Goal: Task Accomplishment & Management: Use online tool/utility

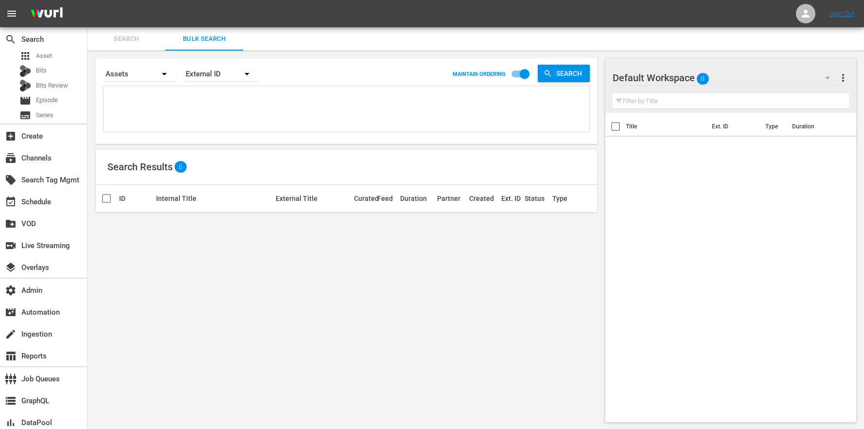
click at [794, 19] on nav "menu Sign Out" at bounding box center [432, 13] width 864 height 27
click at [803, 15] on icon at bounding box center [806, 14] width 8 height 8
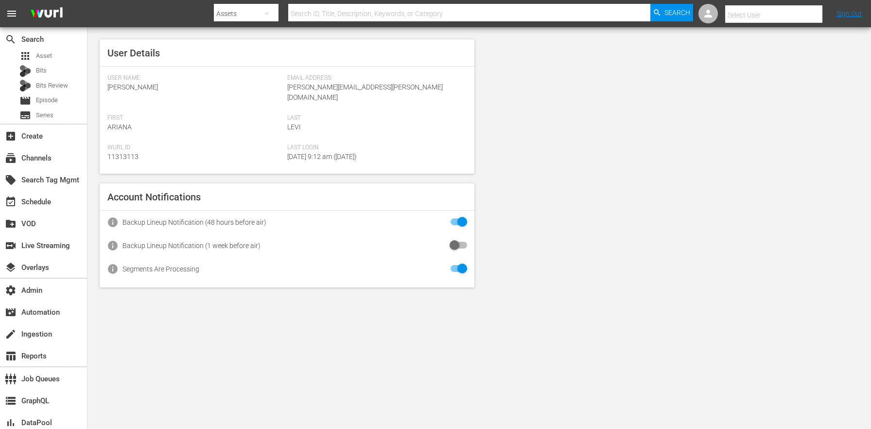
click at [762, 16] on input "text" at bounding box center [788, 14] width 124 height 23
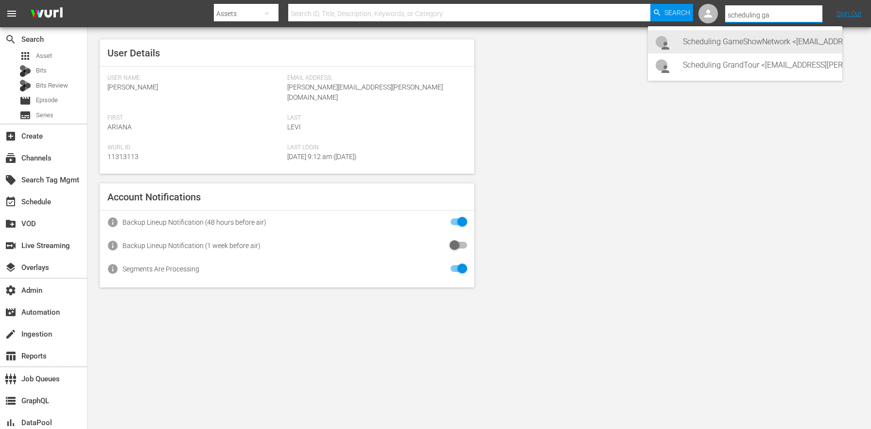
click at [757, 42] on div "Scheduling GameShowNetwork <Scheduling-GameShowNetwork@wurl.com>" at bounding box center [759, 41] width 152 height 23
type input "Scheduling GameShowNetwork (11313364)"
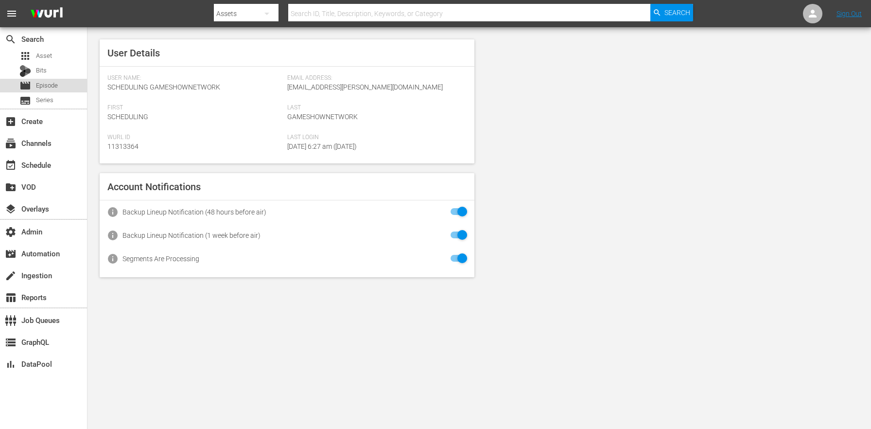
click at [55, 88] on span "Episode" at bounding box center [47, 86] width 22 height 10
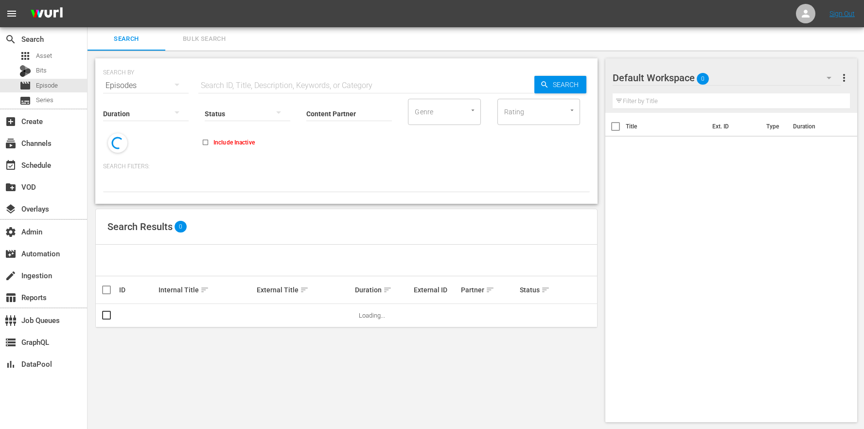
click at [740, 71] on div "Default Workspace 0" at bounding box center [727, 77] width 228 height 27
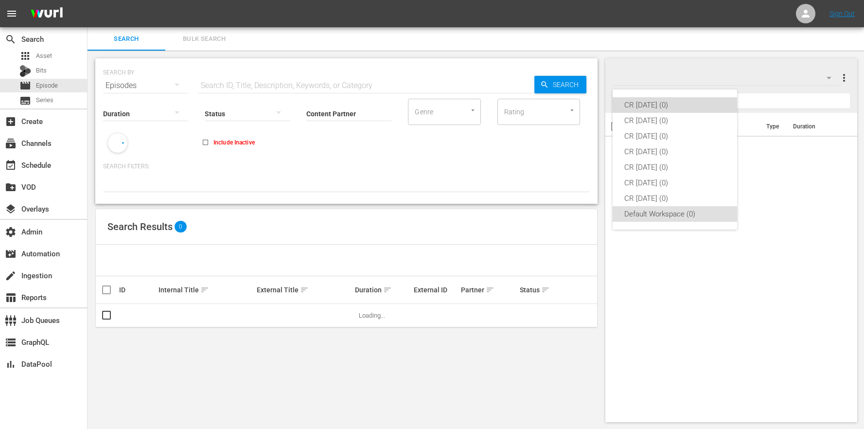
click at [651, 101] on div "CR [DATE] (0)" at bounding box center [674, 105] width 101 height 16
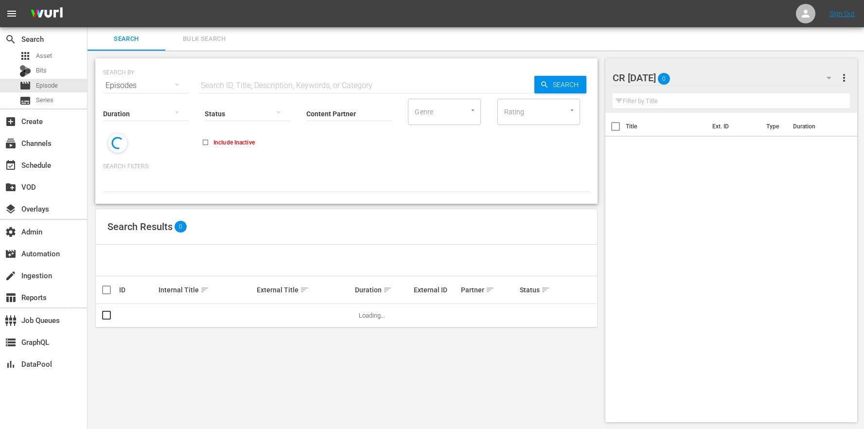
click at [218, 37] on span "Bulk Search" at bounding box center [204, 39] width 66 height 11
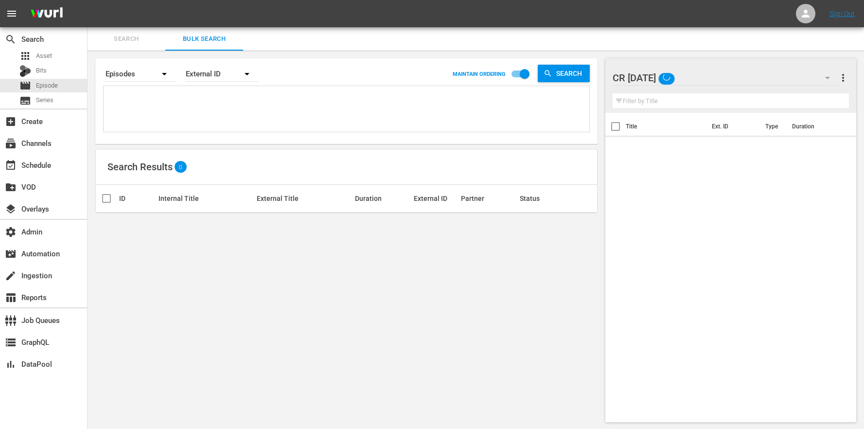
click at [203, 94] on textarea at bounding box center [347, 111] width 483 height 44
paste textarea "AYKENG0001 AYKENG0002 AYKENG0003 AYKENG0004 RTCENG0070 RTCENG0071 BCRENG0012 BC…"
type textarea "AYKENG0001 AYKENG0002 AYKENG0003 AYKENG0004 RTCENG0070 RTCENG0071 BCRENG0012 BC…"
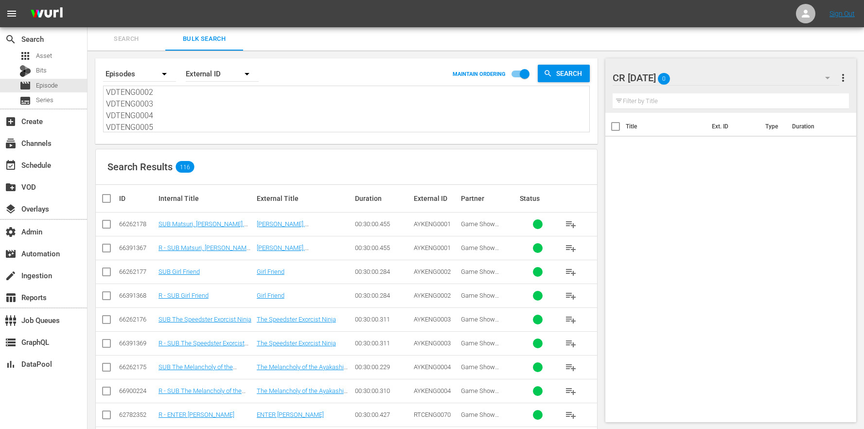
type textarea "AYKENG0001 AYKENG0002 AYKENG0003 AYKENG0004 RTCENG0070 RTCENG0071 BCRENG0012 BC…"
click at [707, 80] on div "CR Monday 0" at bounding box center [726, 77] width 227 height 27
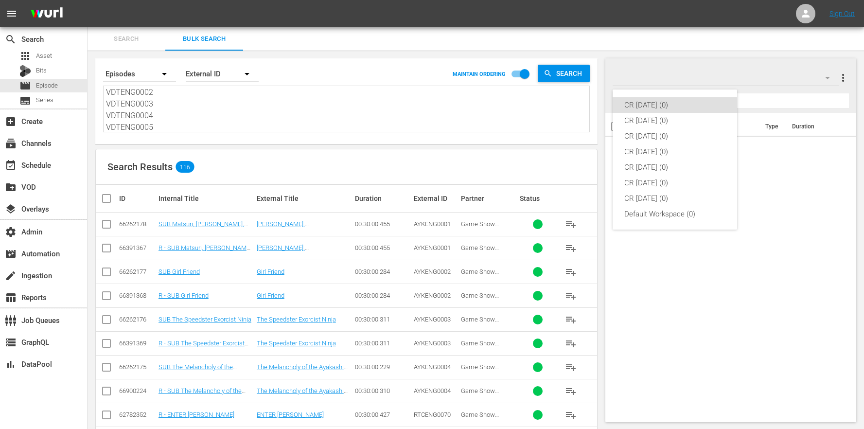
click at [479, 143] on div "CR Monday (0) CR Tuesday (0) CR Wednesday (0) CR Thursday (0) CR Friday (0) CR …" at bounding box center [432, 214] width 864 height 429
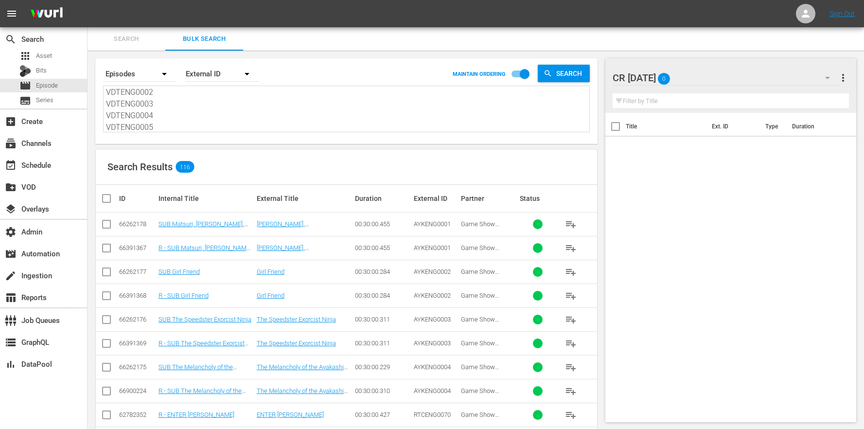
click at [105, 198] on input "checkbox" at bounding box center [110, 199] width 19 height 12
checkbox input "true"
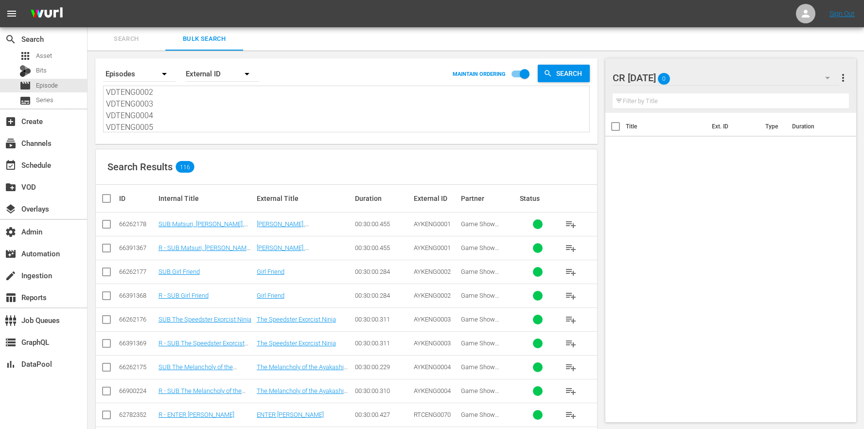
checkbox input "true"
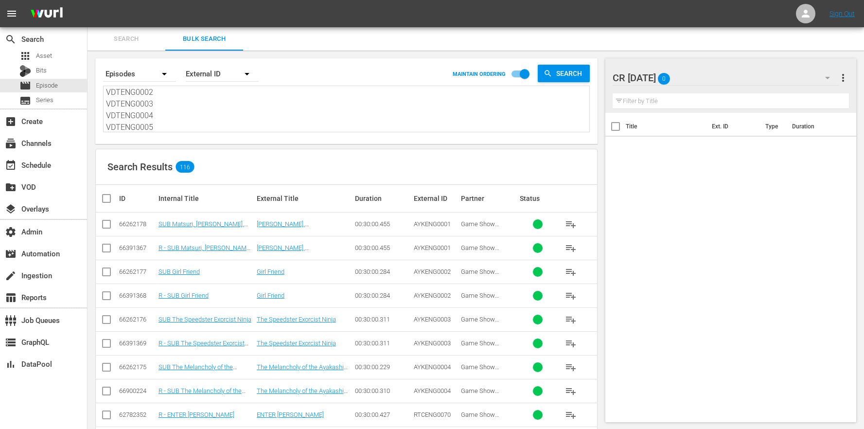
checkbox input "true"
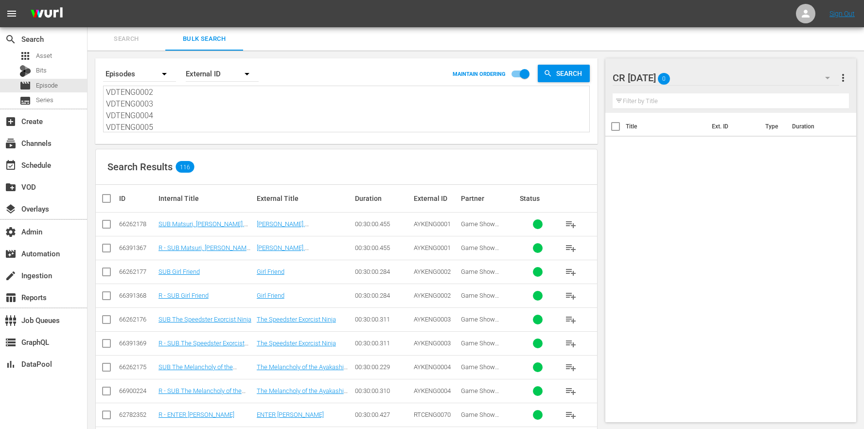
checkbox input "true"
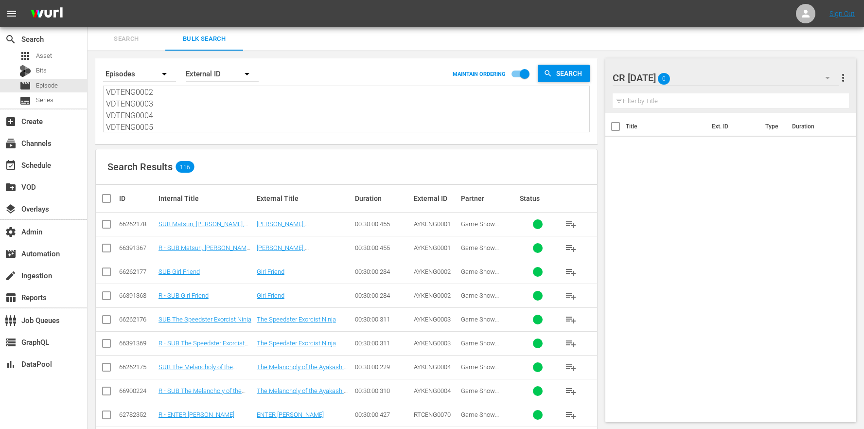
checkbox input "true"
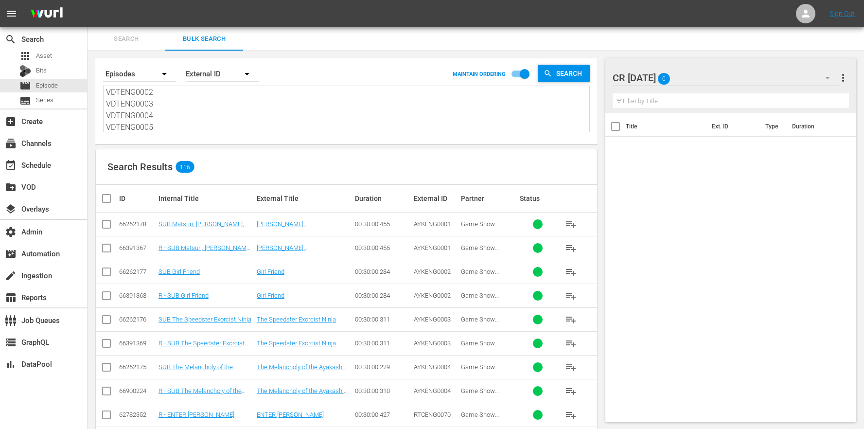
checkbox input "true"
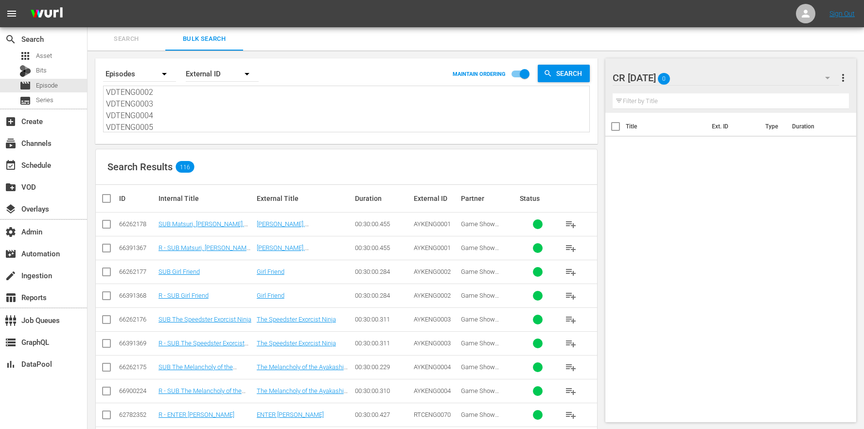
checkbox input "true"
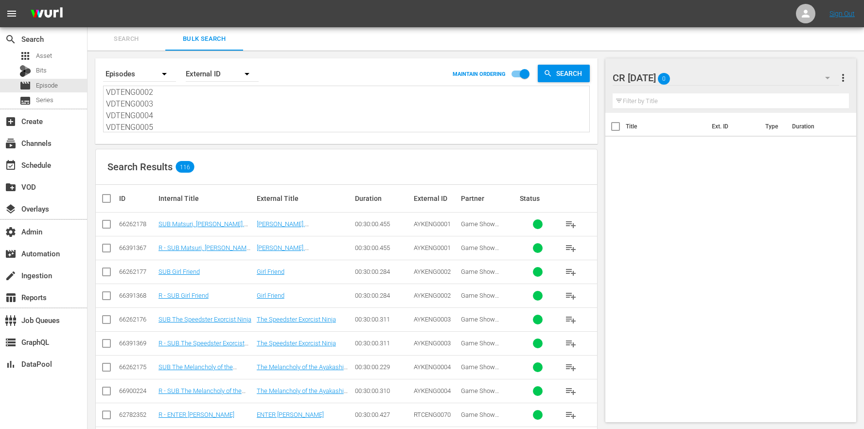
checkbox input "true"
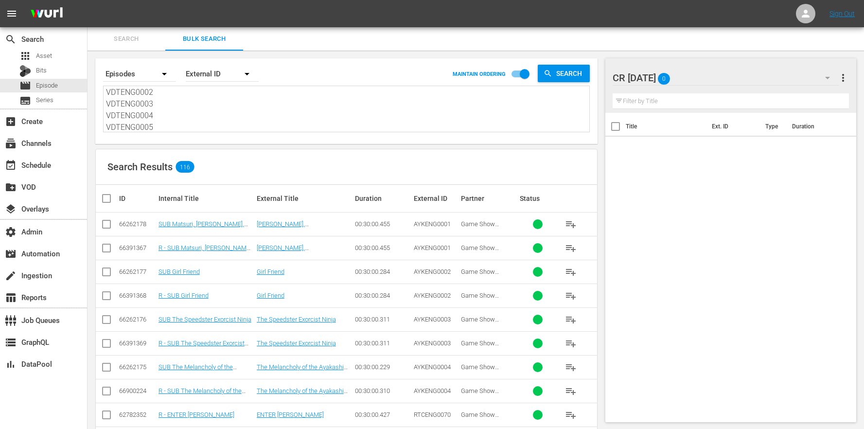
checkbox input "true"
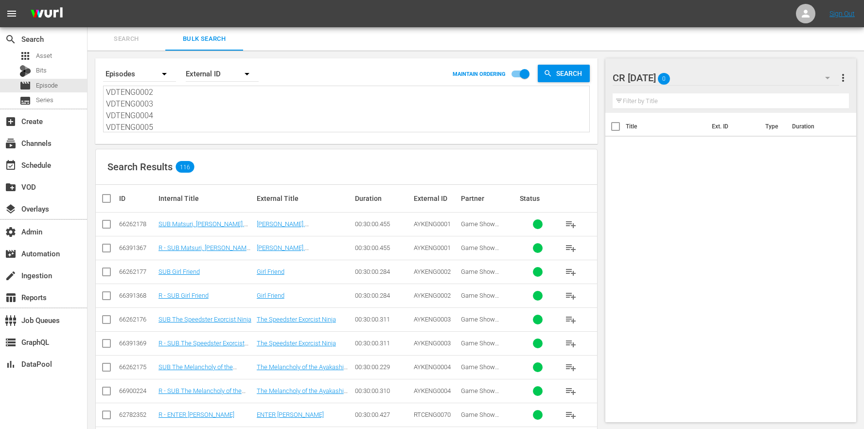
checkbox input "true"
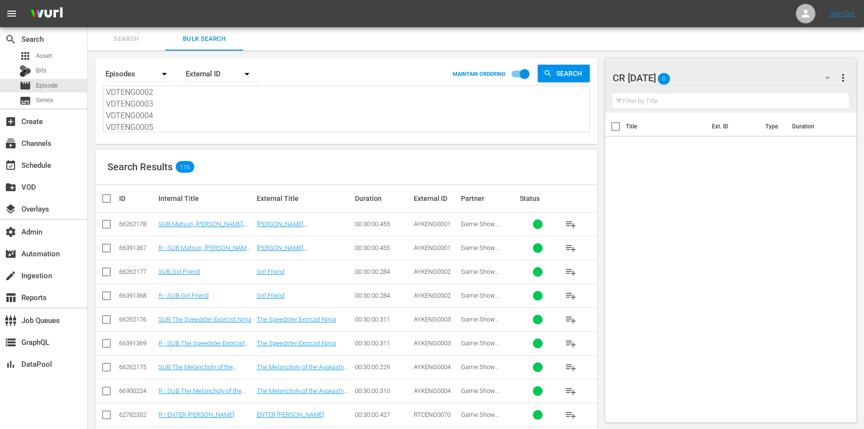
checkbox input "true"
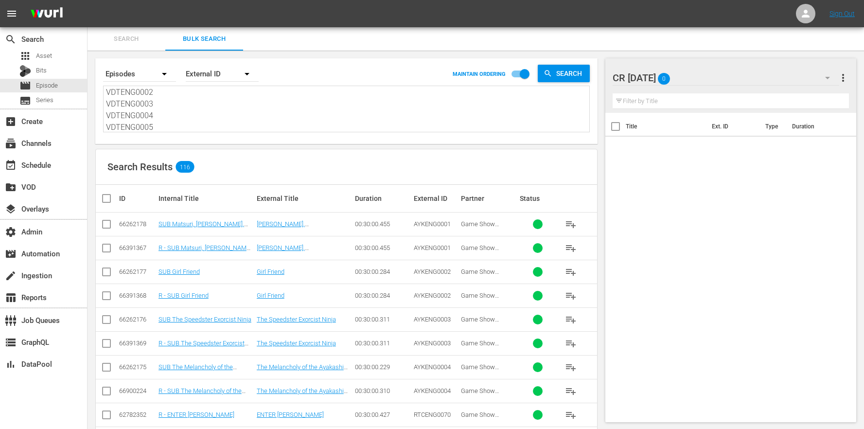
checkbox input "true"
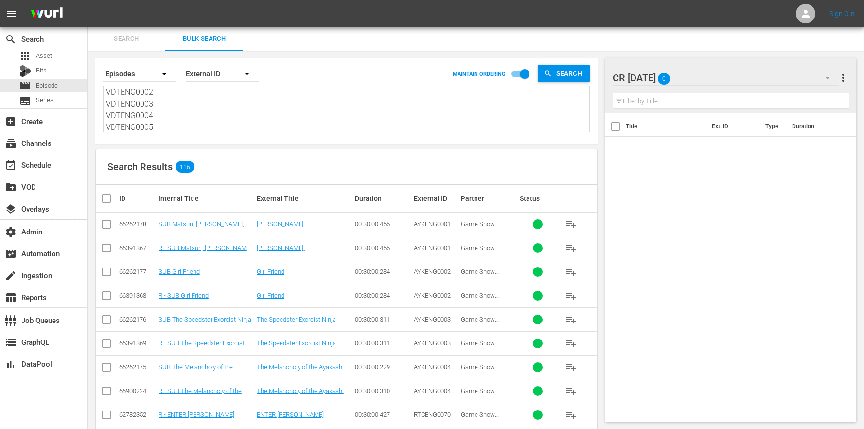
checkbox input "true"
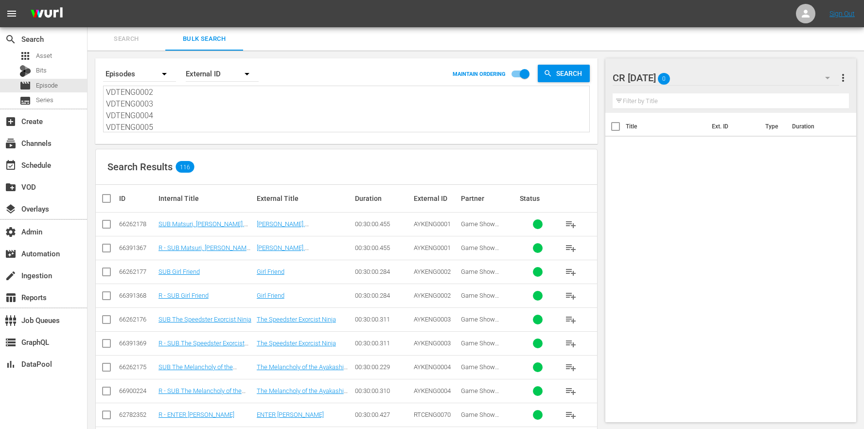
checkbox input "true"
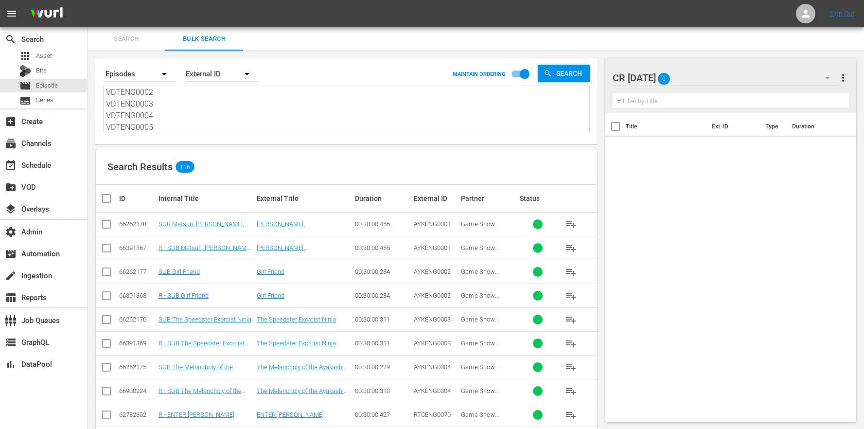
checkbox input "true"
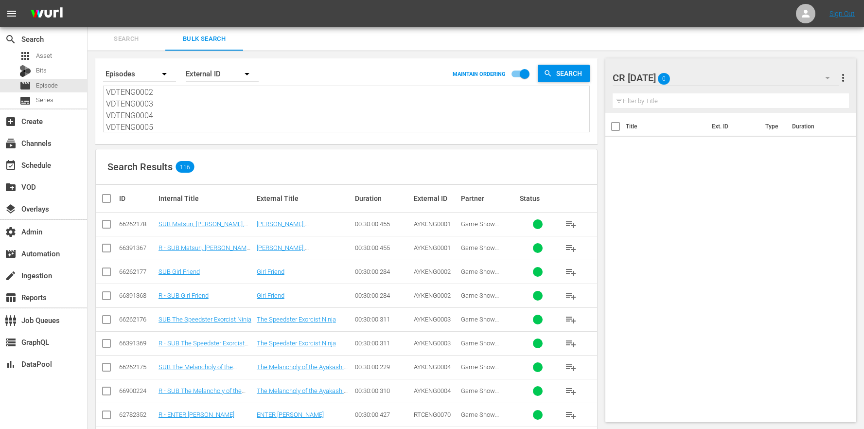
checkbox input "true"
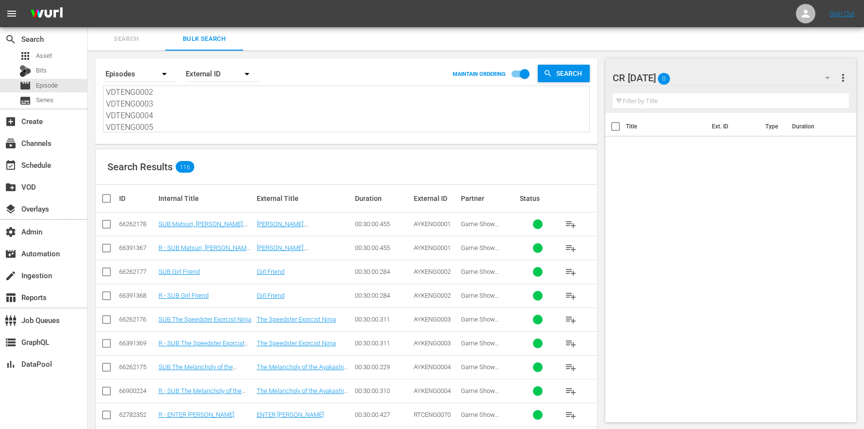
checkbox input "true"
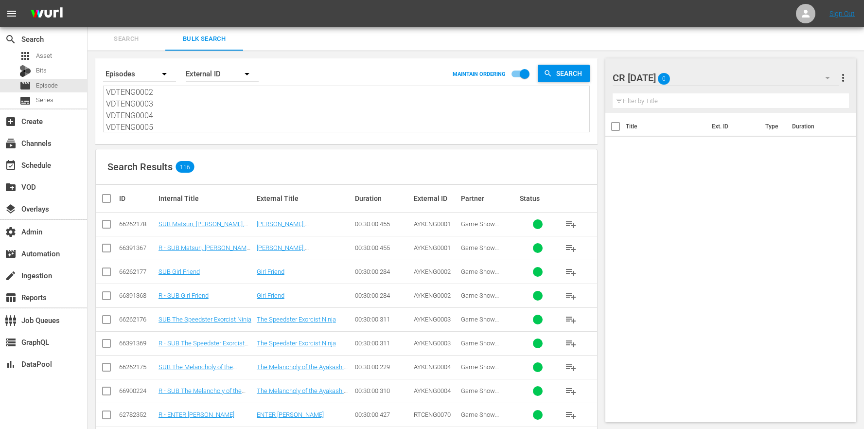
checkbox input "true"
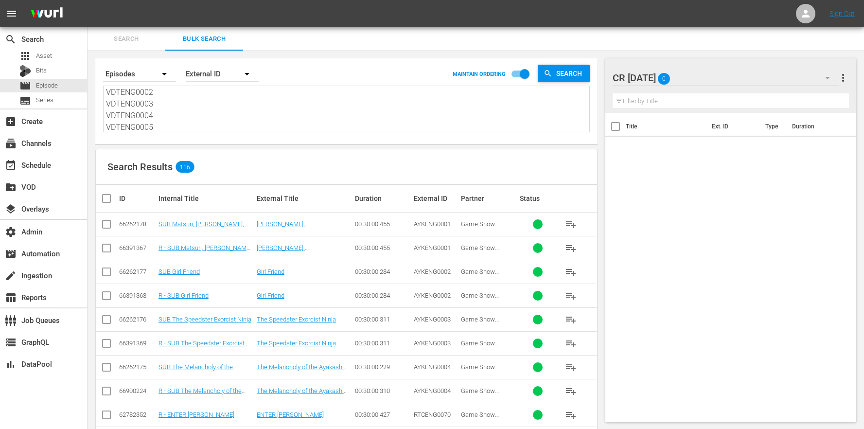
checkbox input "true"
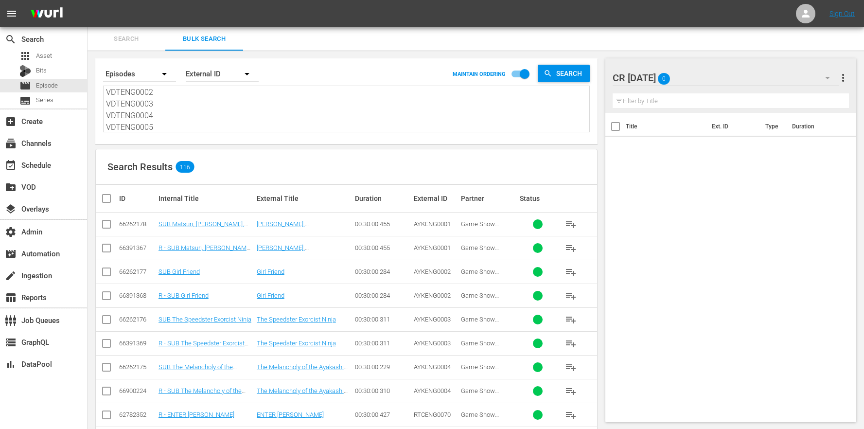
checkbox input "true"
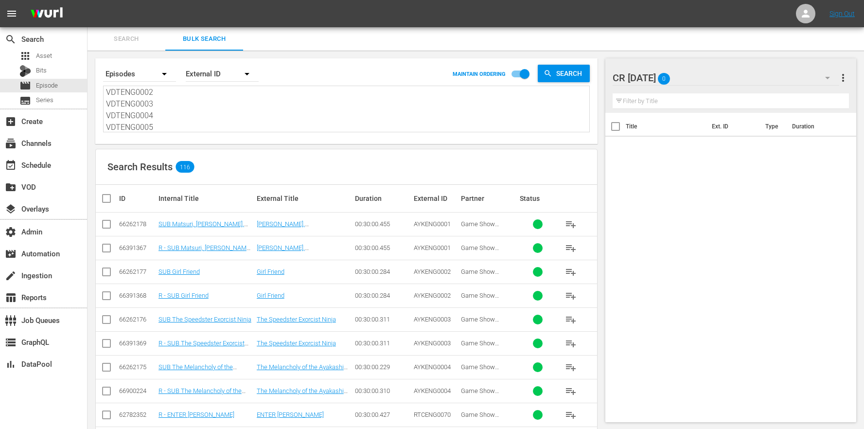
checkbox input "true"
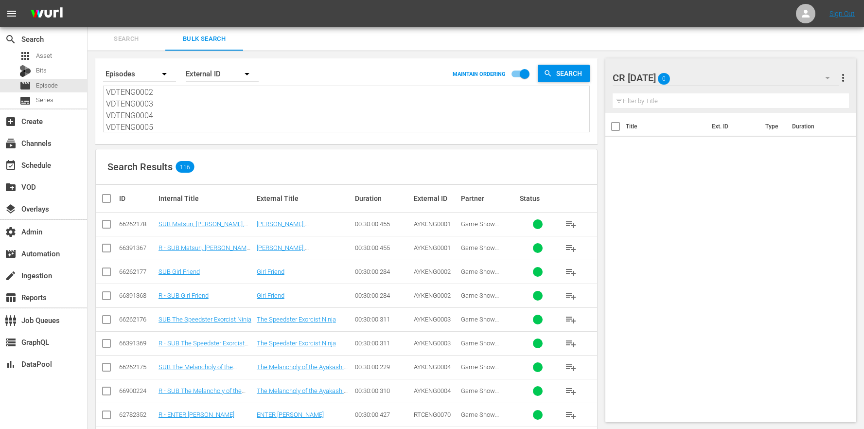
checkbox input "true"
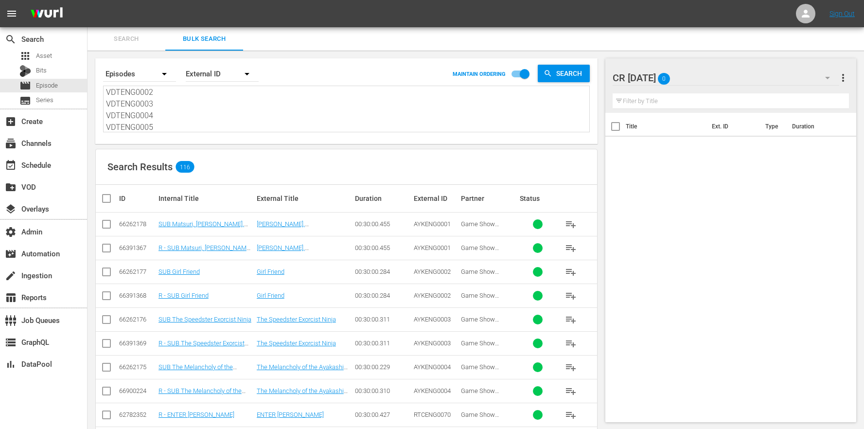
checkbox input "true"
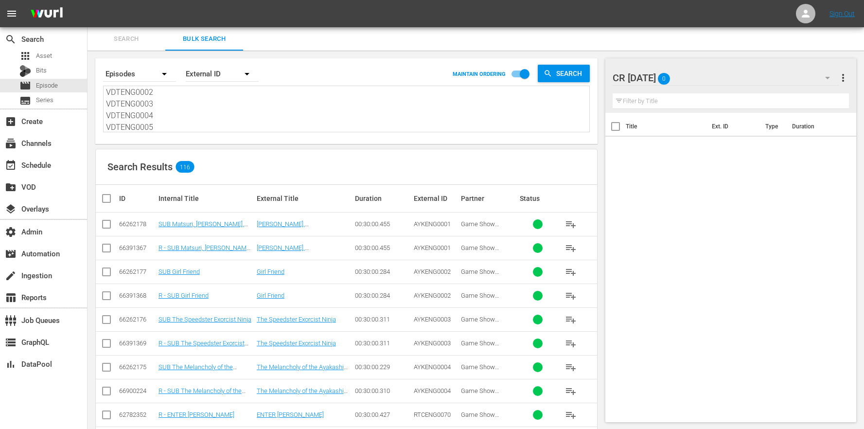
checkbox input "true"
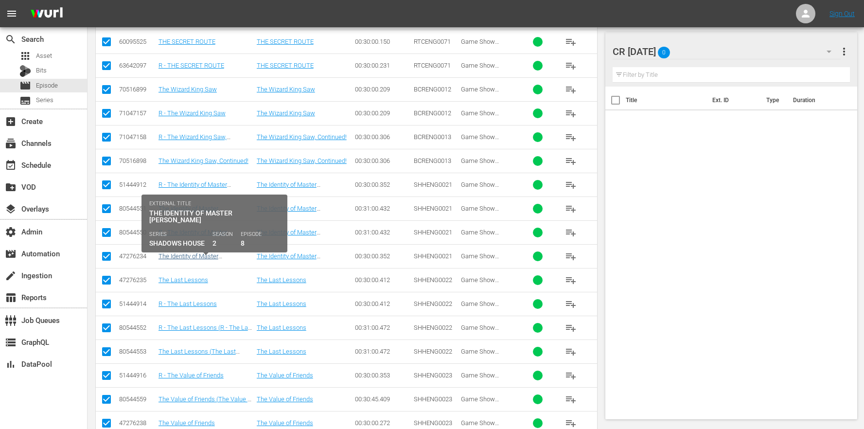
scroll to position [544, 0]
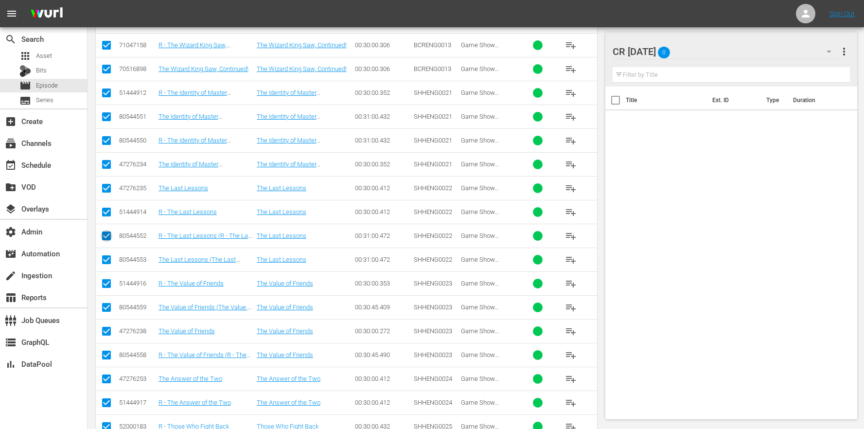
click at [110, 236] on input "checkbox" at bounding box center [107, 238] width 12 height 12
checkbox input "false"
click at [111, 260] on input "checkbox" at bounding box center [107, 262] width 12 height 12
checkbox input "false"
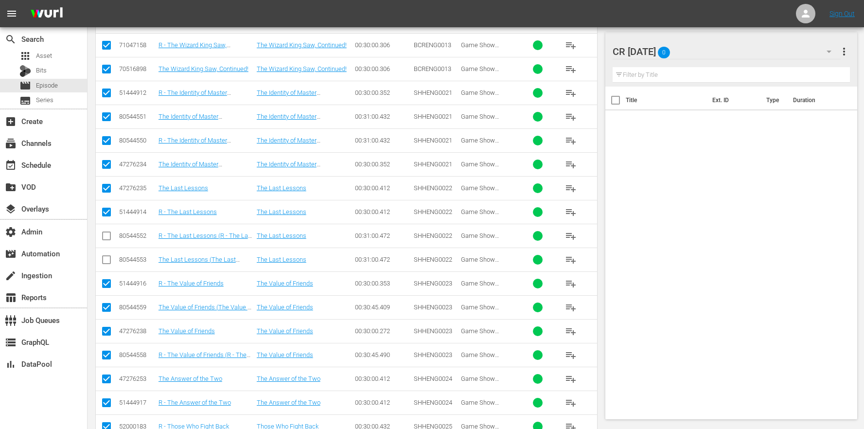
click at [109, 307] on input "checkbox" at bounding box center [107, 309] width 12 height 12
checkbox input "false"
click at [109, 356] on input "checkbox" at bounding box center [107, 357] width 12 height 12
checkbox input "false"
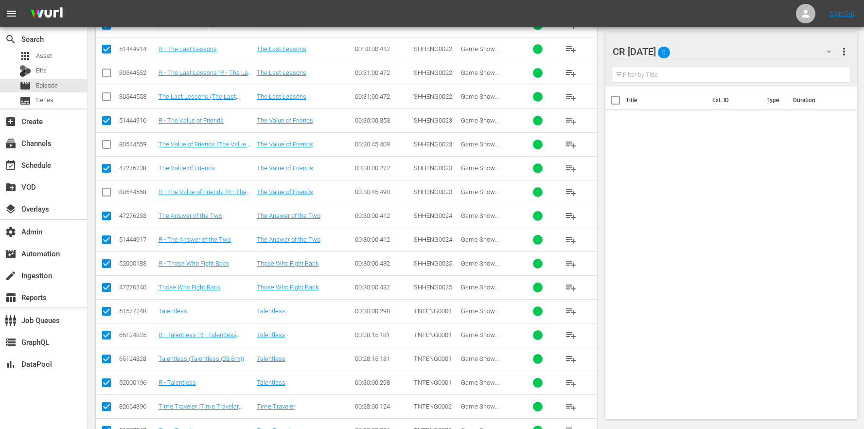
scroll to position [726, 0]
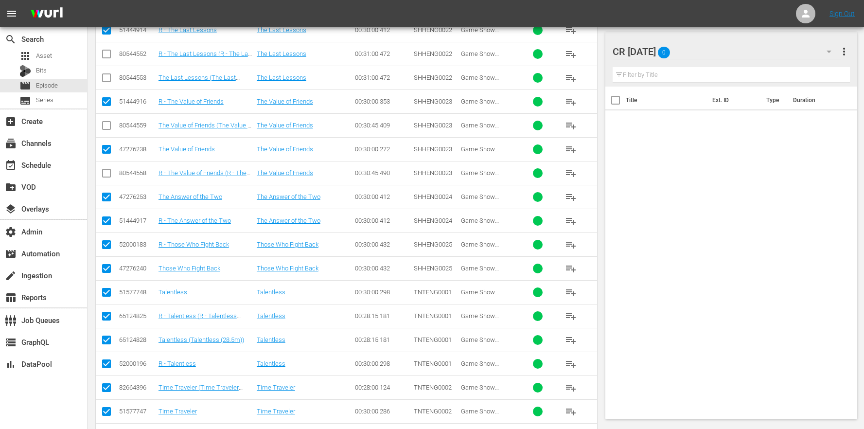
click at [107, 318] on input "checkbox" at bounding box center [107, 318] width 12 height 12
checkbox input "false"
click at [107, 339] on input "checkbox" at bounding box center [107, 342] width 12 height 12
checkbox input "false"
click at [109, 390] on input "checkbox" at bounding box center [107, 390] width 12 height 12
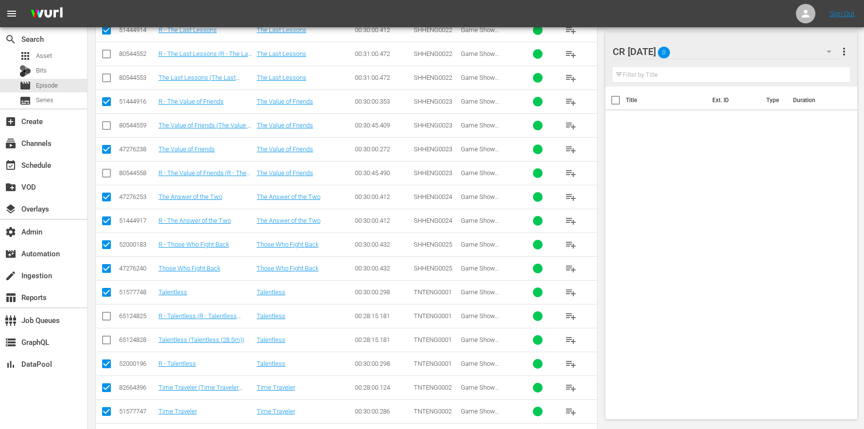
checkbox input "false"
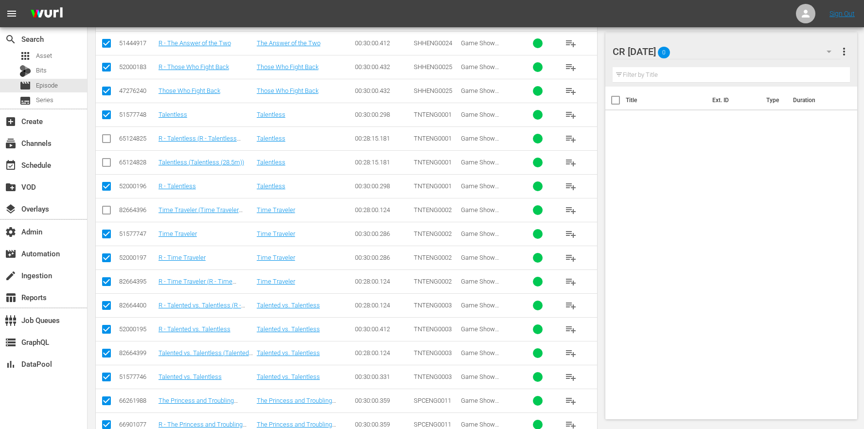
click at [104, 282] on input "checkbox" at bounding box center [107, 284] width 12 height 12
checkbox input "false"
click at [106, 305] on input "checkbox" at bounding box center [107, 307] width 12 height 12
checkbox input "false"
click at [104, 356] on input "checkbox" at bounding box center [107, 355] width 12 height 12
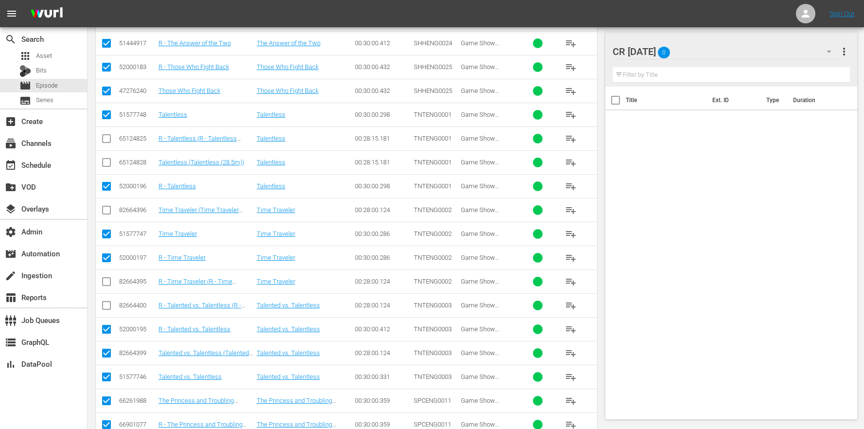
checkbox input "false"
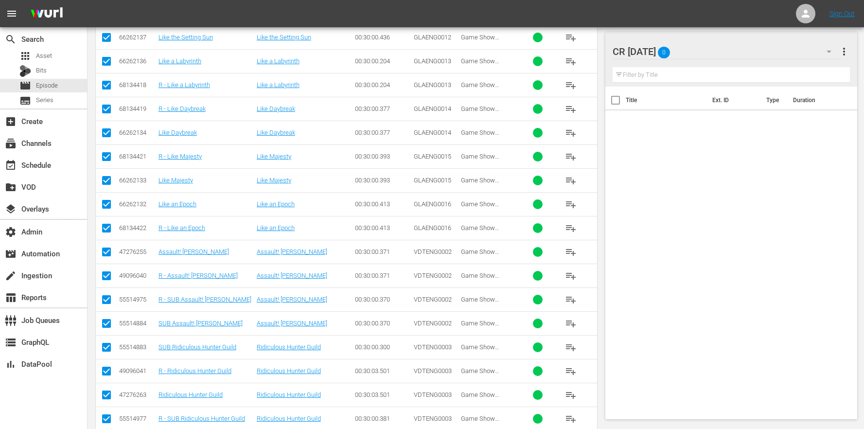
scroll to position [2597, 0]
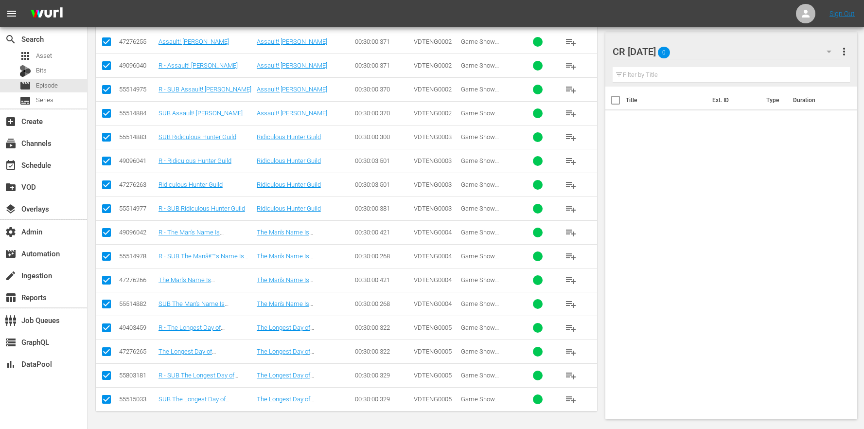
click at [111, 42] on input "checkbox" at bounding box center [107, 44] width 12 height 12
checkbox input "false"
click at [109, 60] on icon at bounding box center [107, 66] width 12 height 12
click at [108, 65] on input "checkbox" at bounding box center [107, 68] width 12 height 12
checkbox input "false"
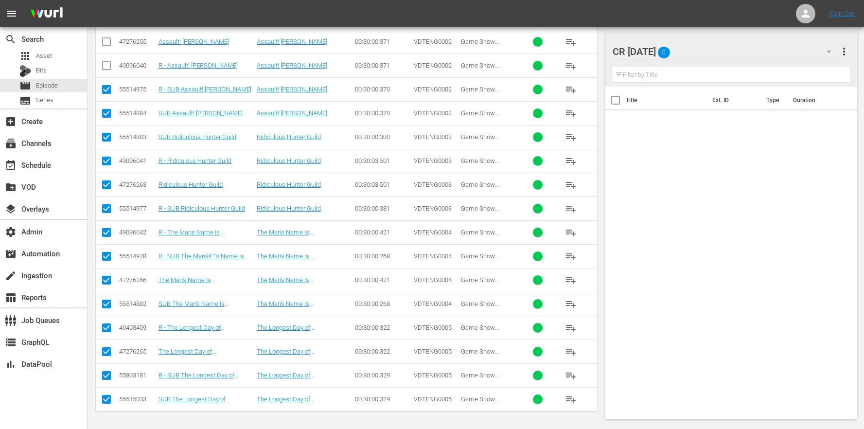
click at [102, 162] on input "checkbox" at bounding box center [107, 163] width 12 height 12
checkbox input "false"
click at [107, 188] on input "checkbox" at bounding box center [107, 187] width 12 height 12
checkbox input "false"
click at [103, 232] on input "checkbox" at bounding box center [107, 235] width 12 height 12
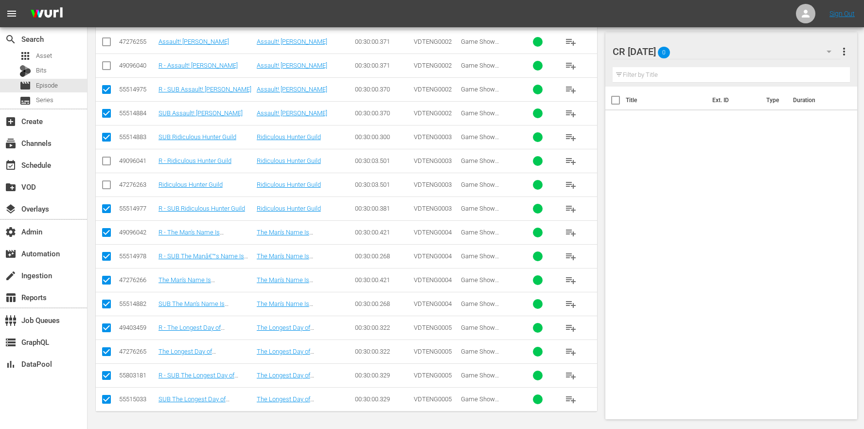
checkbox input "false"
click at [107, 278] on input "checkbox" at bounding box center [107, 282] width 12 height 12
checkbox input "false"
click at [107, 325] on input "checkbox" at bounding box center [107, 330] width 12 height 12
checkbox input "false"
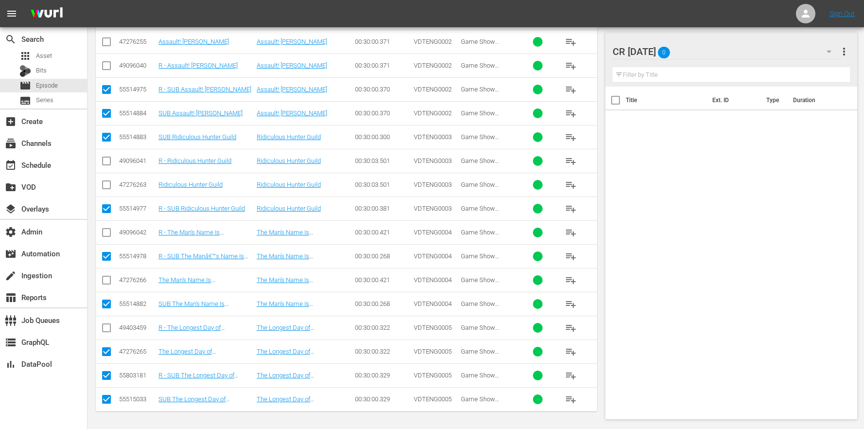
click at [107, 349] on input "checkbox" at bounding box center [107, 354] width 12 height 12
checkbox input "false"
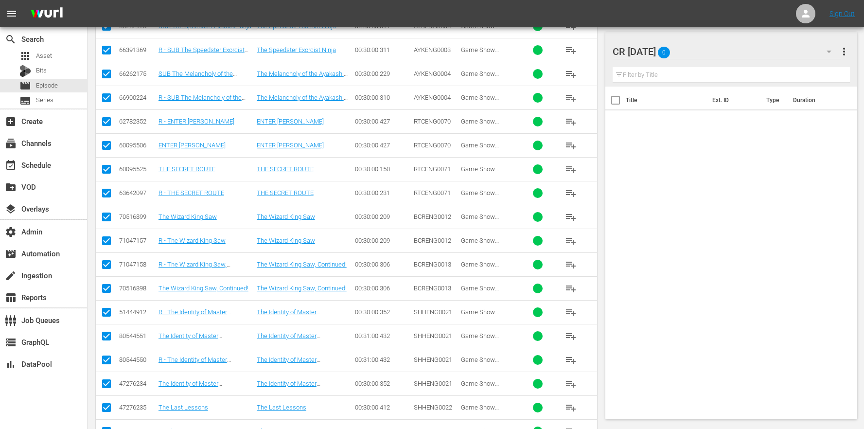
scroll to position [344, 0]
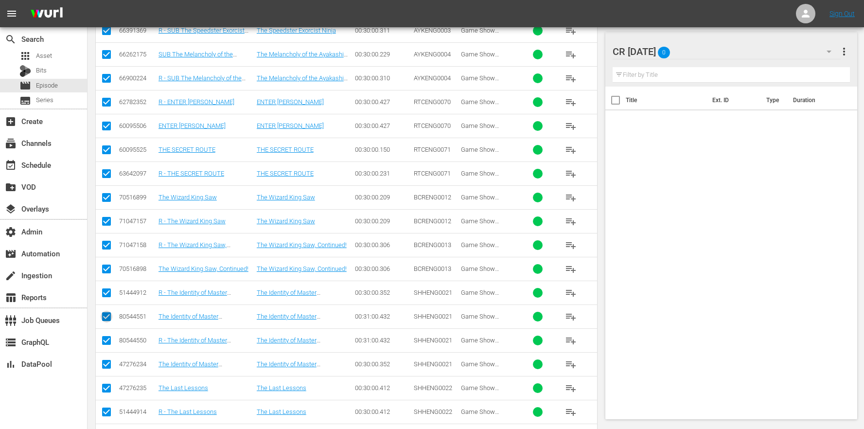
click at [108, 319] on input "checkbox" at bounding box center [107, 319] width 12 height 12
checkbox input "false"
click at [107, 340] on input "checkbox" at bounding box center [107, 342] width 12 height 12
checkbox input "false"
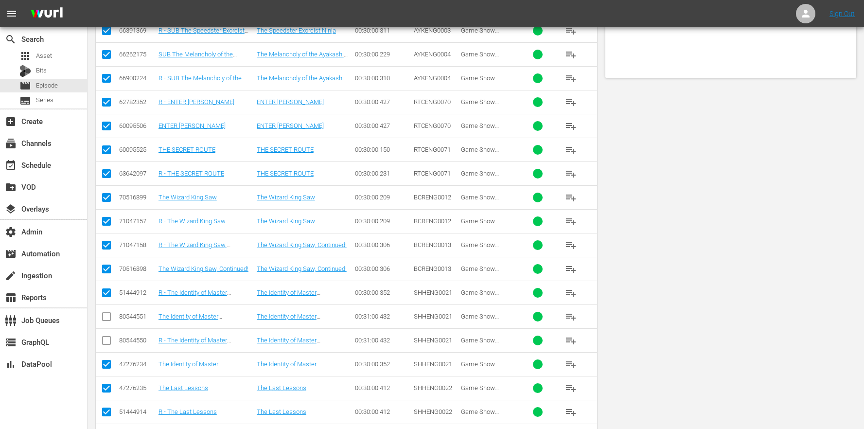
scroll to position [0, 0]
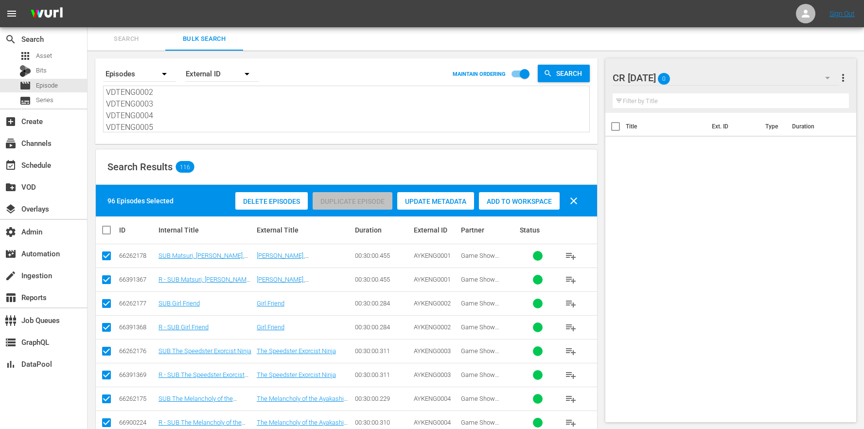
click at [517, 200] on span "Add to Workspace" at bounding box center [519, 201] width 81 height 8
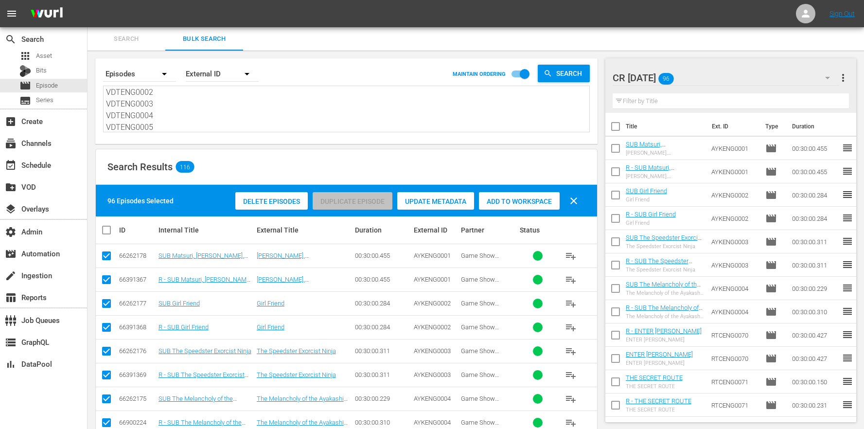
click at [845, 44] on div "Search Bulk Search" at bounding box center [476, 38] width 777 height 23
click at [725, 76] on div "CR Monday 96" at bounding box center [726, 77] width 227 height 27
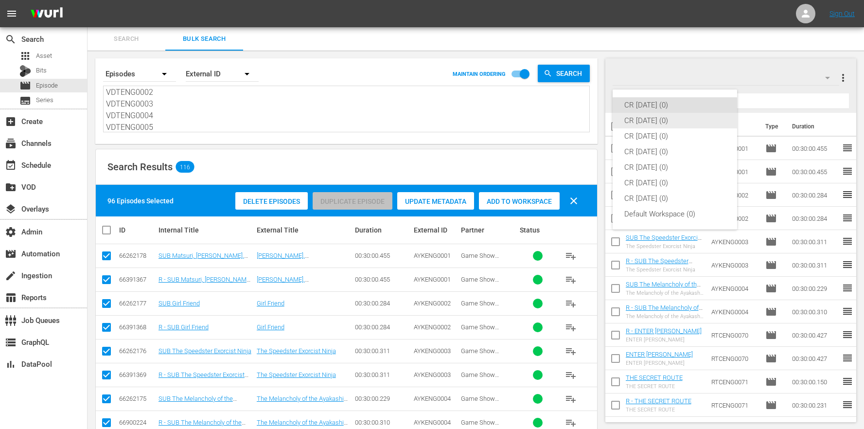
drag, startPoint x: 657, startPoint y: 124, endPoint x: 472, endPoint y: 114, distance: 185.5
click at [657, 124] on div "CR Tuesday (0)" at bounding box center [674, 121] width 101 height 16
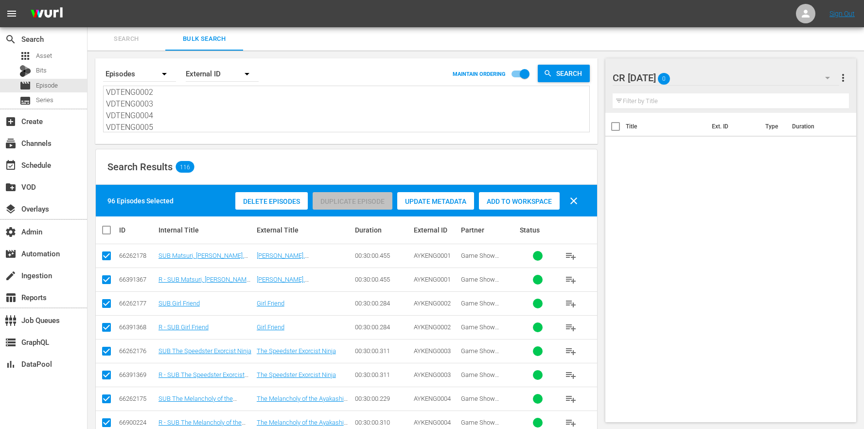
click at [160, 109] on textarea "AYKENG0001 AYKENG0002 AYKENG0003 AYKENG0004 RTCENG0070 RTCENG0071 BCRENG0012 BC…" at bounding box center [347, 110] width 483 height 44
click at [163, 122] on textarea "AYKENG0001 AYKENG0002 AYKENG0003 AYKENG0004 RTCENG0070 RTCENG0071 BCRENG0012 BC…" at bounding box center [347, 110] width 483 height 44
drag, startPoint x: 164, startPoint y: 127, endPoint x: 139, endPoint y: -7, distance: 136.5
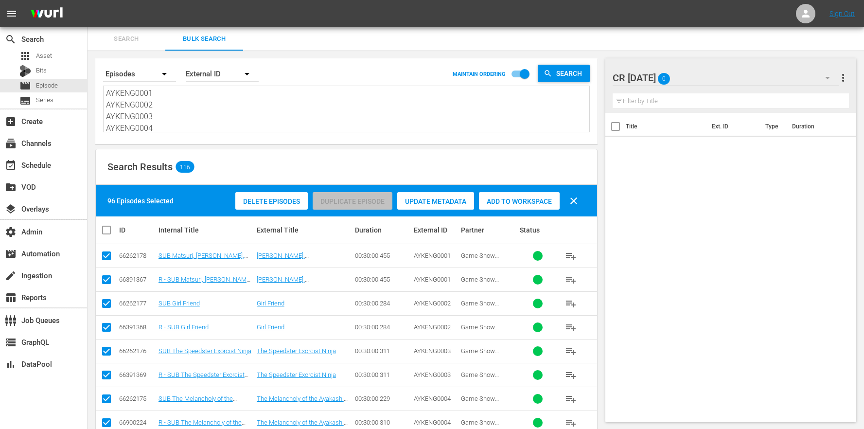
click at [139, 0] on html "menu Sign Out search Search apps Asset Bits movie Episode subtitles Series add_…" at bounding box center [432, 214] width 864 height 429
paste textarea "VDTENG0006 VDTENG0007 VDTENG0008 VDTENG0009 RTCENG0072 RTCENG0073 BCRENG0014 BC…"
type textarea "VDTENG0006 VDTENG0007 VDTENG0008 VDTENG0009 RTCENG0072 RTCENG0073 BCRENG0014 BC…"
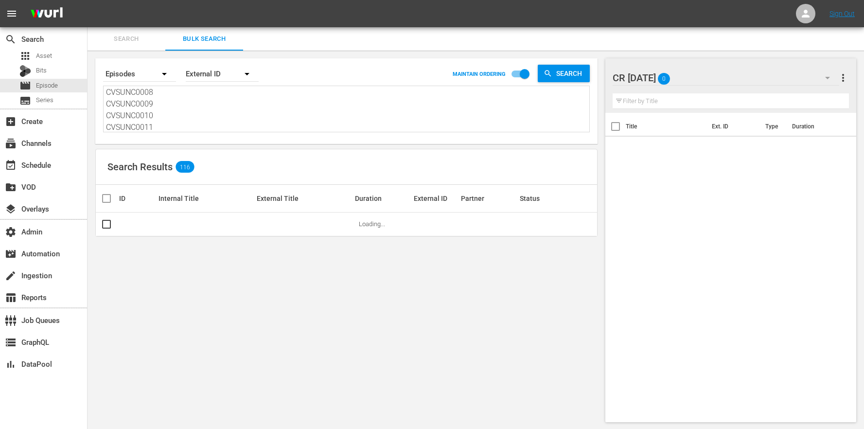
type textarea "VDTENG0006 VDTENG0007 VDTENG0008 VDTENG0009 RTCENG0072 RTCENG0073 BCRENG0014 BC…"
click at [259, 159] on div "Search Results 116" at bounding box center [346, 166] width 501 height 35
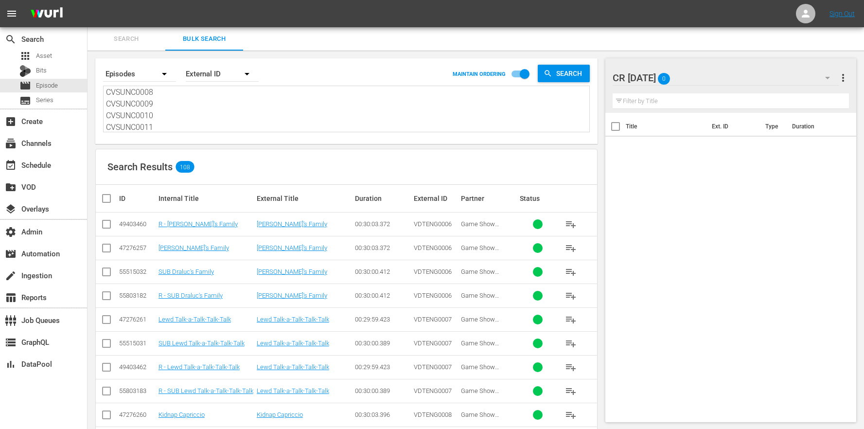
click at [122, 189] on th "ID" at bounding box center [137, 198] width 39 height 27
click at [112, 193] on input "checkbox" at bounding box center [110, 199] width 19 height 12
checkbox input "true"
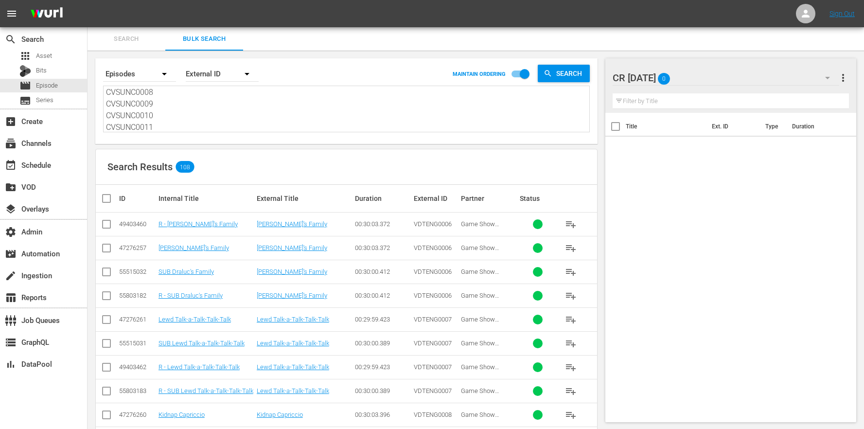
checkbox input "true"
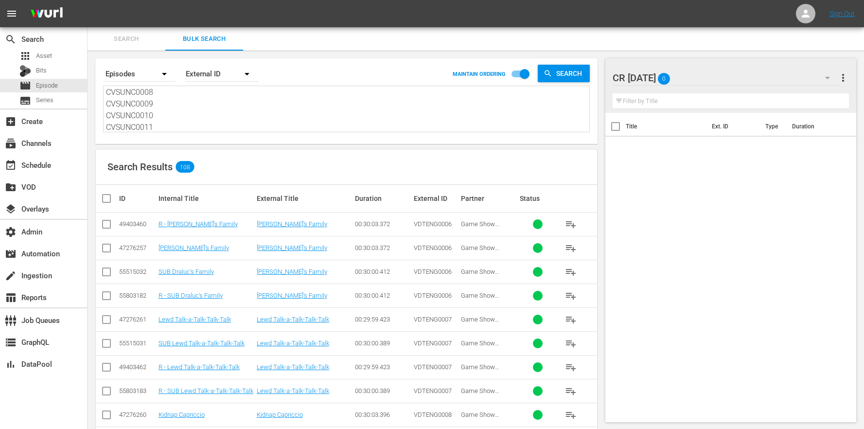
checkbox input "true"
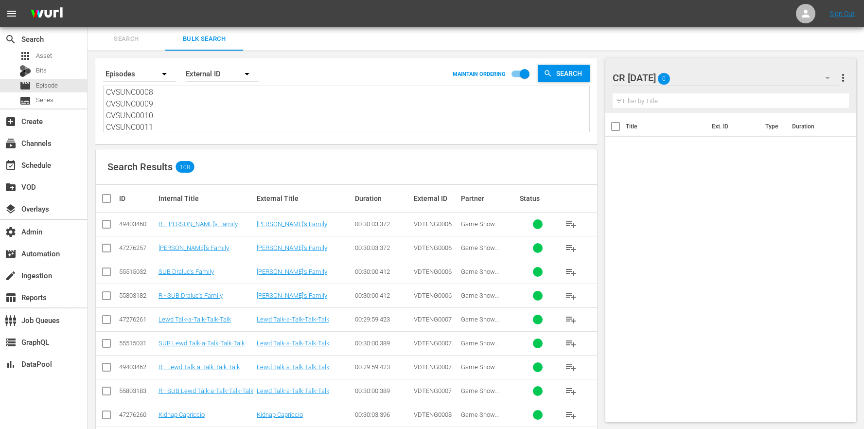
checkbox input "true"
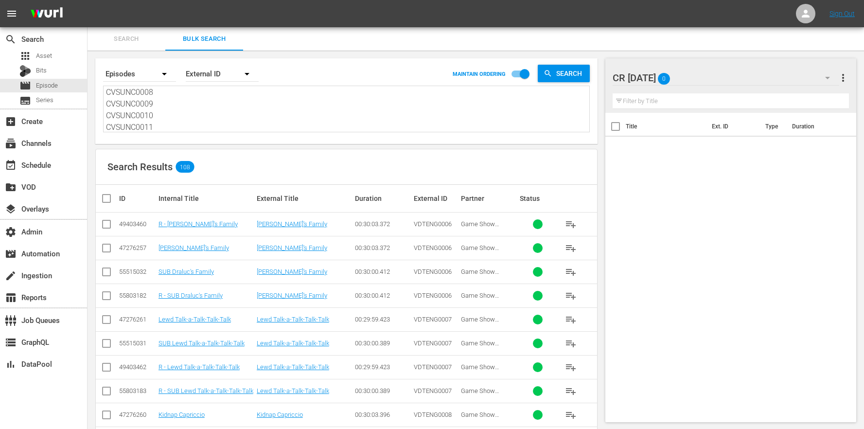
checkbox input "true"
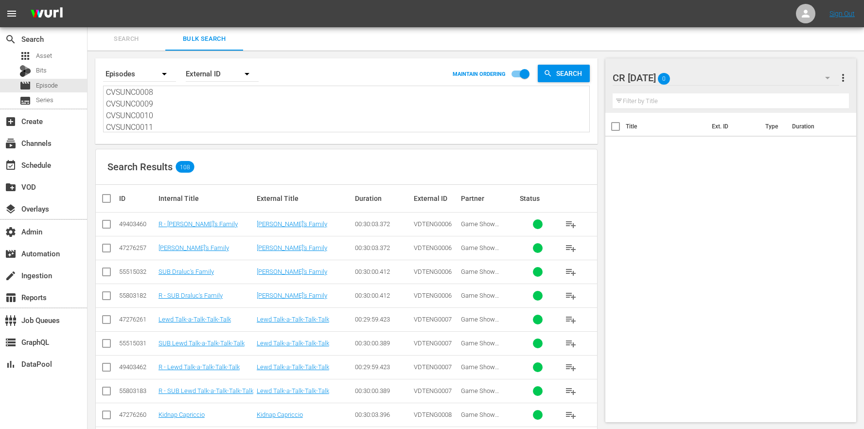
checkbox input "true"
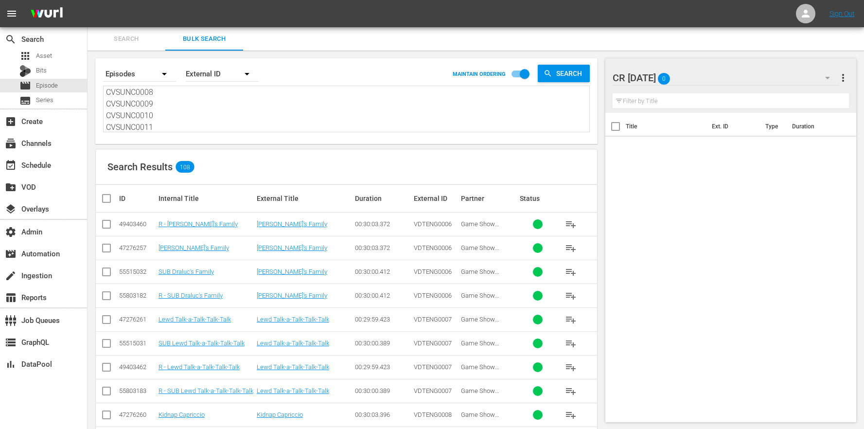
checkbox input "true"
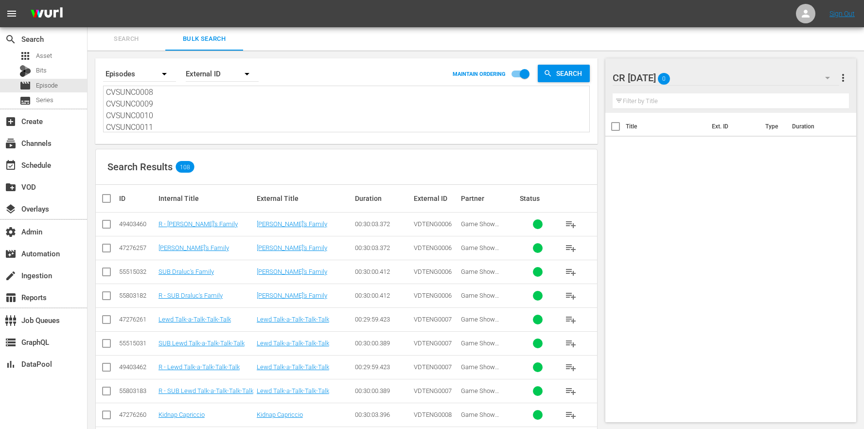
checkbox input "true"
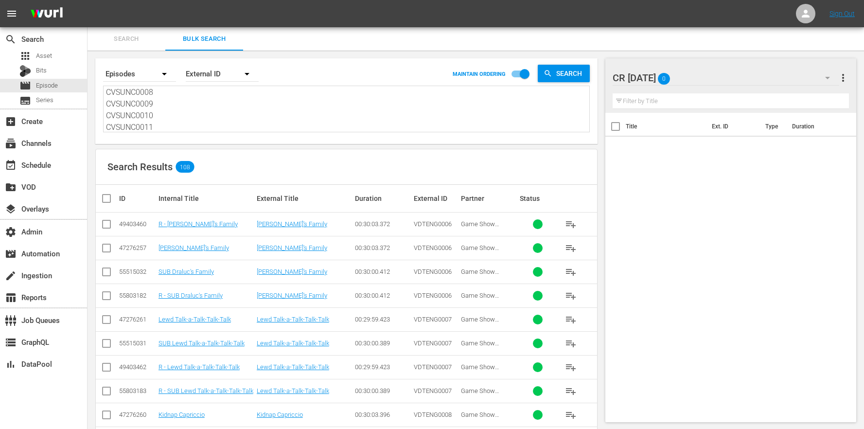
checkbox input "true"
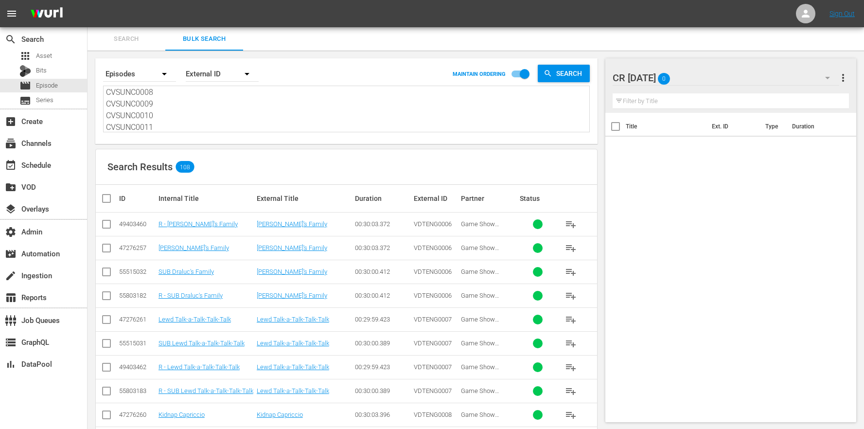
checkbox input "true"
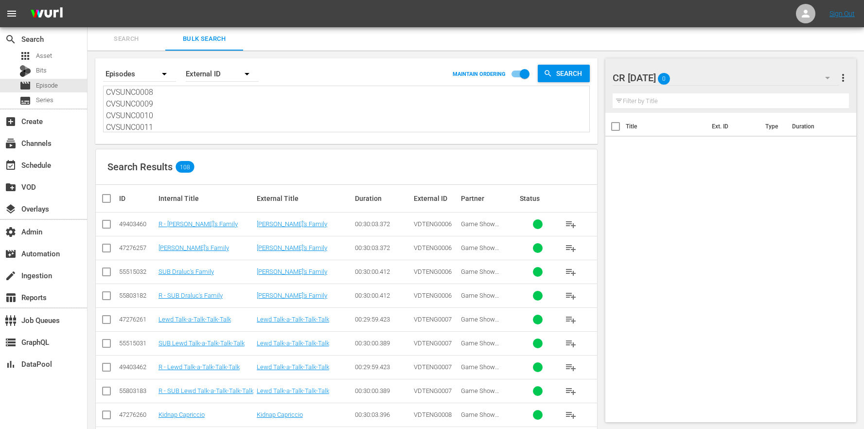
checkbox input "true"
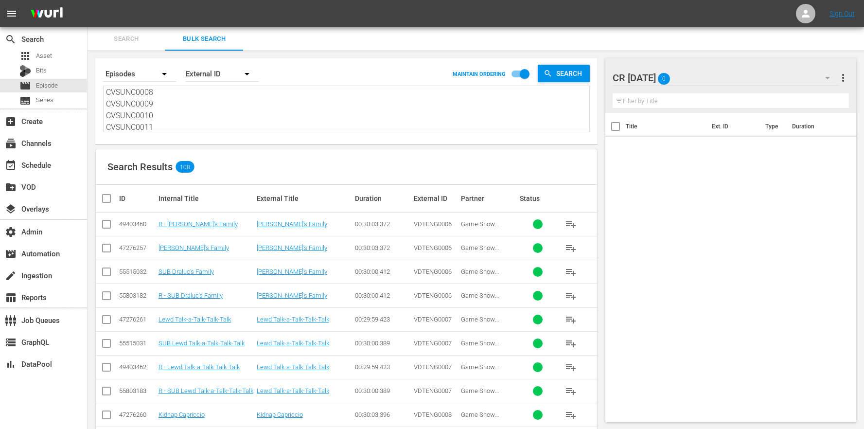
checkbox input "true"
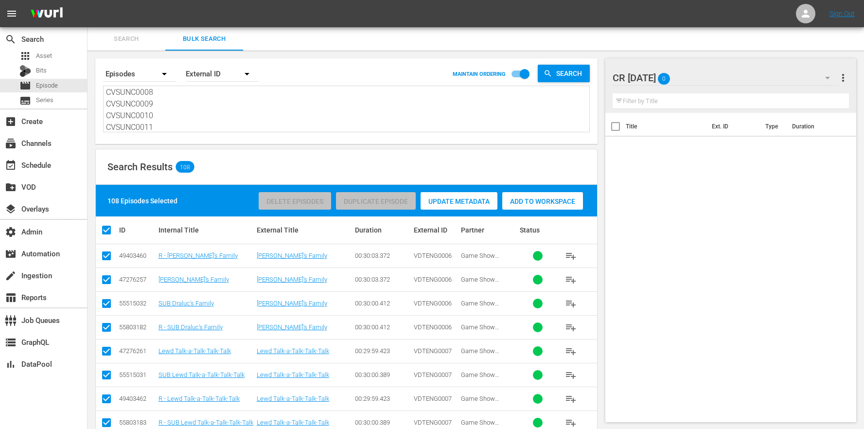
scroll to position [19, 0]
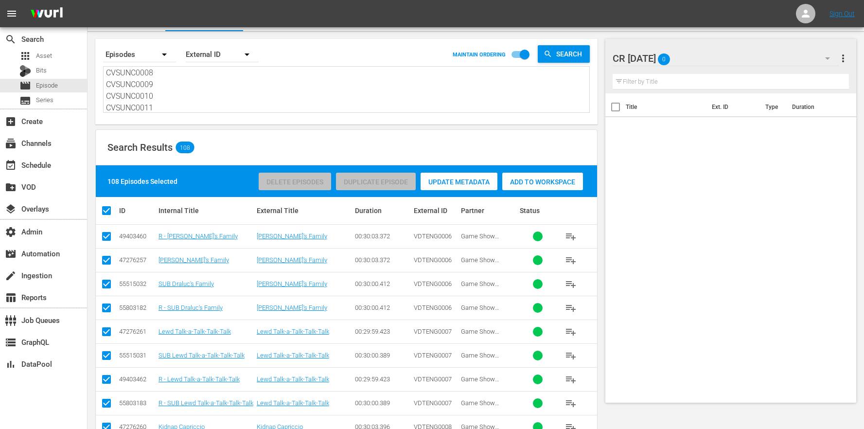
click at [109, 236] on input "checkbox" at bounding box center [107, 238] width 12 height 12
click at [106, 261] on input "checkbox" at bounding box center [107, 262] width 12 height 12
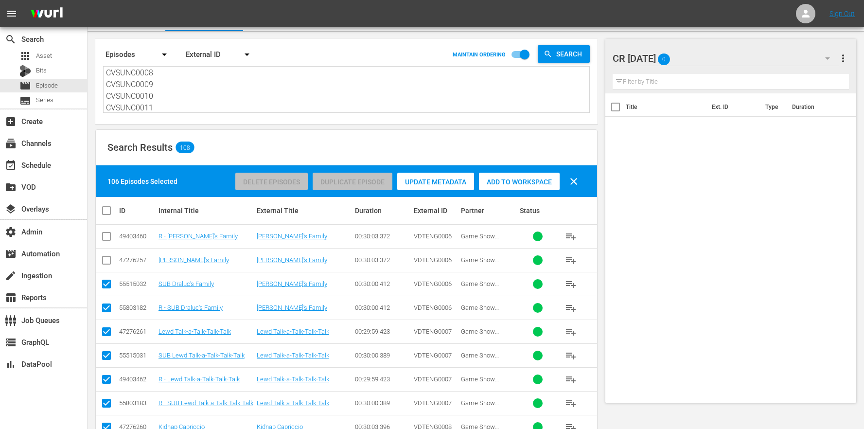
click at [108, 334] on input "checkbox" at bounding box center [107, 334] width 12 height 12
click at [100, 384] on td at bounding box center [107, 379] width 22 height 24
click at [109, 375] on input "checkbox" at bounding box center [107, 381] width 12 height 12
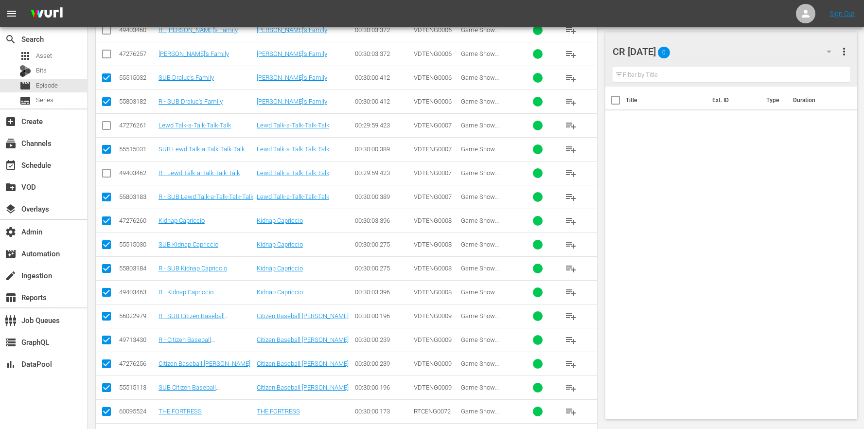
click at [105, 219] on input "checkbox" at bounding box center [107, 223] width 12 height 12
click at [109, 291] on input "checkbox" at bounding box center [107, 294] width 12 height 12
click at [103, 342] on input "checkbox" at bounding box center [107, 342] width 12 height 12
click at [107, 370] on input "checkbox" at bounding box center [107, 366] width 12 height 12
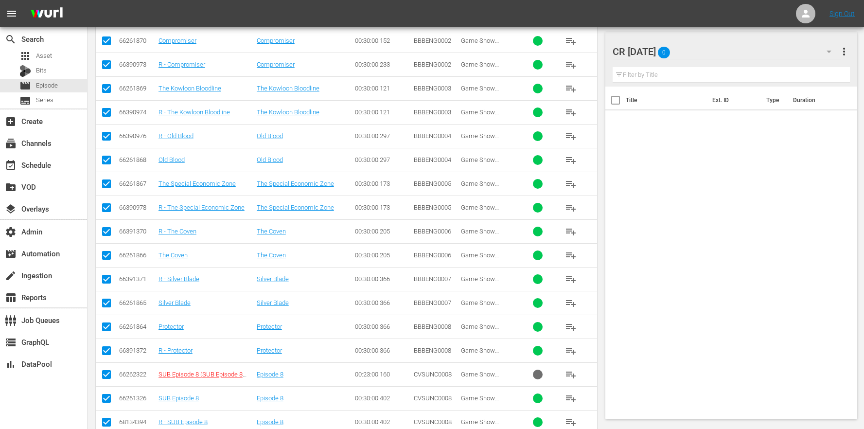
scroll to position [2319, 0]
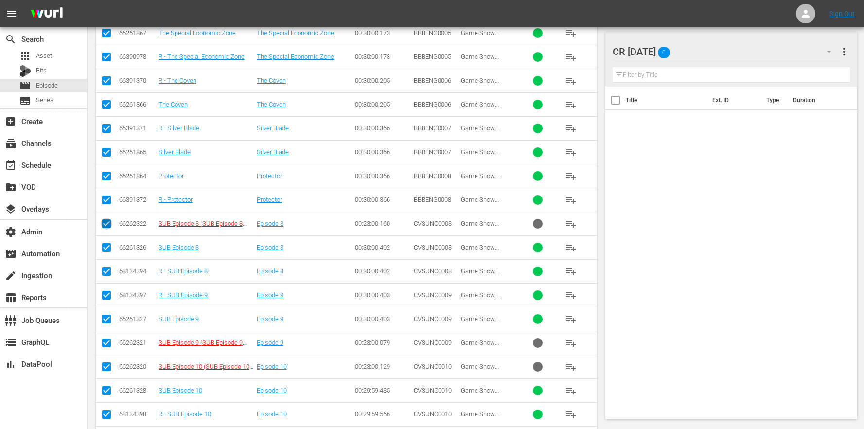
click at [109, 222] on input "checkbox" at bounding box center [107, 226] width 12 height 12
click at [103, 344] on input "checkbox" at bounding box center [107, 345] width 12 height 12
click at [107, 363] on input "checkbox" at bounding box center [107, 369] width 12 height 12
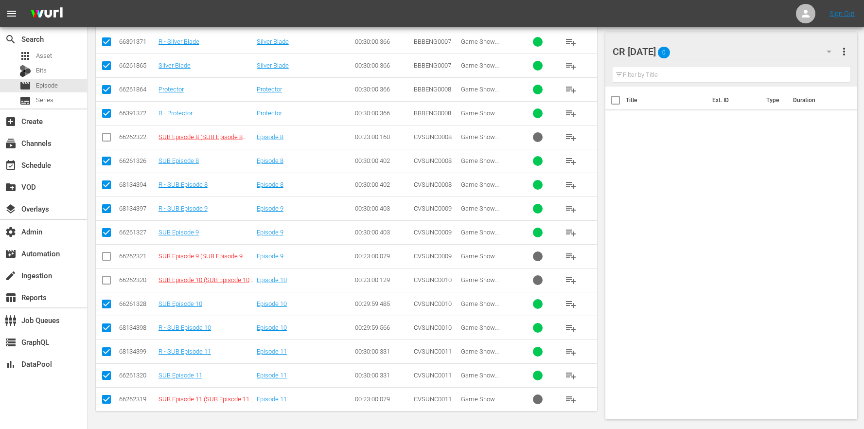
click at [106, 404] on input "checkbox" at bounding box center [107, 401] width 12 height 12
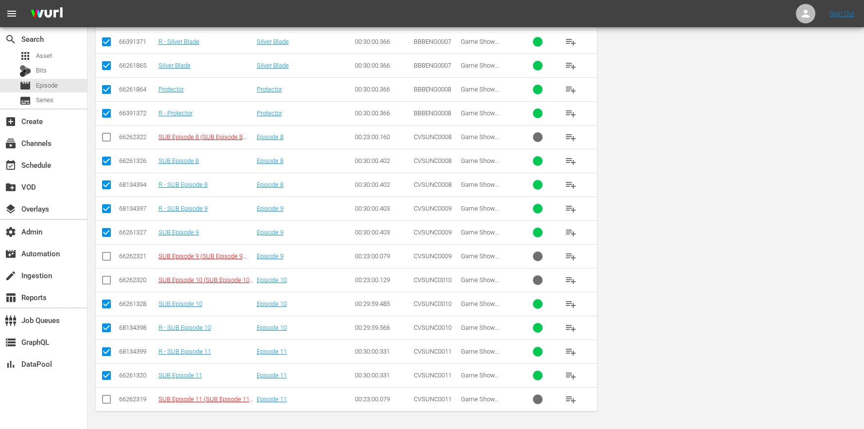
scroll to position [0, 0]
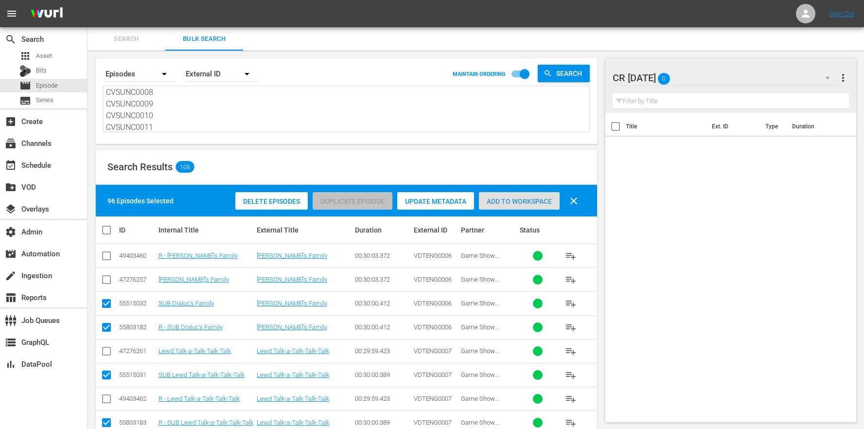
click at [522, 200] on span "Add to Workspace" at bounding box center [519, 201] width 81 height 8
click at [712, 84] on div "CR Tuesday 0" at bounding box center [726, 77] width 227 height 27
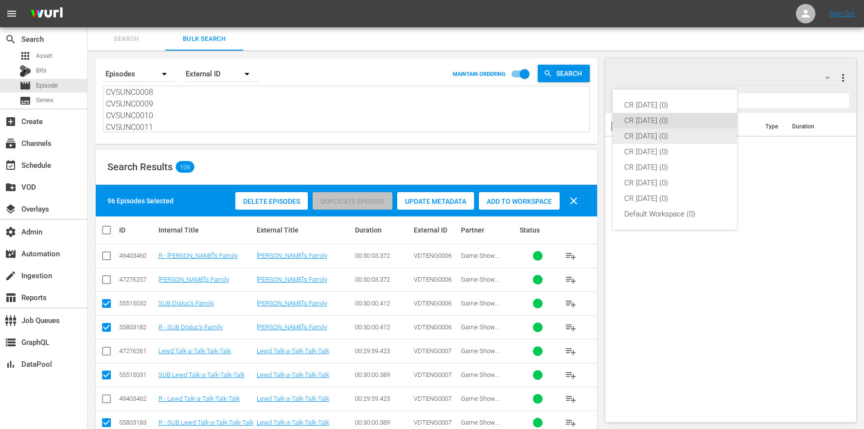
click at [681, 137] on div "CR Wednesday (0)" at bounding box center [674, 136] width 101 height 16
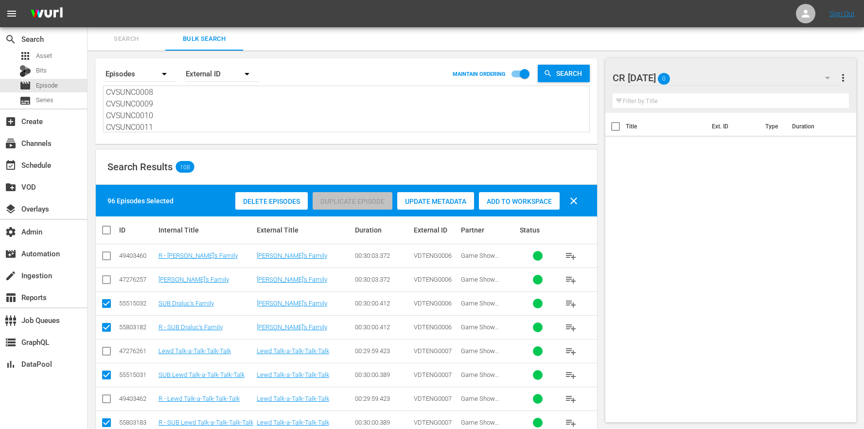
click at [176, 112] on textarea "VDTENG0006 VDTENG0007 VDTENG0008 VDTENG0009 RTCENG0072 RTCENG0073 BCRENG0014 BC…" at bounding box center [347, 110] width 483 height 44
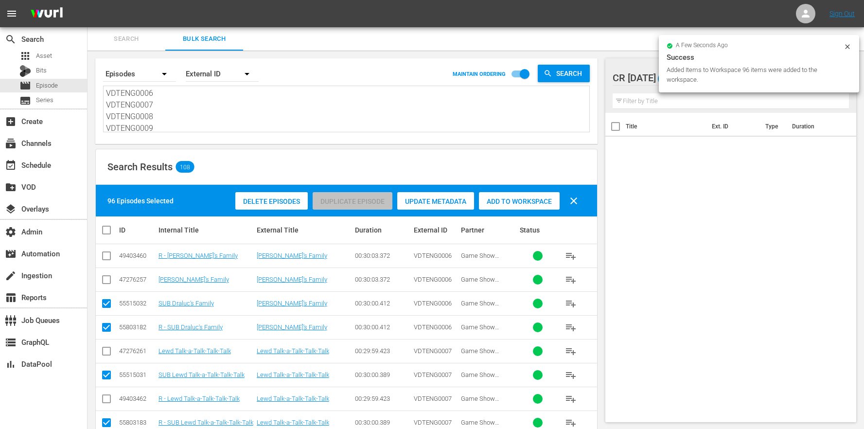
drag, startPoint x: 165, startPoint y: 129, endPoint x: 176, endPoint y: -23, distance: 152.1
click at [176, 0] on html "menu Sign Out search Search apps Asset Bits movie Episode subtitles Series add_…" at bounding box center [432, 214] width 864 height 429
paste textarea "AREENG0002 AREENG0003 AREENG0004 AREENG0005 RTCENG0074 RTCENG0075 BCRENG0016 BC…"
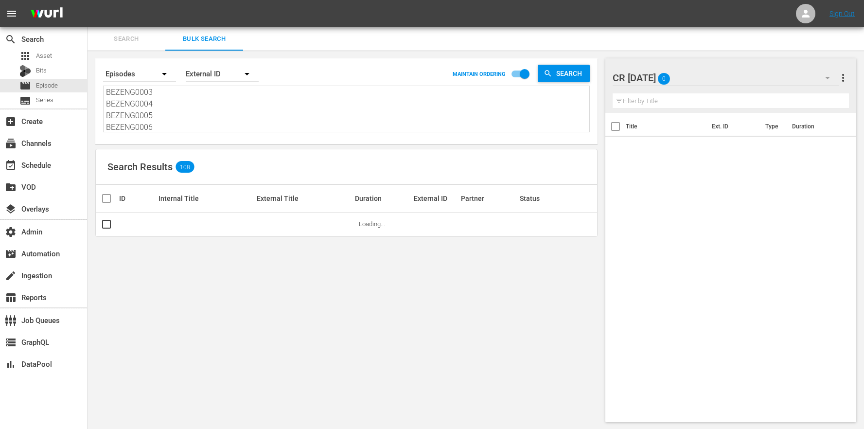
click at [242, 157] on div "Search Results 108" at bounding box center [346, 166] width 501 height 35
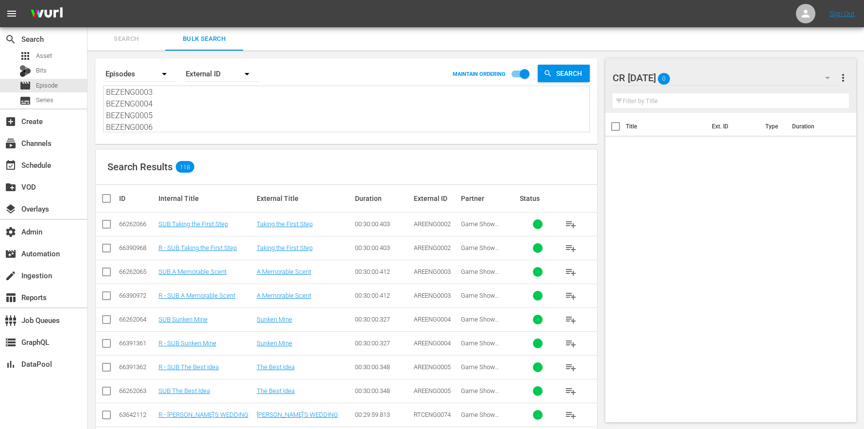
click at [112, 199] on input "checkbox" at bounding box center [110, 199] width 19 height 12
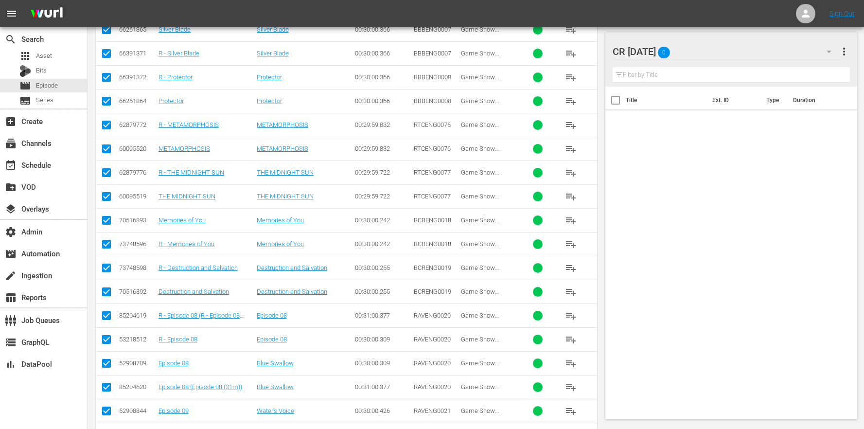
scroll to position [1443, 0]
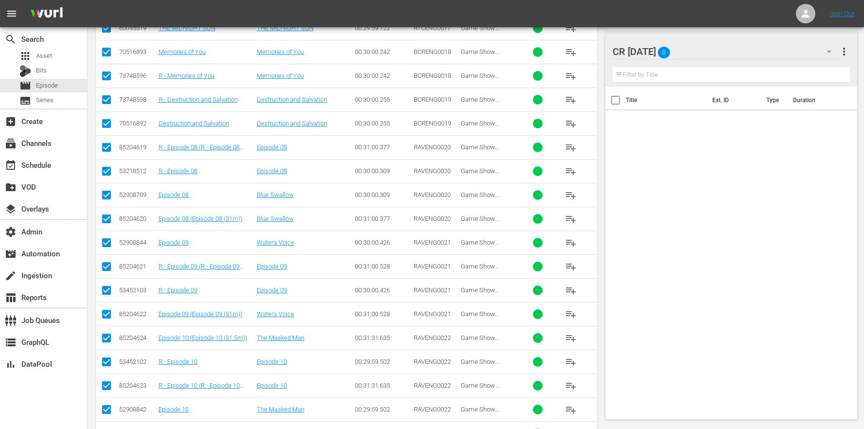
click at [104, 147] on input "checkbox" at bounding box center [107, 149] width 12 height 12
click at [106, 221] on input "checkbox" at bounding box center [107, 221] width 12 height 12
click at [102, 267] on input "checkbox" at bounding box center [107, 269] width 12 height 12
click at [105, 313] on input "checkbox" at bounding box center [107, 316] width 12 height 12
click at [106, 336] on input "checkbox" at bounding box center [107, 340] width 12 height 12
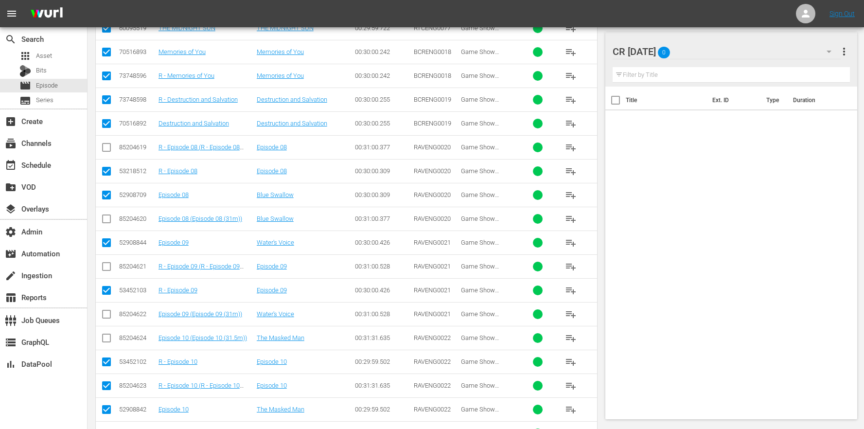
click at [107, 382] on input "checkbox" at bounding box center [107, 388] width 12 height 12
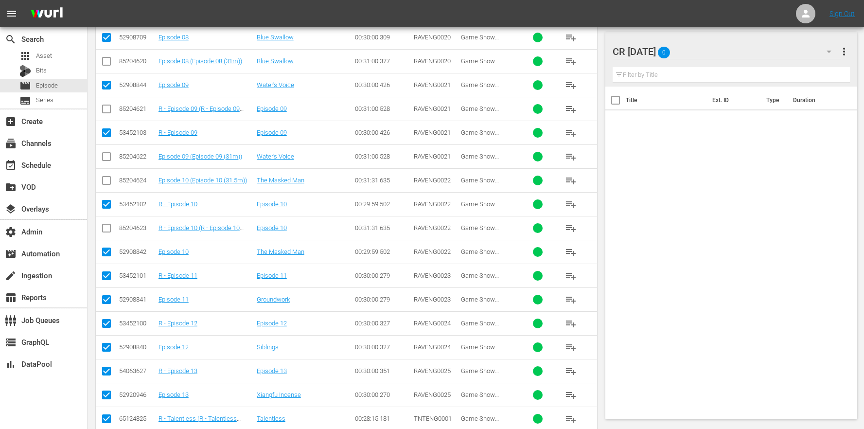
scroll to position [1739, 0]
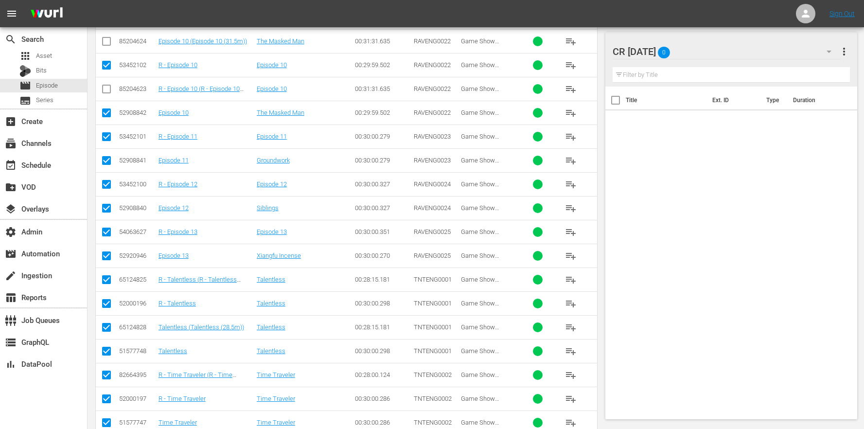
click at [111, 283] on input "checkbox" at bounding box center [107, 282] width 12 height 12
click at [108, 329] on input "checkbox" at bounding box center [107, 329] width 12 height 12
click at [104, 375] on input "checkbox" at bounding box center [107, 377] width 12 height 12
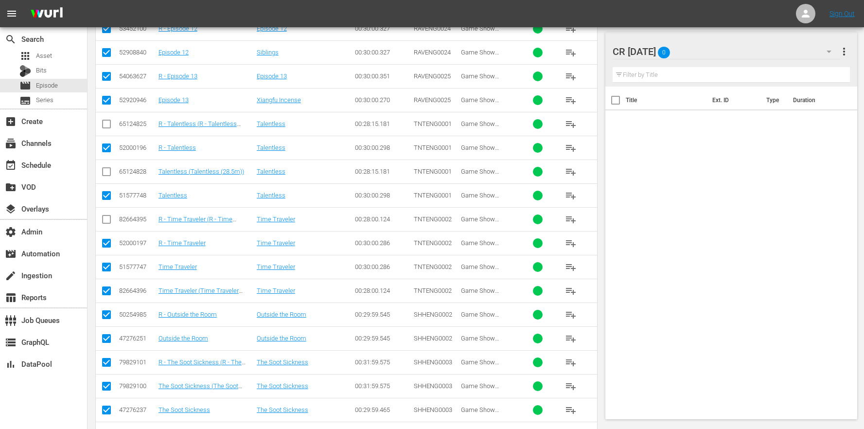
click at [109, 294] on input "checkbox" at bounding box center [107, 293] width 12 height 12
click at [102, 364] on input "checkbox" at bounding box center [107, 364] width 12 height 12
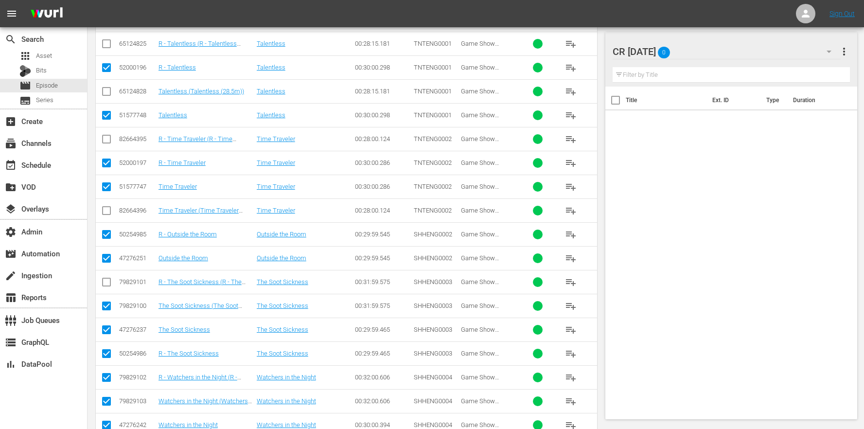
click at [104, 307] on input "checkbox" at bounding box center [107, 308] width 12 height 12
click at [109, 377] on input "checkbox" at bounding box center [107, 379] width 12 height 12
click at [111, 401] on input "checkbox" at bounding box center [107, 403] width 12 height 12
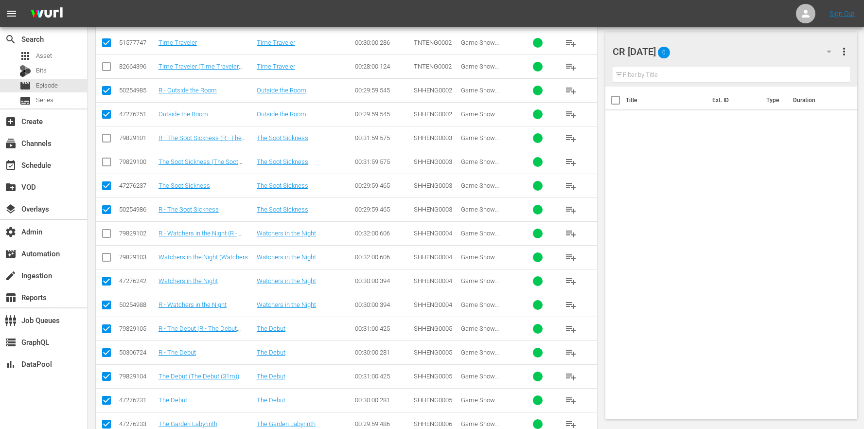
scroll to position [2131, 0]
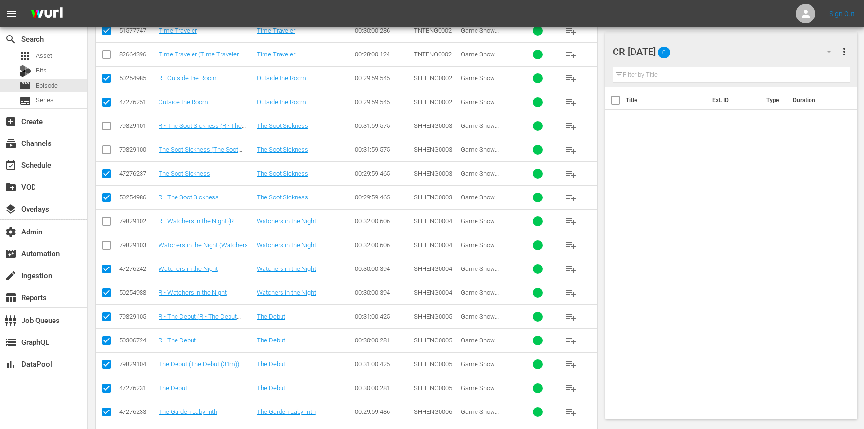
click at [109, 314] on input "checkbox" at bounding box center [107, 319] width 12 height 12
click at [108, 364] on input "checkbox" at bounding box center [107, 366] width 12 height 12
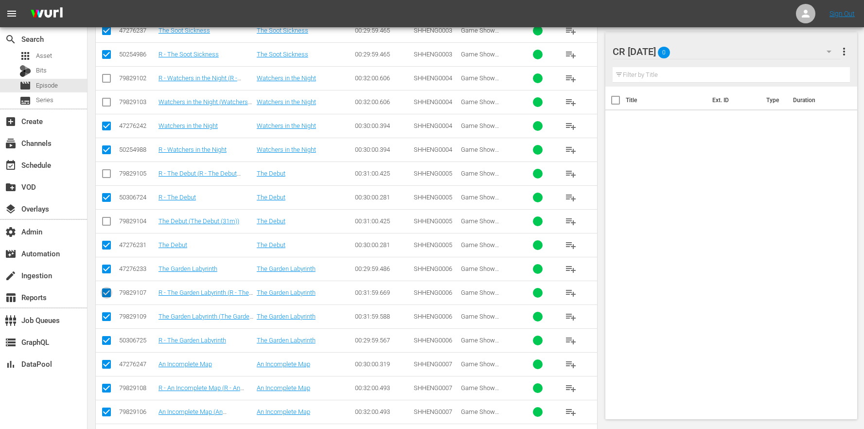
drag, startPoint x: 105, startPoint y: 295, endPoint x: 104, endPoint y: 308, distance: 13.7
click at [106, 295] on input "checkbox" at bounding box center [107, 295] width 12 height 12
click at [107, 322] on input "checkbox" at bounding box center [107, 319] width 12 height 12
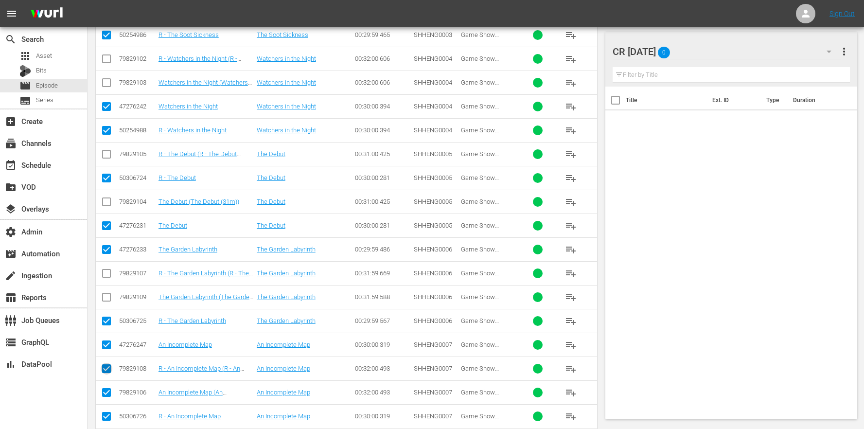
click at [107, 369] on input "checkbox" at bounding box center [107, 371] width 12 height 12
click at [103, 400] on input "checkbox" at bounding box center [107, 395] width 12 height 12
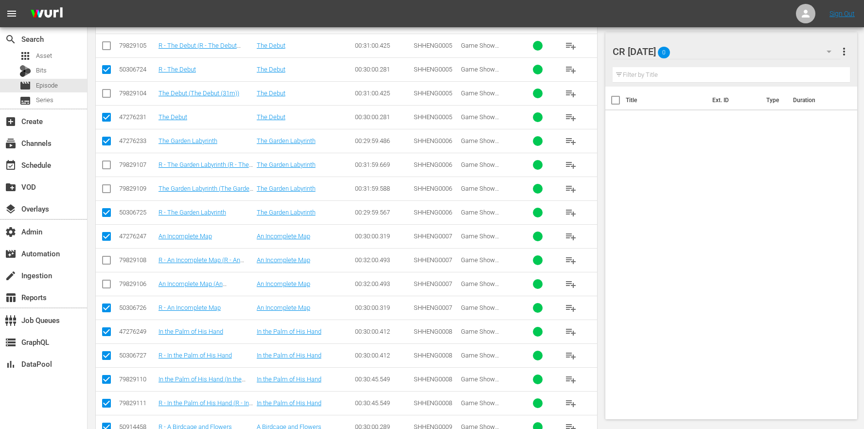
scroll to position [2440, 0]
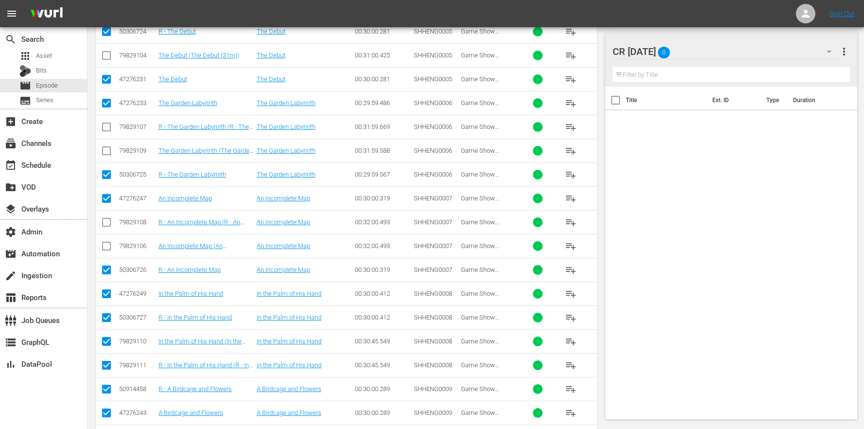
click at [105, 344] on input "checkbox" at bounding box center [107, 343] width 12 height 12
click at [105, 368] on input "checkbox" at bounding box center [107, 367] width 12 height 12
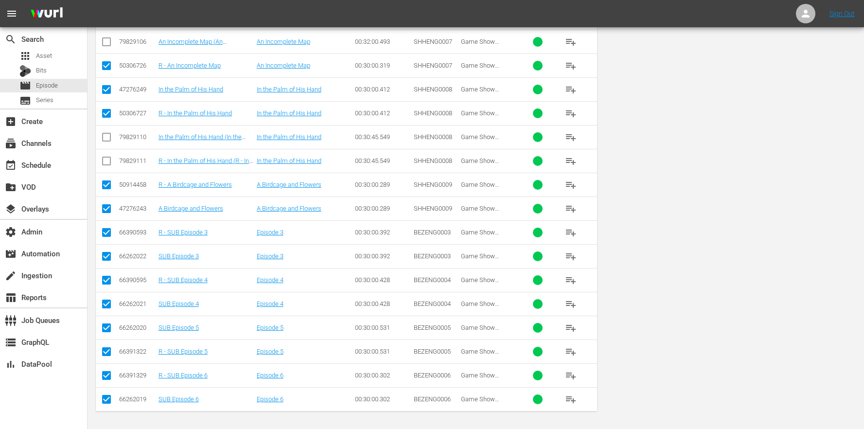
scroll to position [0, 0]
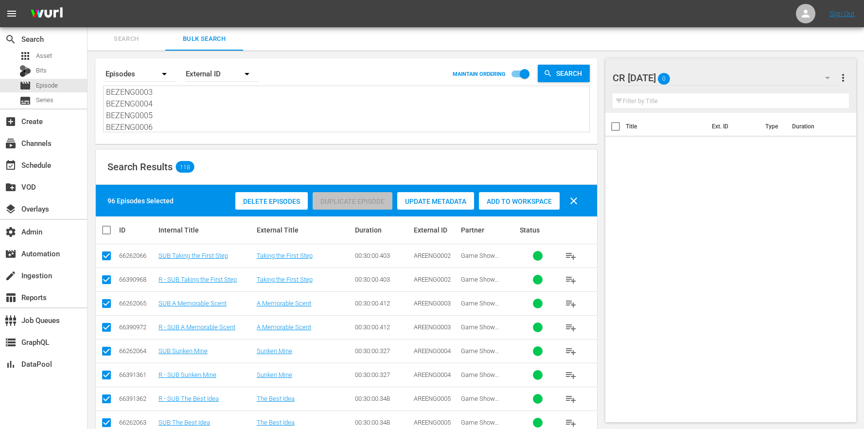
click at [531, 197] on span "Add to Workspace" at bounding box center [519, 201] width 81 height 8
click at [718, 72] on div "CR Wednesday 0" at bounding box center [726, 77] width 227 height 27
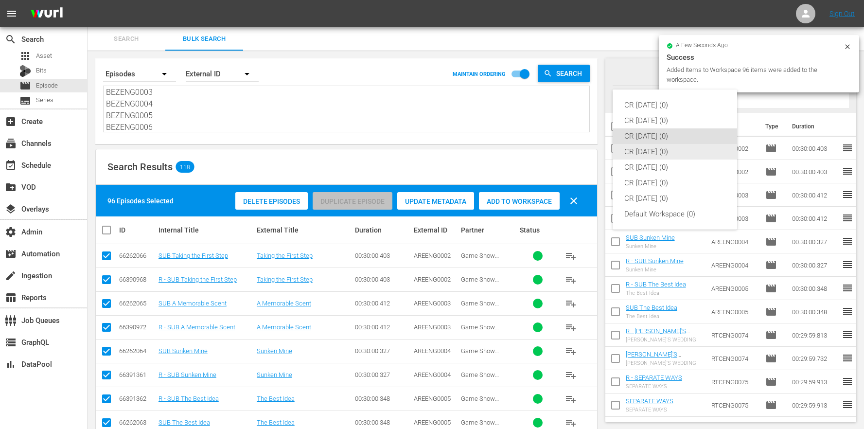
click at [669, 156] on div "CR Thursday (0)" at bounding box center [674, 152] width 101 height 16
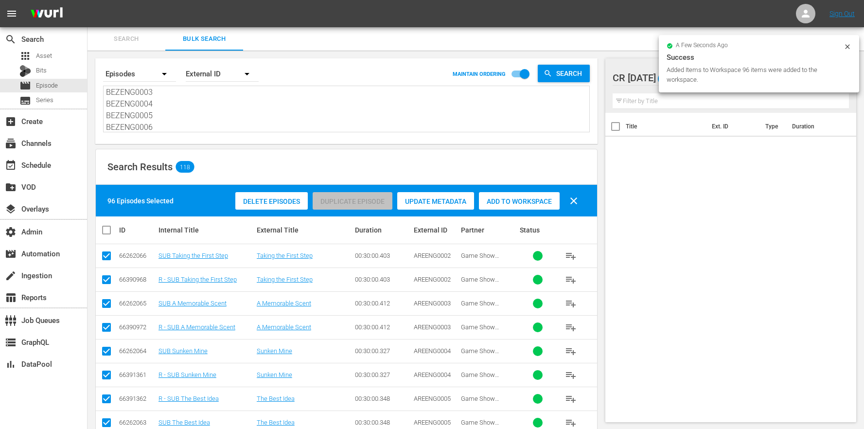
click at [166, 103] on textarea "AREENG0002 AREENG0003 AREENG0004 AREENG0005 RTCENG0074 RTCENG0075 BCRENG0016 BC…" at bounding box center [347, 110] width 483 height 44
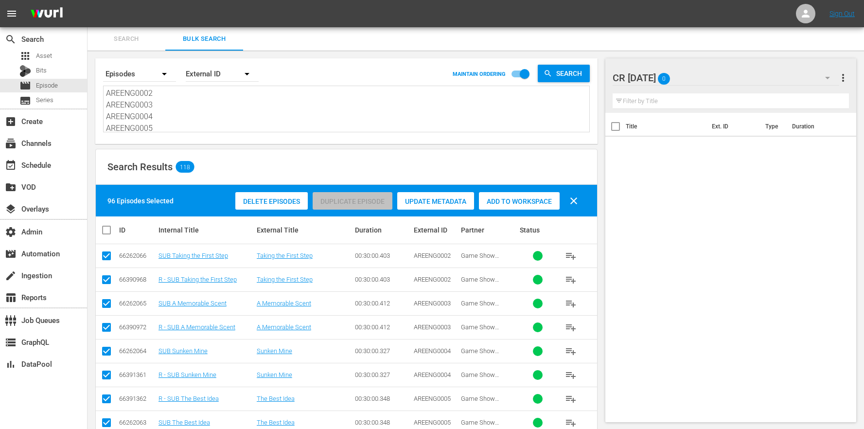
drag, startPoint x: 163, startPoint y: 122, endPoint x: 107, endPoint y: -8, distance: 141.4
click at [107, 0] on html "menu Sign Out search Search apps Asset Bits movie Episode subtitles Series add_…" at bounding box center [432, 214] width 864 height 429
paste textarea "BEZENG0007 BEZENG0008 BEZENG0009 BEZENG0010 RTCENG0076 RTCENG0077 BCRENG0018 BC…"
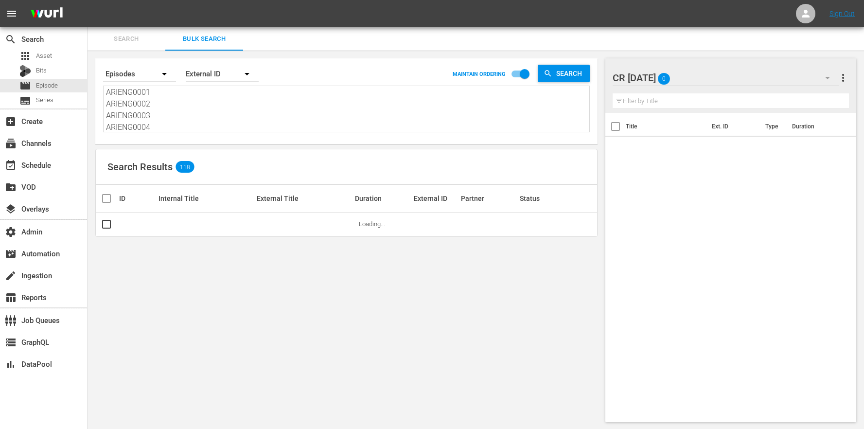
click at [215, 176] on div "Search Results 118" at bounding box center [346, 166] width 501 height 35
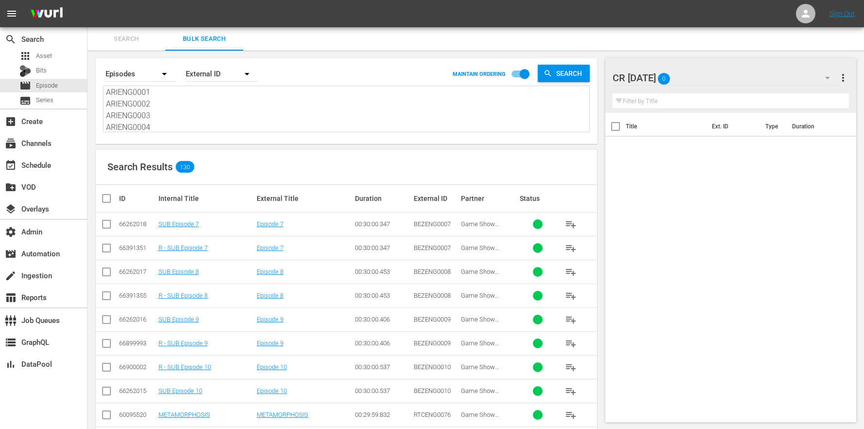
click at [103, 197] on input "checkbox" at bounding box center [110, 199] width 19 height 12
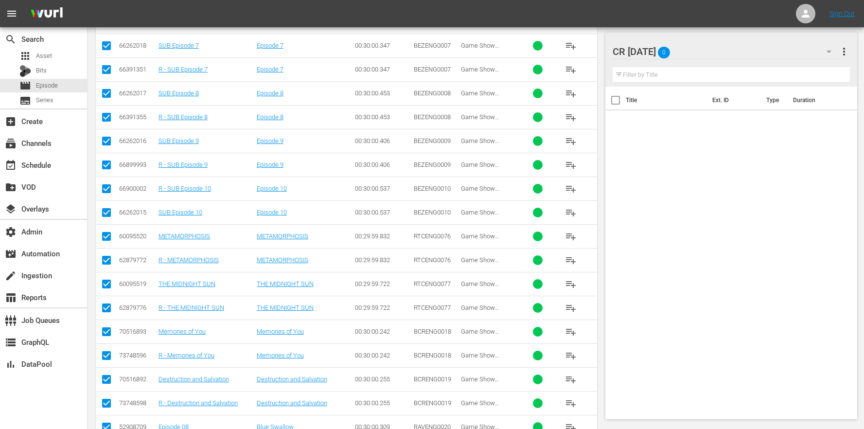
scroll to position [453, 0]
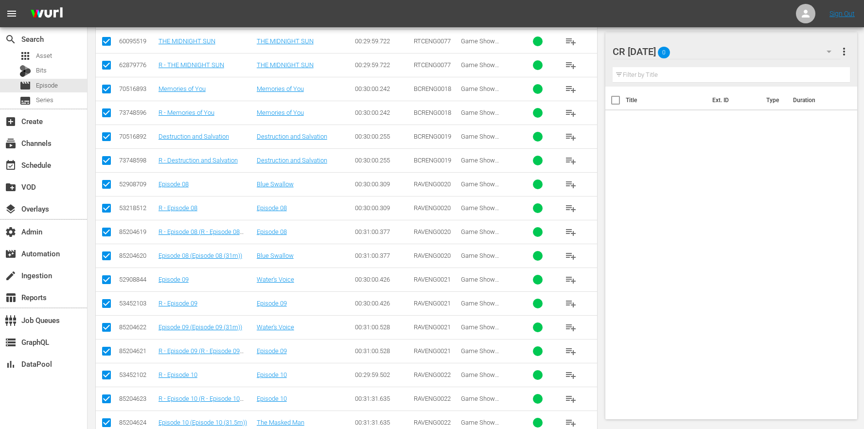
click at [118, 235] on td "85204619" at bounding box center [137, 232] width 39 height 24
click at [113, 233] on td at bounding box center [107, 232] width 22 height 24
click at [110, 234] on input "checkbox" at bounding box center [107, 234] width 12 height 12
click at [108, 256] on input "checkbox" at bounding box center [107, 258] width 12 height 12
click at [105, 328] on input "checkbox" at bounding box center [107, 329] width 12 height 12
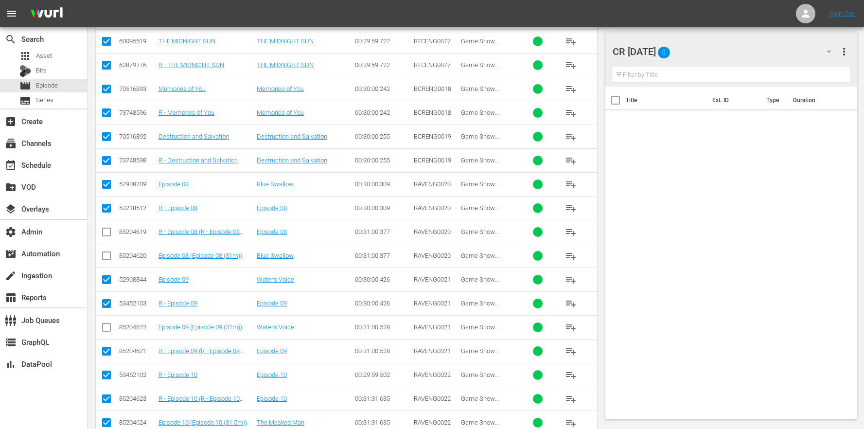
click at [107, 349] on input "checkbox" at bounding box center [107, 353] width 12 height 12
click at [105, 401] on input "checkbox" at bounding box center [107, 401] width 12 height 12
click at [108, 423] on input "checkbox" at bounding box center [107, 425] width 12 height 12
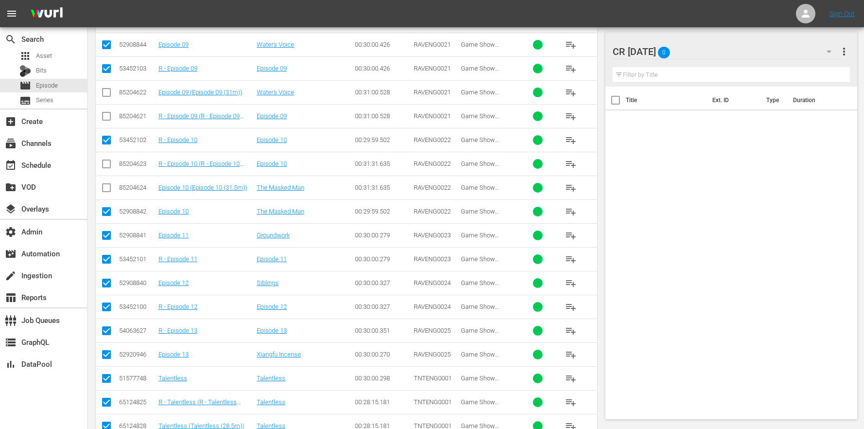
scroll to position [811, 0]
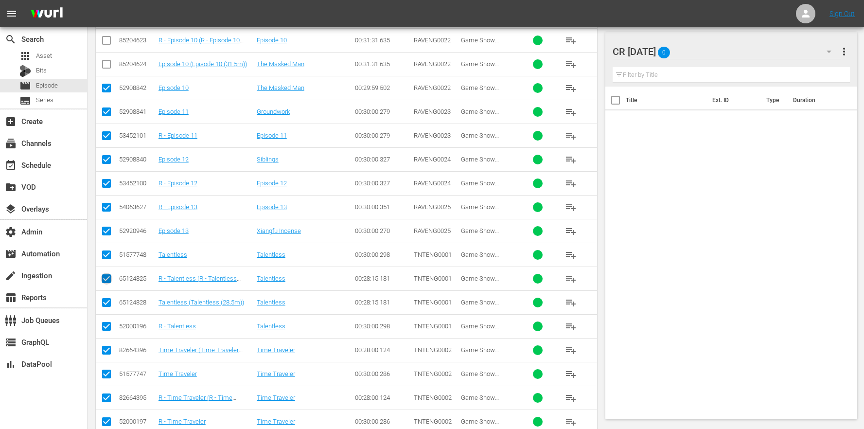
click at [106, 281] on input "checkbox" at bounding box center [107, 281] width 12 height 12
click at [106, 304] on input "checkbox" at bounding box center [107, 305] width 12 height 12
click at [106, 349] on input "checkbox" at bounding box center [107, 352] width 12 height 12
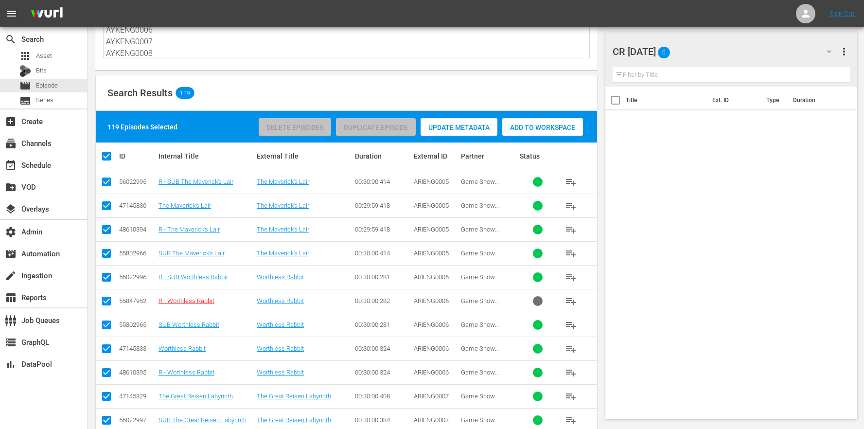
scroll to position [93, 0]
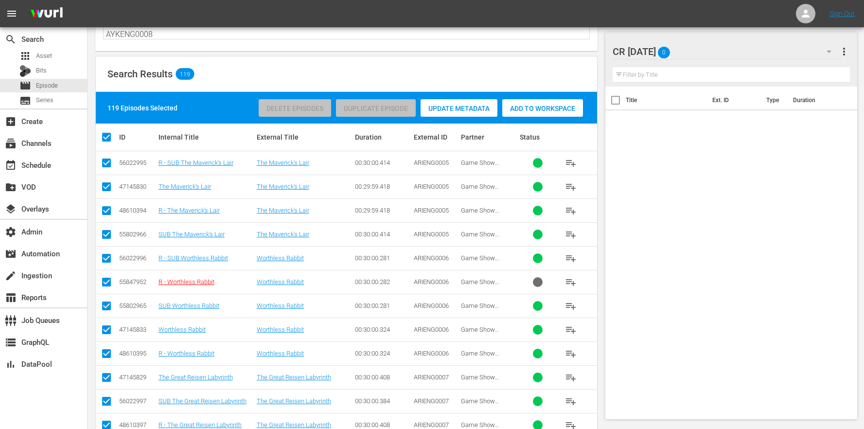
drag, startPoint x: 104, startPoint y: 186, endPoint x: 106, endPoint y: 196, distance: 10.9
click at [104, 186] on input "checkbox" at bounding box center [107, 189] width 12 height 12
checkbox input "false"
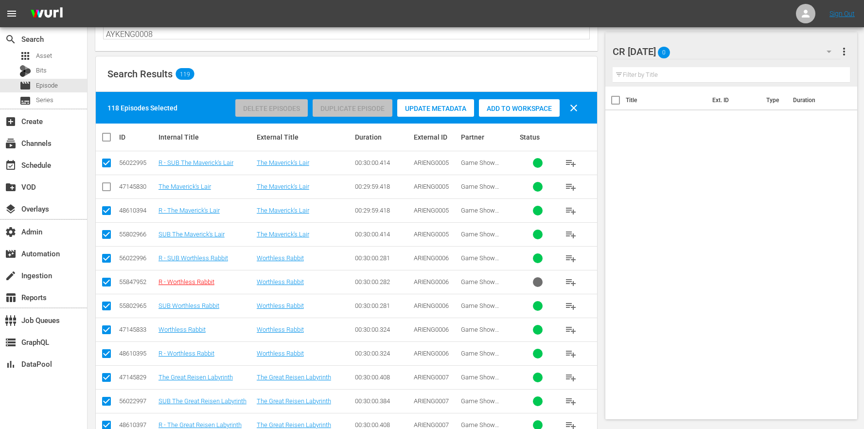
click at [109, 209] on input "checkbox" at bounding box center [107, 213] width 12 height 12
checkbox input "false"
click at [109, 284] on input "checkbox" at bounding box center [107, 284] width 12 height 12
checkbox input "false"
click at [108, 331] on input "checkbox" at bounding box center [107, 332] width 12 height 12
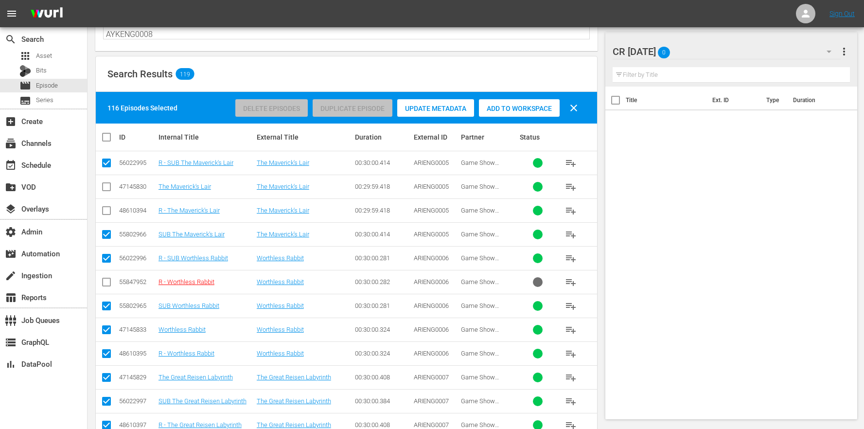
checkbox input "false"
click at [105, 354] on input "checkbox" at bounding box center [107, 356] width 12 height 12
checkbox input "false"
click at [104, 378] on input "checkbox" at bounding box center [107, 379] width 12 height 12
checkbox input "false"
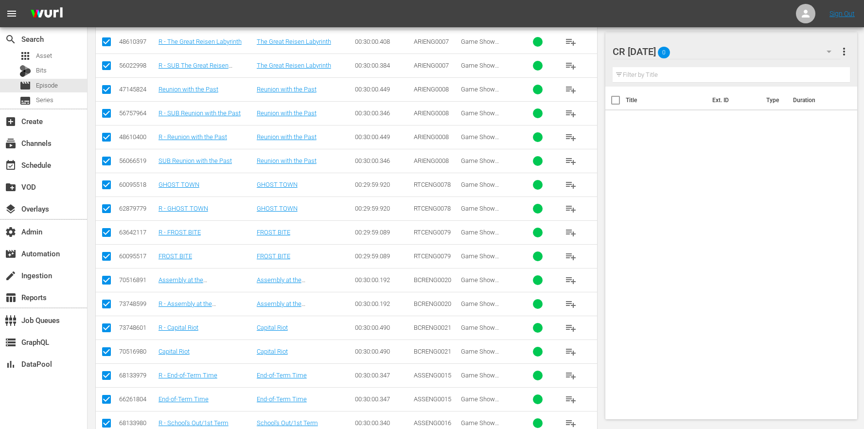
scroll to position [457, 0]
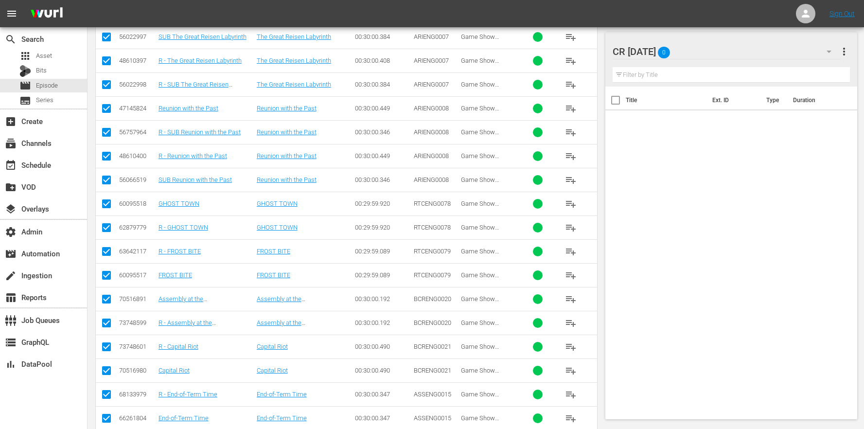
click at [111, 64] on input "checkbox" at bounding box center [107, 63] width 12 height 12
checkbox input "false"
click at [107, 109] on input "checkbox" at bounding box center [107, 111] width 12 height 12
checkbox input "false"
click at [110, 152] on input "checkbox" at bounding box center [107, 158] width 12 height 12
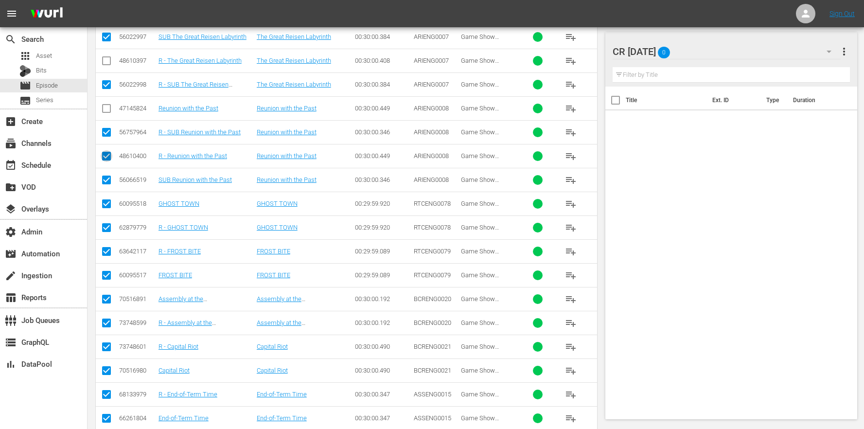
checkbox input "false"
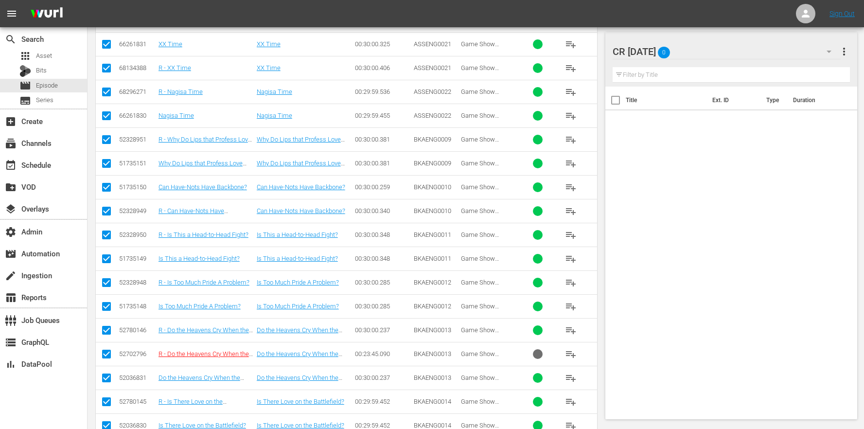
scroll to position [1148, 0]
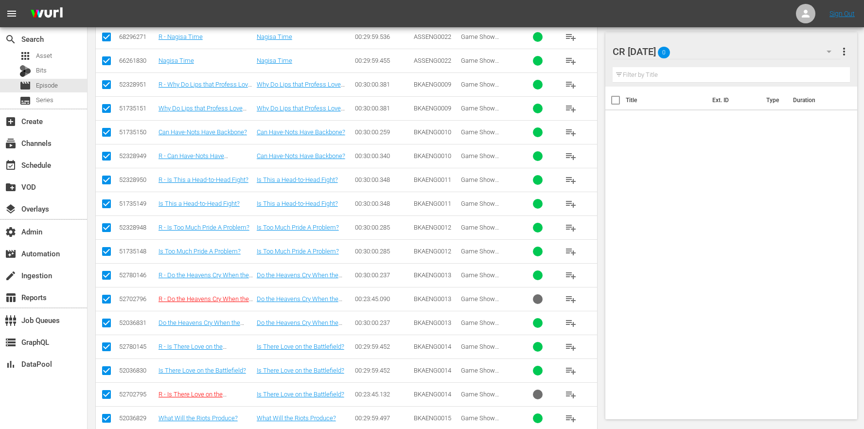
click at [117, 299] on td at bounding box center [107, 299] width 22 height 24
click at [111, 301] on input "checkbox" at bounding box center [107, 301] width 12 height 12
checkbox input "false"
click at [111, 392] on input "checkbox" at bounding box center [107, 396] width 12 height 12
checkbox input "false"
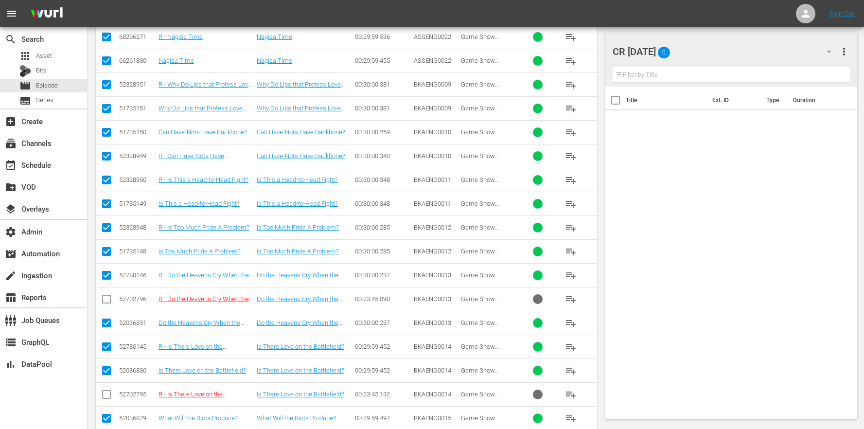
scroll to position [1409, 0]
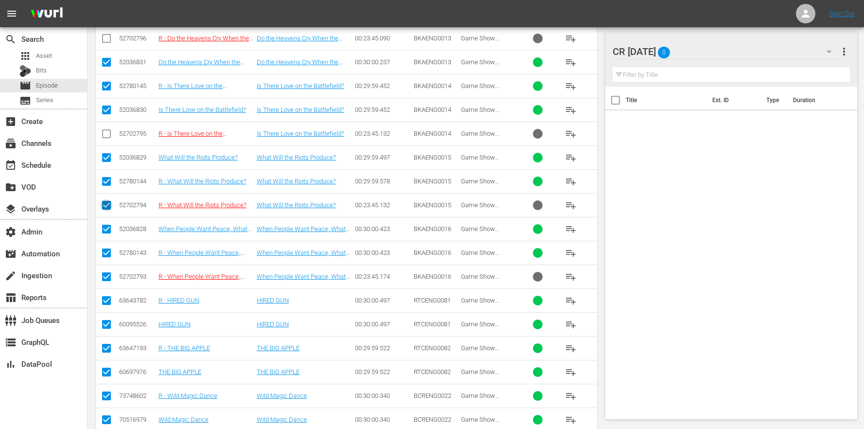
click at [101, 209] on input "checkbox" at bounding box center [107, 207] width 12 height 12
checkbox input "false"
click at [106, 278] on input "checkbox" at bounding box center [107, 279] width 12 height 12
checkbox input "false"
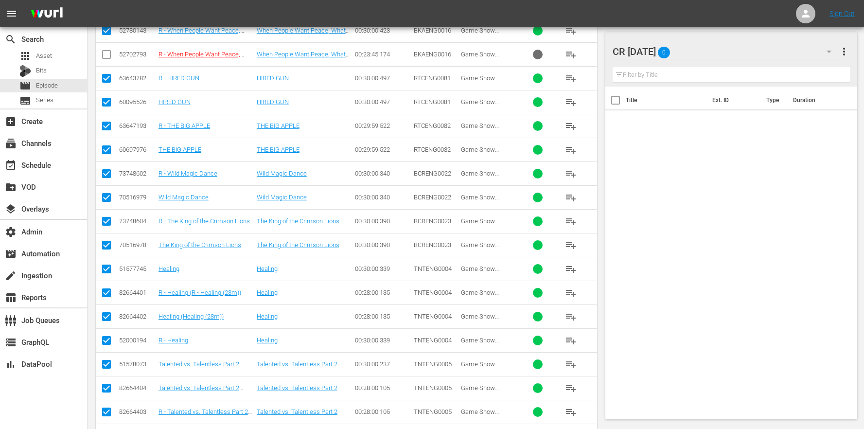
scroll to position [1727, 0]
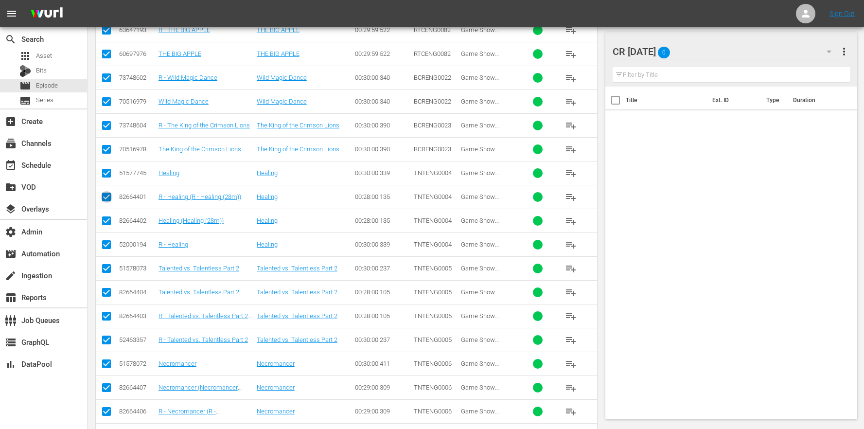
click at [107, 202] on input "checkbox" at bounding box center [107, 199] width 12 height 12
checkbox input "false"
click at [106, 226] on input "checkbox" at bounding box center [107, 223] width 12 height 12
checkbox input "false"
click at [104, 293] on input "checkbox" at bounding box center [107, 294] width 12 height 12
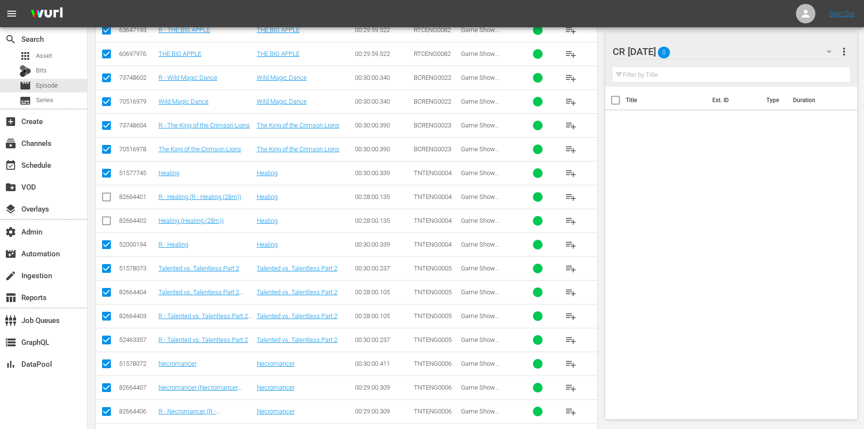
checkbox input "false"
click at [106, 314] on input "checkbox" at bounding box center [107, 318] width 12 height 12
checkbox input "false"
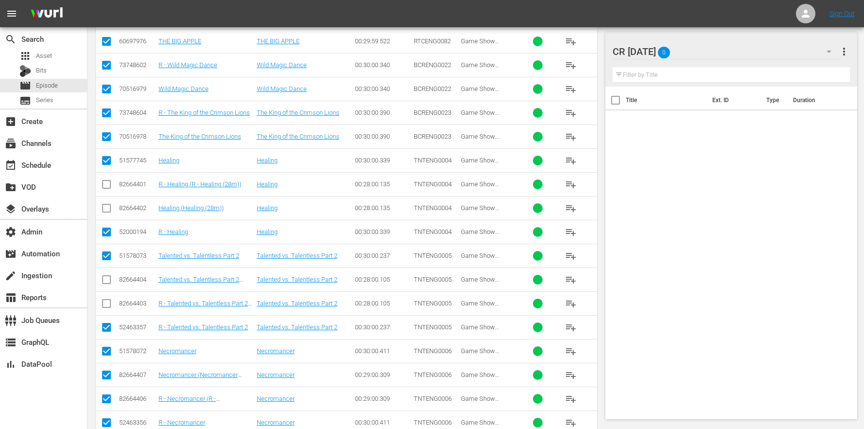
click at [119, 379] on td "82664407" at bounding box center [137, 375] width 39 height 24
click at [116, 379] on td at bounding box center [107, 375] width 22 height 24
click at [106, 381] on input "checkbox" at bounding box center [107, 377] width 12 height 12
checkbox input "false"
click at [106, 402] on input "checkbox" at bounding box center [107, 401] width 12 height 12
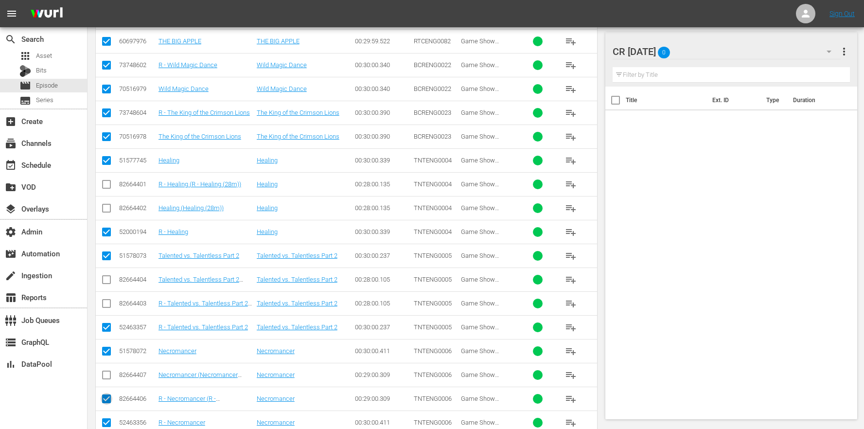
checkbox input "false"
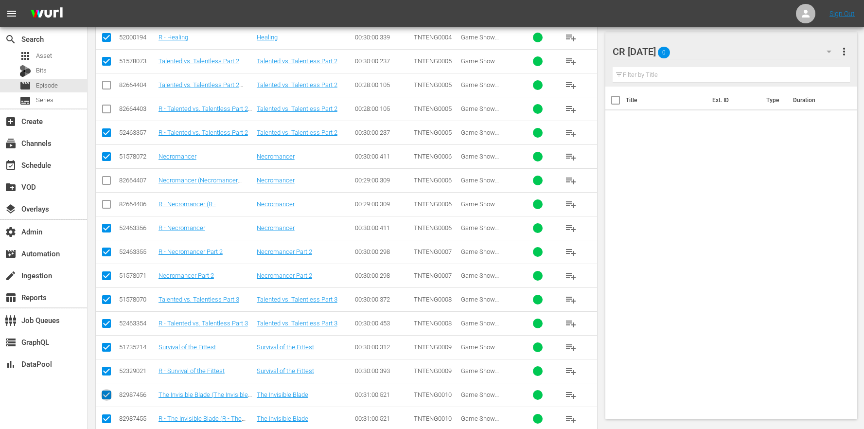
click at [103, 396] on input "checkbox" at bounding box center [107, 397] width 12 height 12
checkbox input "false"
click at [108, 420] on input "checkbox" at bounding box center [107, 421] width 12 height 12
checkbox input "false"
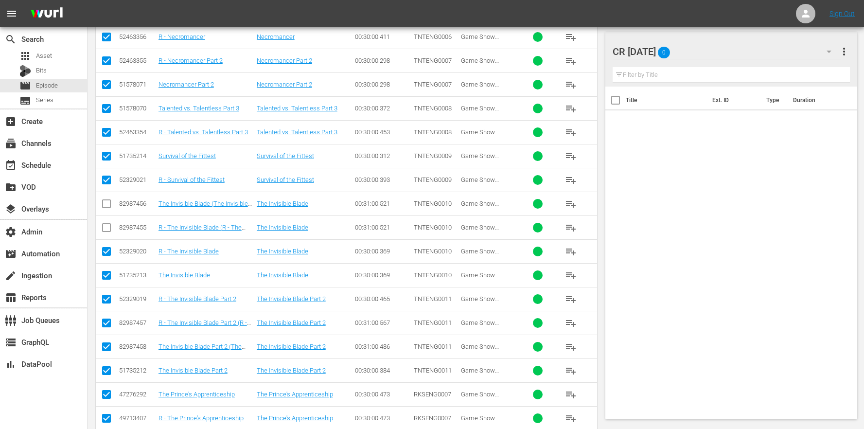
scroll to position [2223, 0]
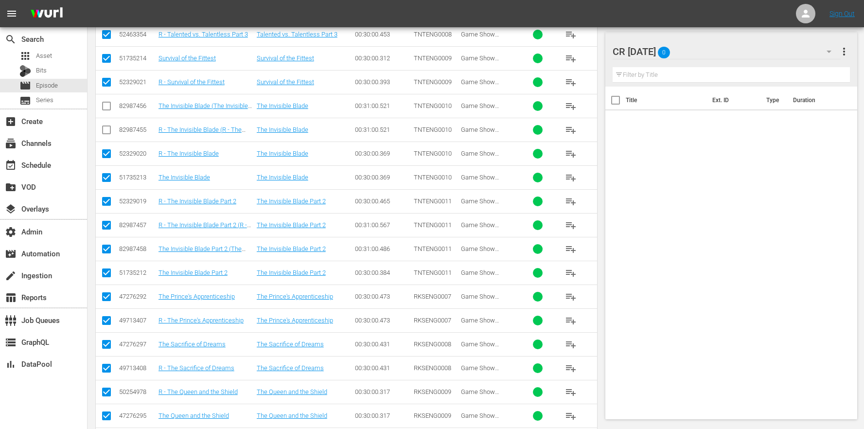
click at [107, 227] on input "checkbox" at bounding box center [107, 227] width 12 height 12
checkbox input "false"
click at [106, 252] on input "checkbox" at bounding box center [107, 251] width 12 height 12
checkbox input "false"
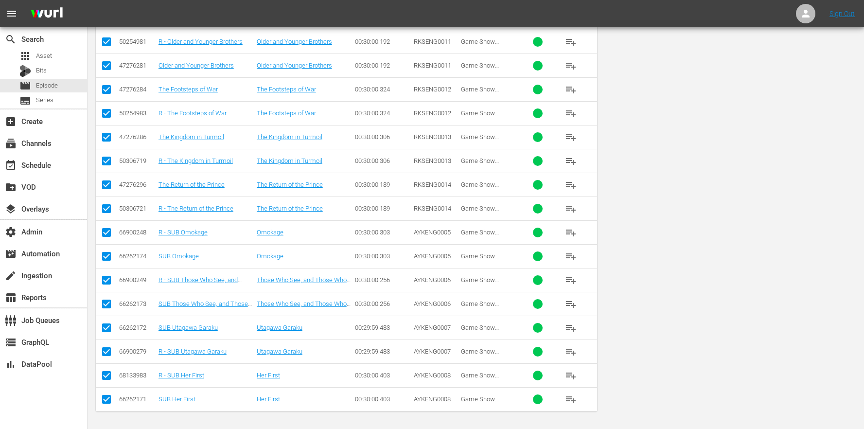
scroll to position [0, 0]
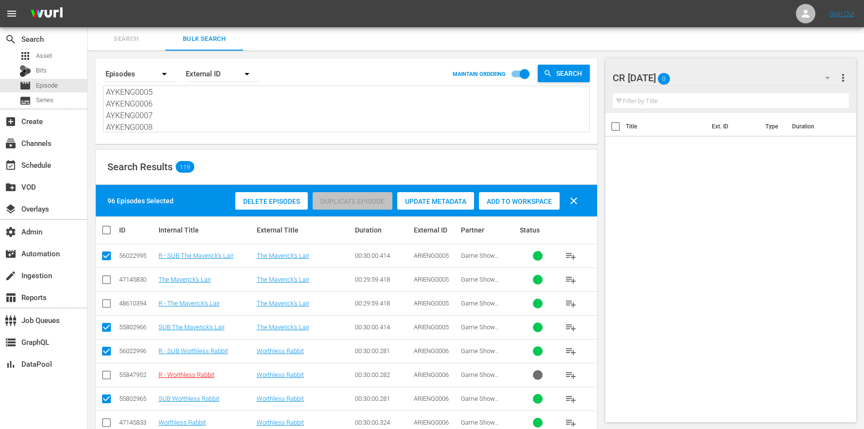
click at [540, 198] on span "Add to Workspace" at bounding box center [519, 201] width 81 height 8
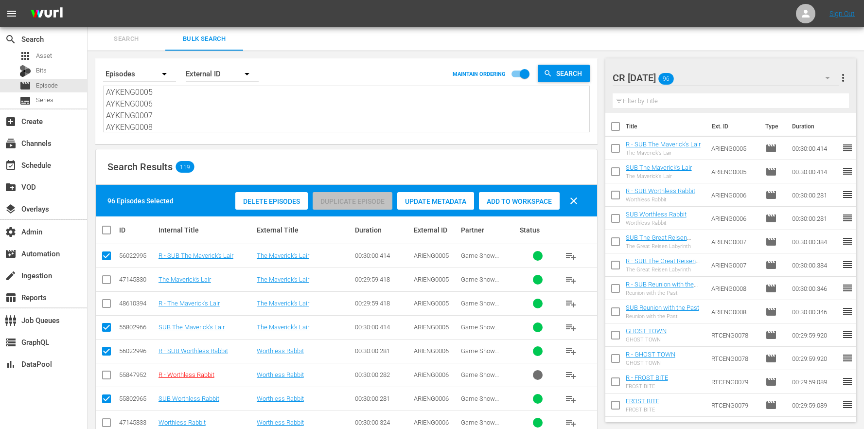
click at [848, 48] on div "Search Bulk Search" at bounding box center [476, 38] width 777 height 23
click at [747, 65] on div "CR Friday 96" at bounding box center [726, 77] width 227 height 27
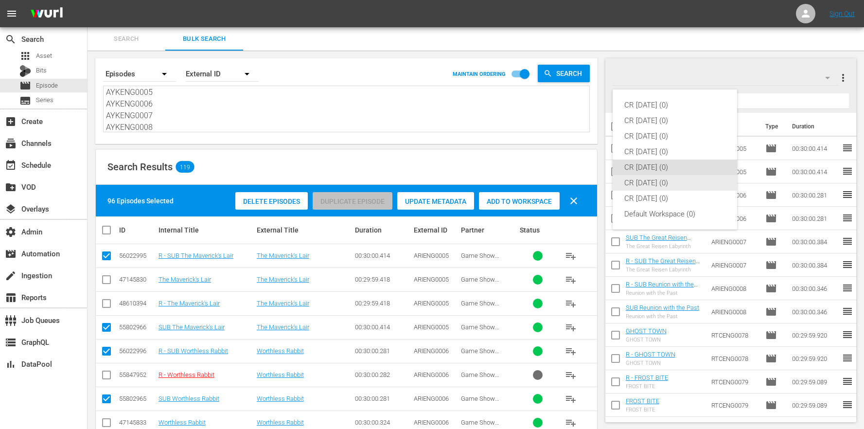
click at [672, 186] on div "CR Saturday (0)" at bounding box center [674, 183] width 101 height 16
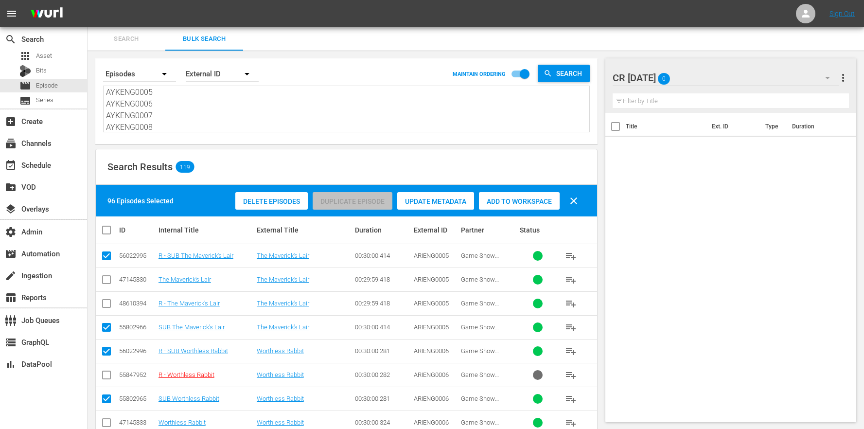
click at [163, 117] on textarea "ARIENG0005 ARIENG0006 ARIENG0007 ARIENG0008 RTCENG0078 RTCENG0079 BCRENG0020 BC…" at bounding box center [347, 110] width 483 height 44
drag, startPoint x: 162, startPoint y: 126, endPoint x: 119, endPoint y: -12, distance: 144.7
click at [119, 0] on html "menu Sign Out search Search apps Asset Bits movie Episode subtitles Series add_…" at bounding box center [432, 214] width 864 height 429
paste textarea "BURENG0015 BURENG0016 BURENG0017 BURENG0018 TNTENG0004 TNTENG0005 TNTENG0006 TN…"
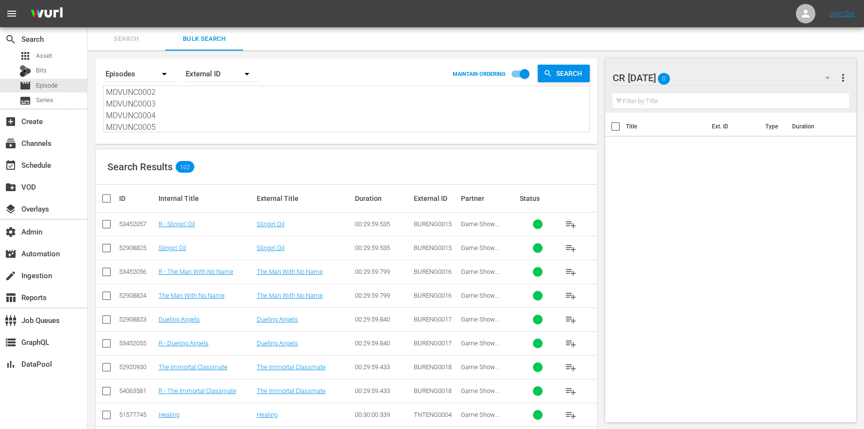
type textarea "BURENG0015 BURENG0016 BURENG0017 BURENG0018 TNTENG0004 TNTENG0005 TNTENG0006 TN…"
click at [112, 201] on input "checkbox" at bounding box center [110, 199] width 19 height 12
checkbox input "true"
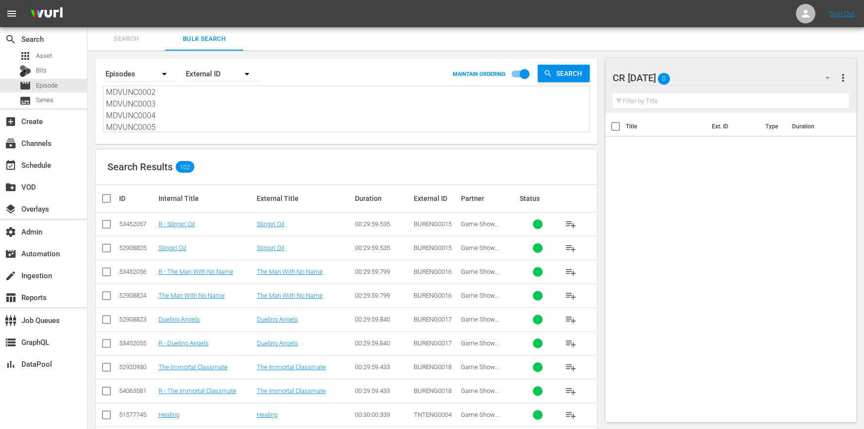
checkbox input "true"
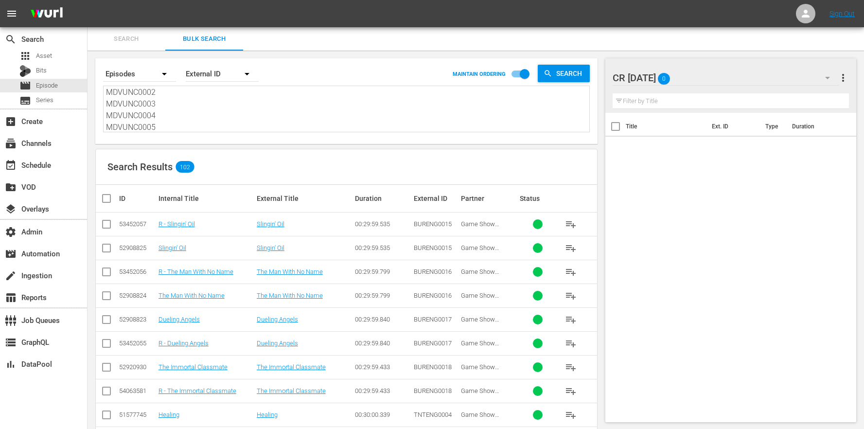
checkbox input "true"
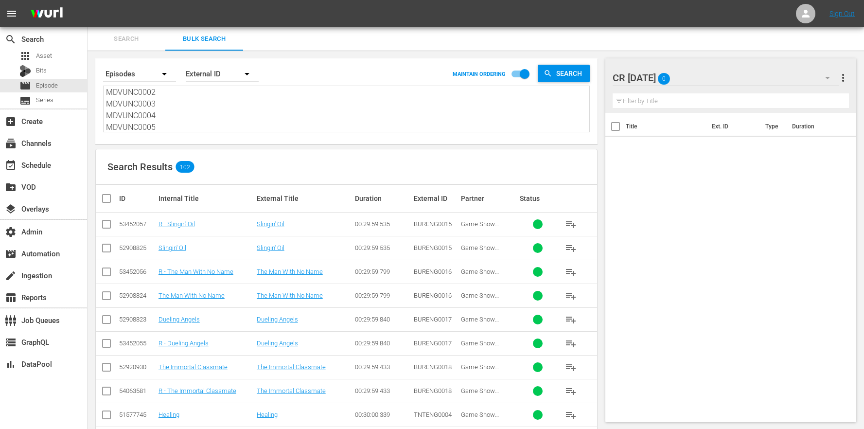
checkbox input "true"
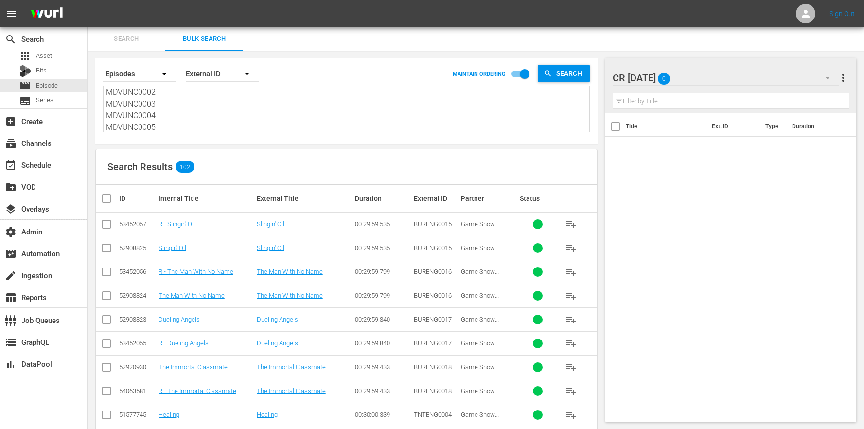
checkbox input "true"
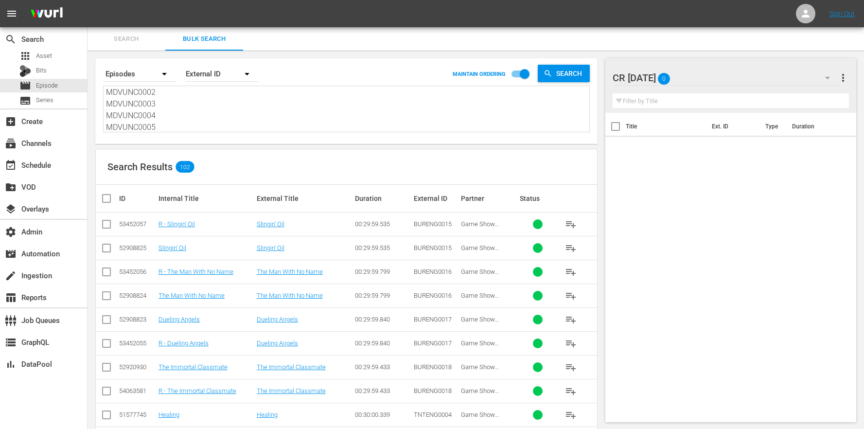
checkbox input "true"
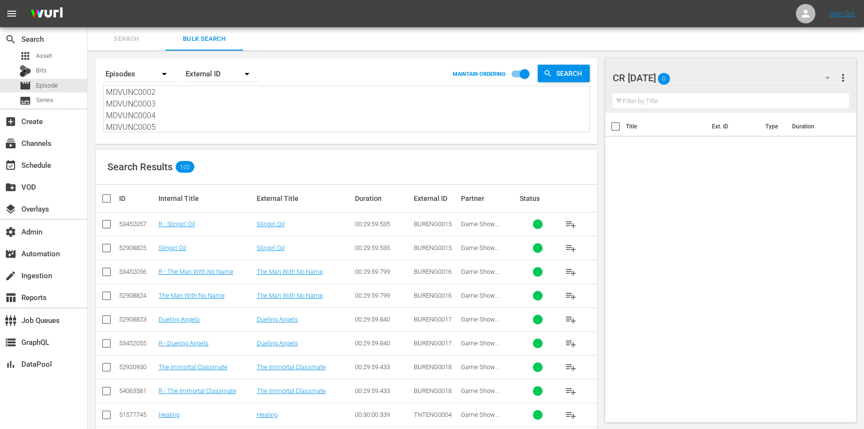
checkbox input "true"
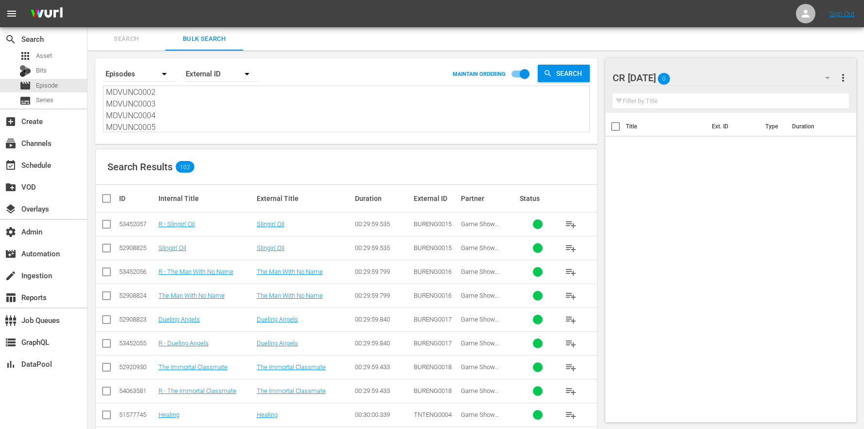
checkbox input "true"
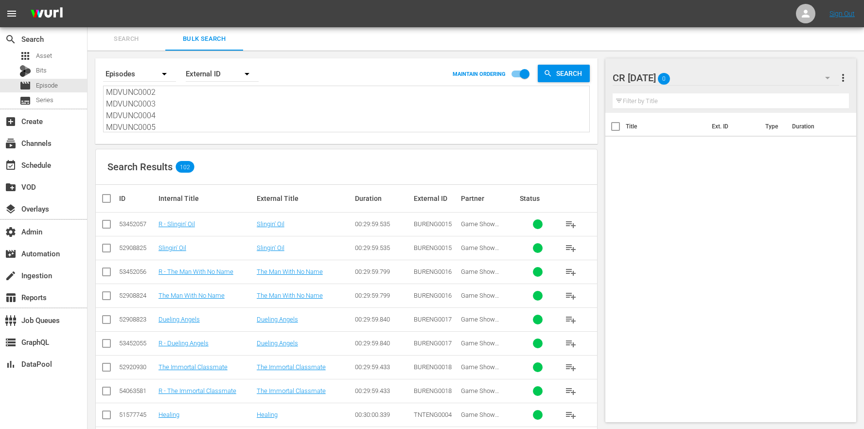
checkbox input "true"
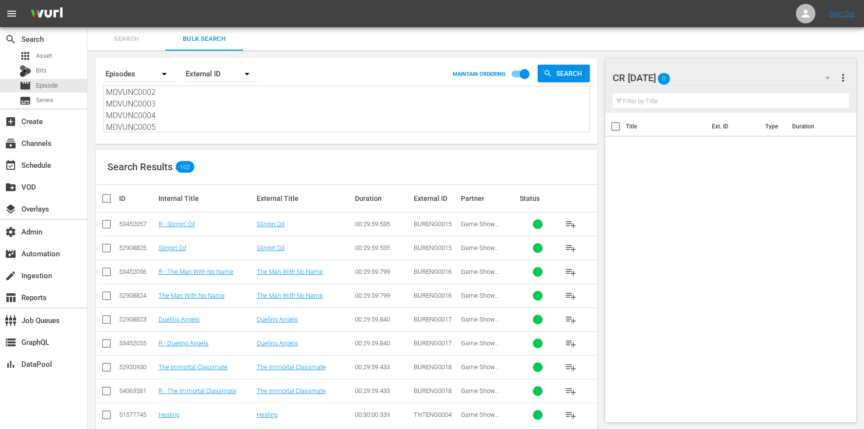
checkbox input "true"
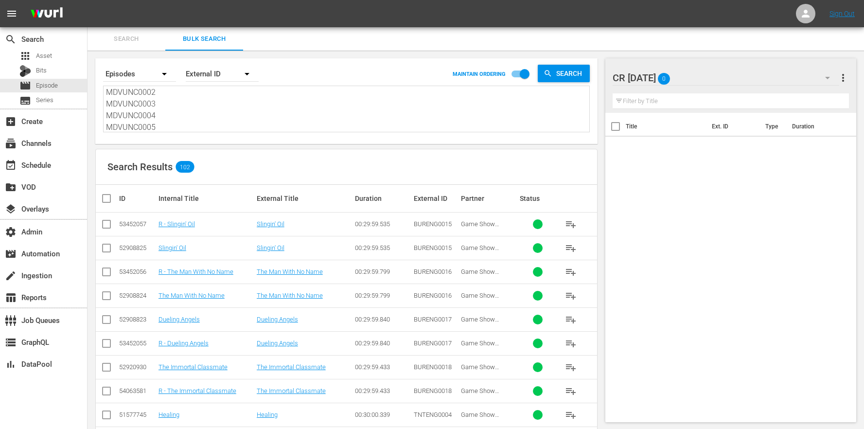
checkbox input "true"
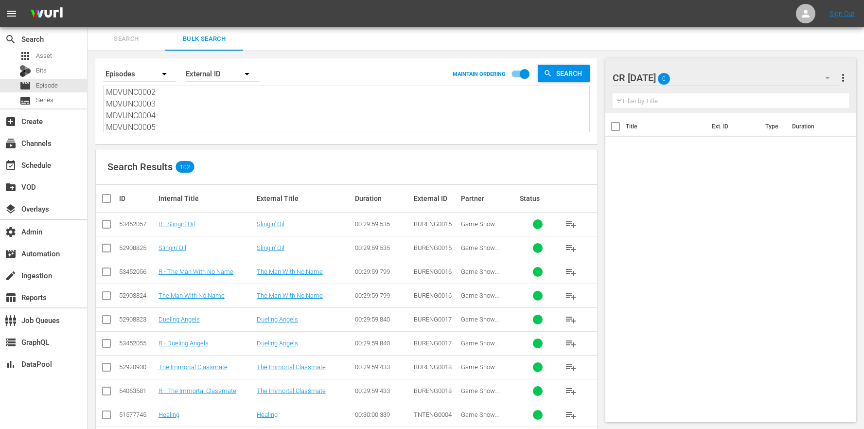
checkbox input "true"
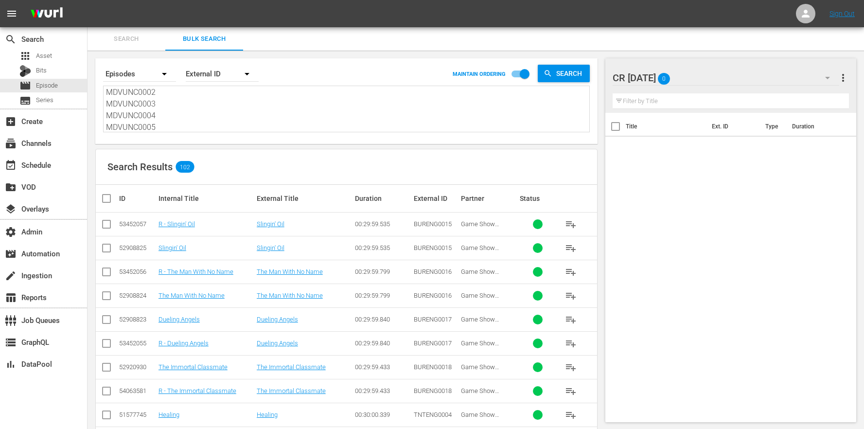
checkbox input "true"
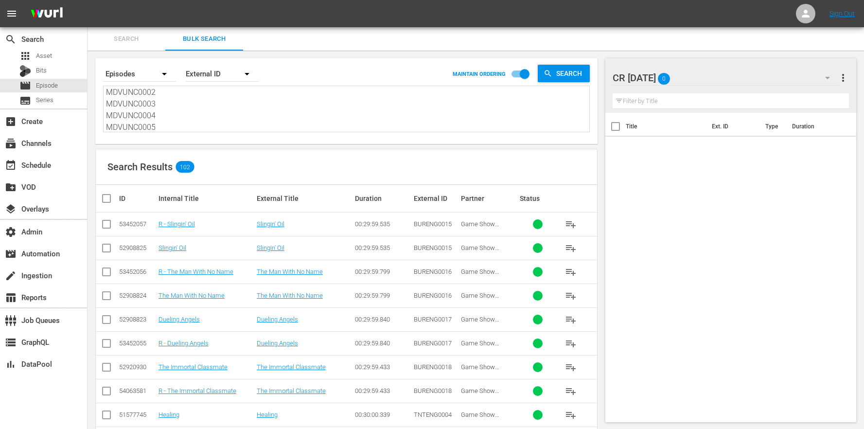
checkbox input "true"
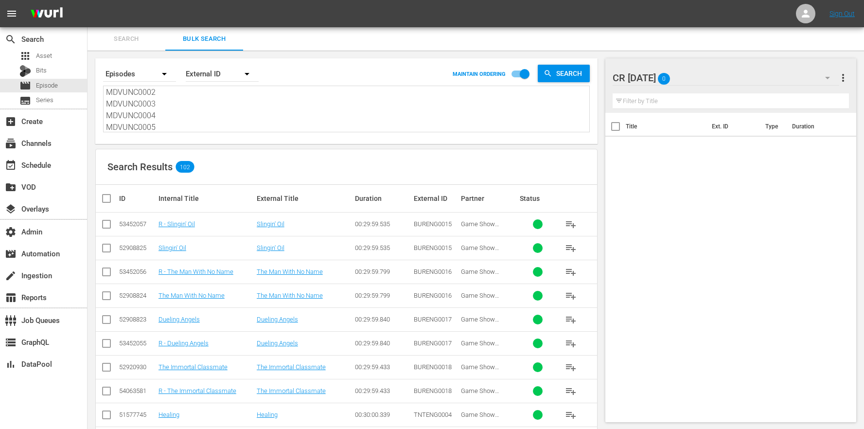
checkbox input "true"
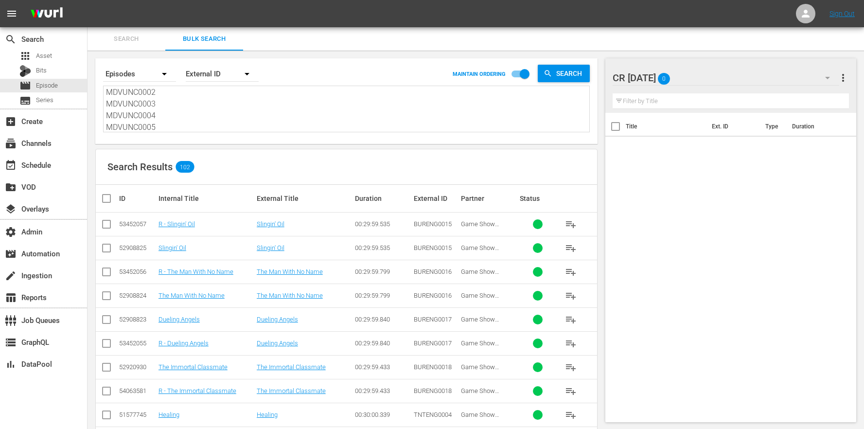
checkbox input "true"
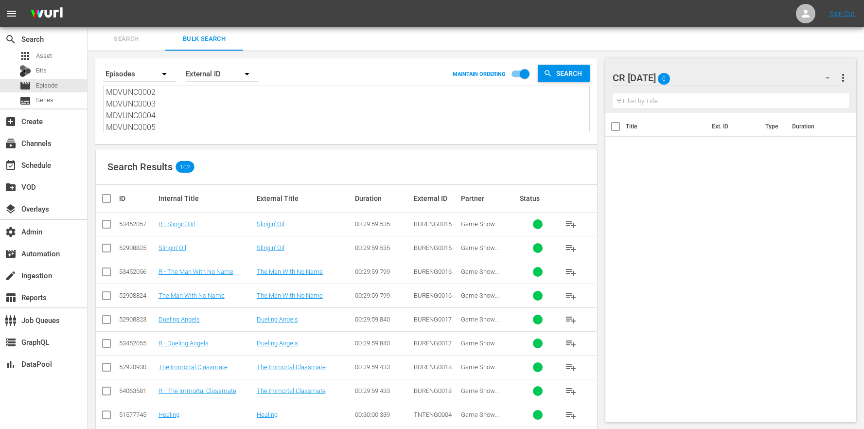
checkbox input "true"
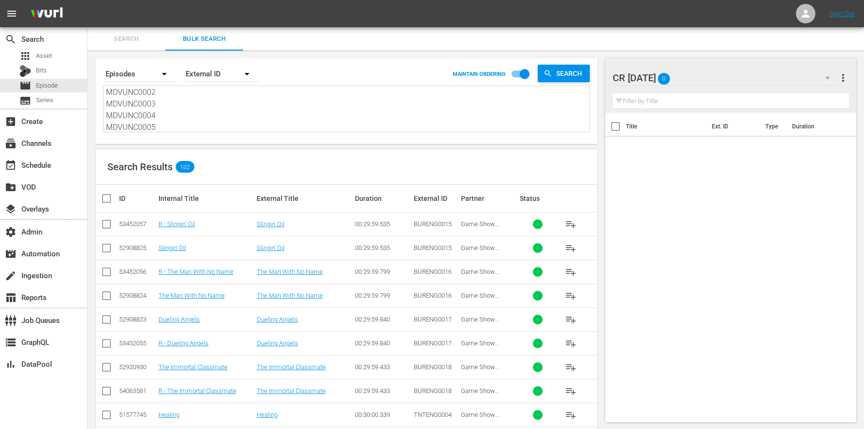
checkbox input "true"
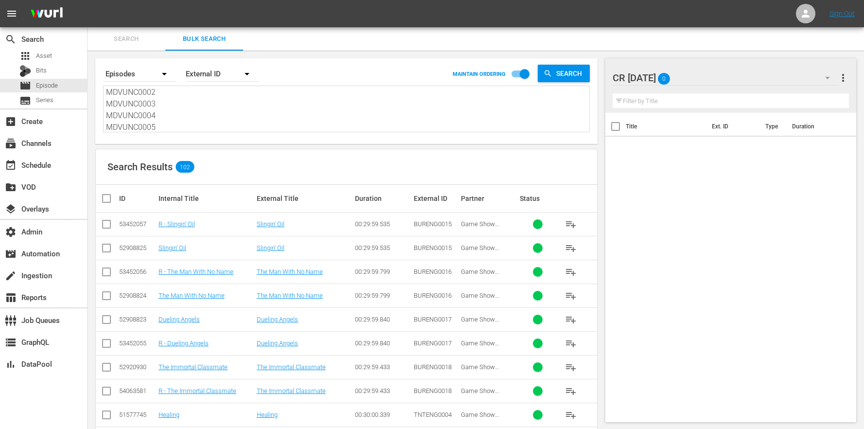
checkbox input "true"
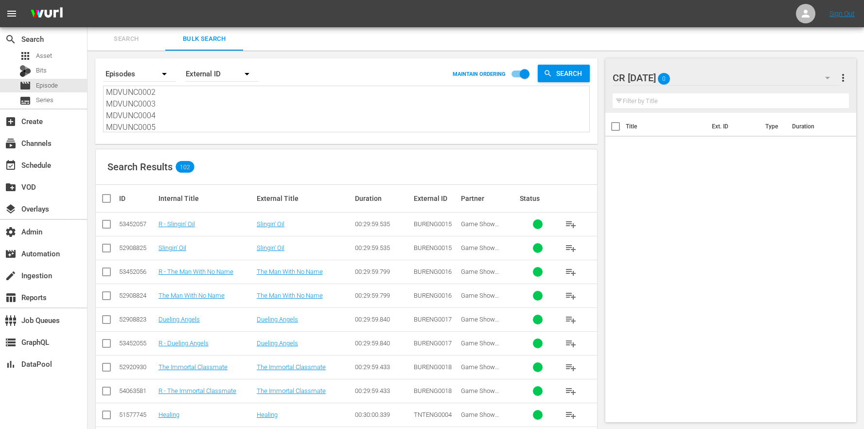
checkbox input "true"
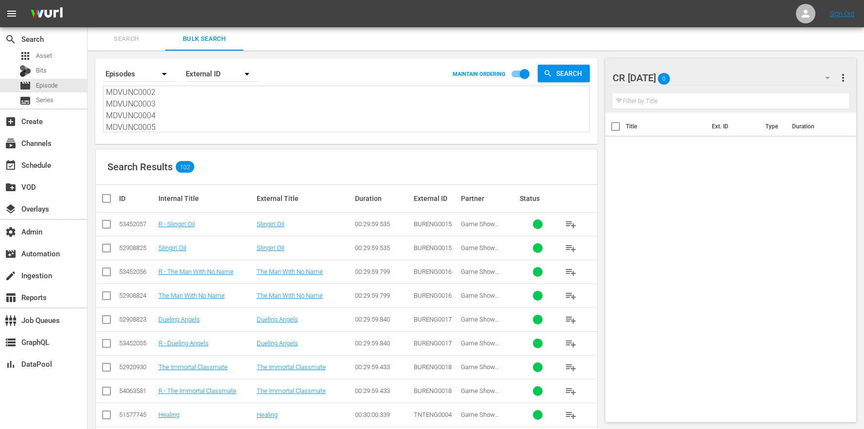
checkbox input "true"
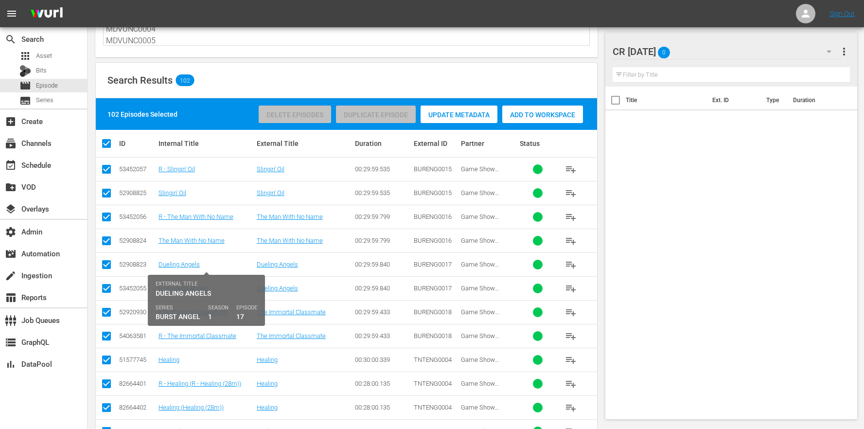
scroll to position [308, 0]
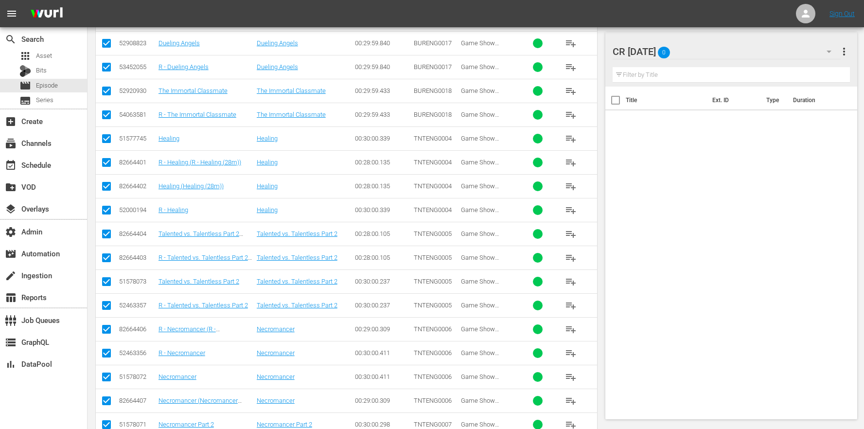
click at [111, 163] on input "checkbox" at bounding box center [107, 165] width 12 height 12
checkbox input "false"
click at [107, 184] on input "checkbox" at bounding box center [107, 188] width 12 height 12
checkbox input "false"
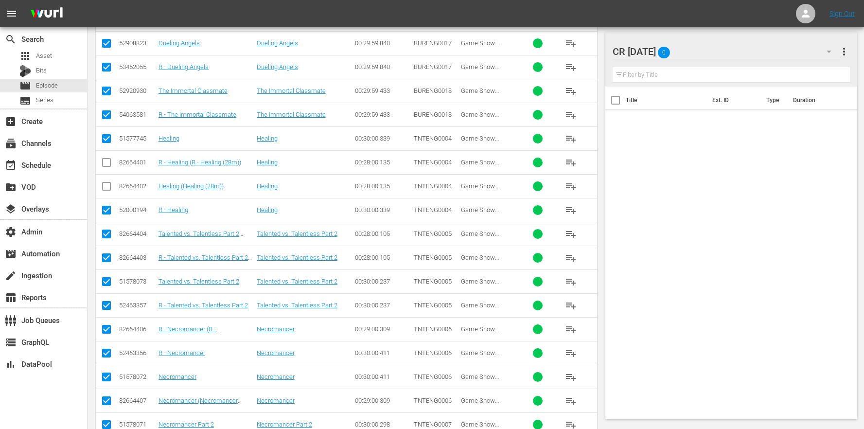
click at [112, 236] on td at bounding box center [107, 234] width 22 height 24
click at [107, 239] on input "checkbox" at bounding box center [107, 236] width 12 height 12
checkbox input "false"
click at [110, 260] on input "checkbox" at bounding box center [107, 260] width 12 height 12
checkbox input "false"
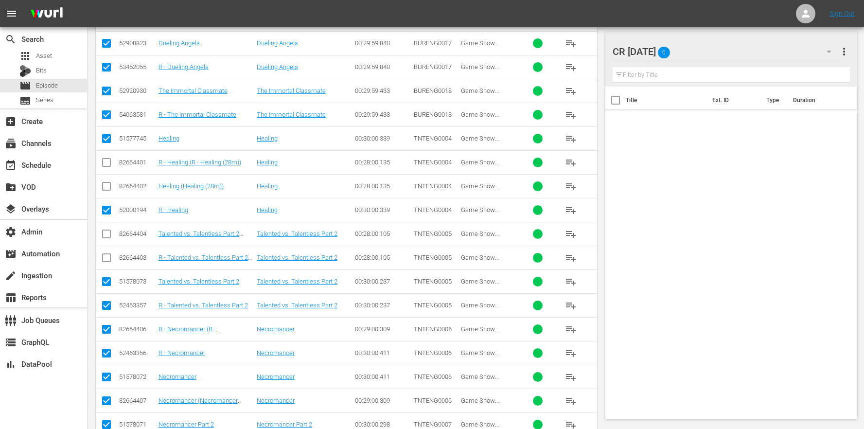
click at [106, 330] on input "checkbox" at bounding box center [107, 331] width 12 height 12
checkbox input "false"
click at [107, 403] on input "checkbox" at bounding box center [107, 403] width 12 height 12
checkbox input "false"
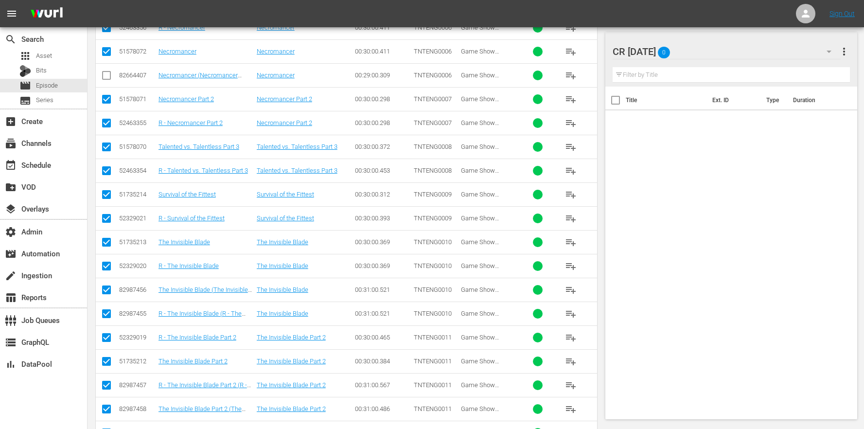
scroll to position [758, 0]
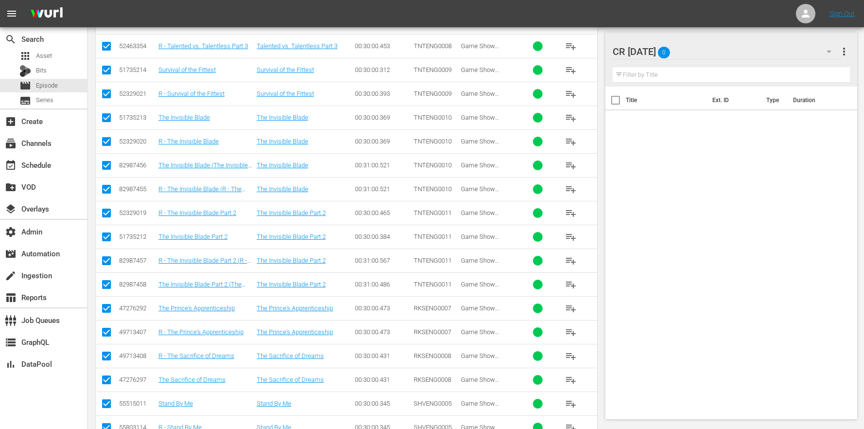
click at [114, 264] on td at bounding box center [107, 260] width 22 height 24
click at [111, 264] on input "checkbox" at bounding box center [107, 263] width 12 height 12
checkbox input "false"
click at [106, 283] on input "checkbox" at bounding box center [107, 287] width 12 height 12
checkbox input "false"
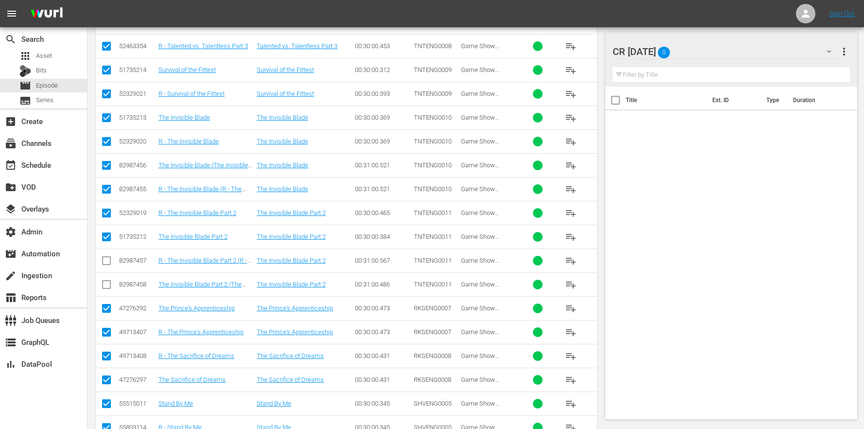
click at [107, 167] on input "checkbox" at bounding box center [107, 167] width 12 height 12
checkbox input "false"
click at [107, 189] on input "checkbox" at bounding box center [107, 191] width 12 height 12
checkbox input "false"
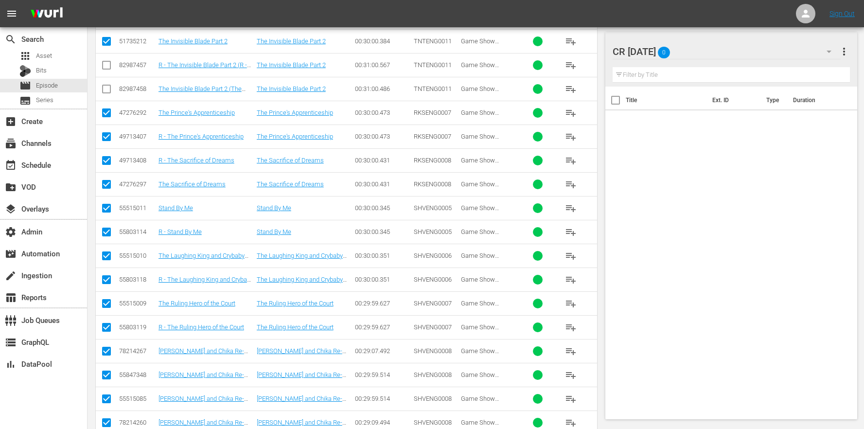
scroll to position [974, 0]
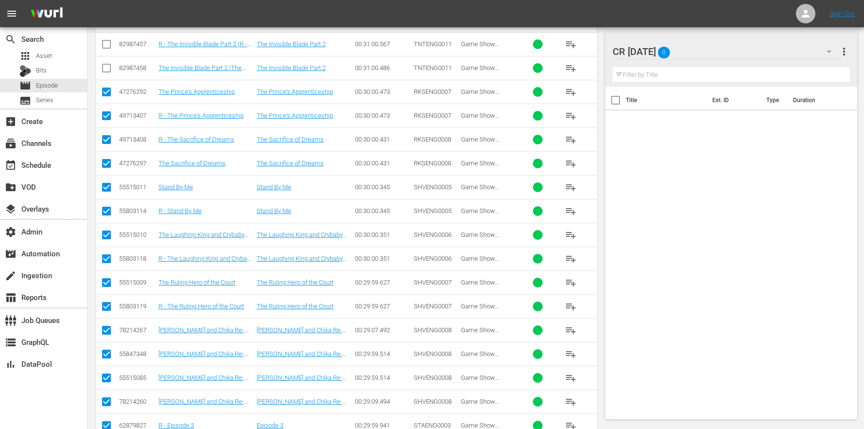
click at [104, 332] on input "checkbox" at bounding box center [107, 332] width 12 height 12
checkbox input "false"
click at [106, 405] on input "checkbox" at bounding box center [107, 404] width 12 height 12
checkbox input "false"
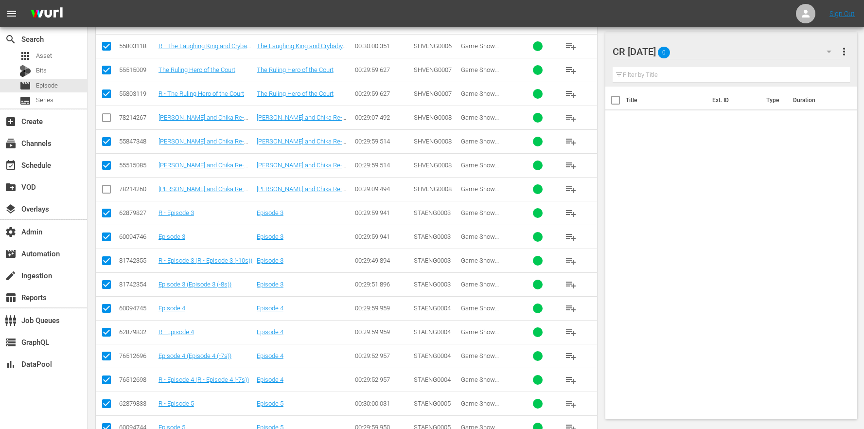
click at [102, 262] on input "checkbox" at bounding box center [107, 263] width 12 height 12
checkbox input "false"
click at [102, 286] on input "checkbox" at bounding box center [107, 287] width 12 height 12
checkbox input "false"
click at [98, 357] on td at bounding box center [107, 356] width 22 height 24
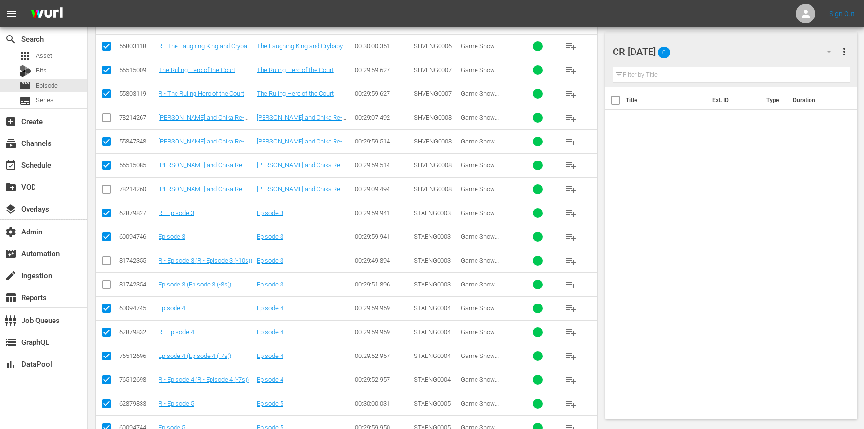
click at [103, 359] on input "checkbox" at bounding box center [107, 358] width 12 height 12
checkbox input "false"
click at [108, 376] on input "checkbox" at bounding box center [107, 382] width 12 height 12
checkbox input "false"
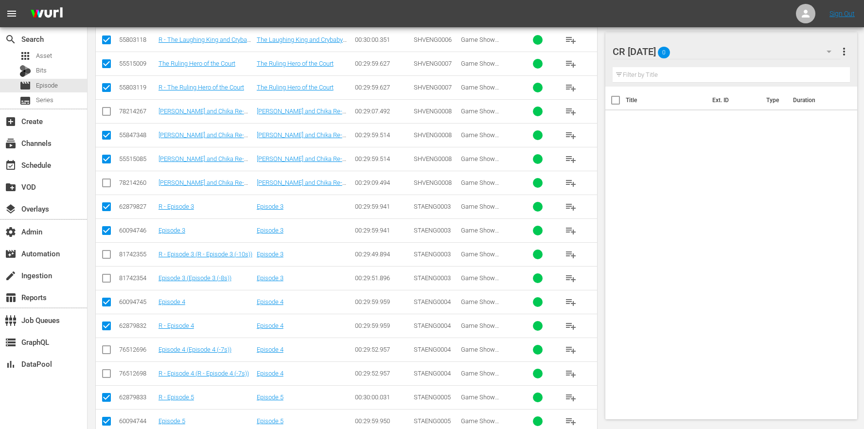
scroll to position [1404, 0]
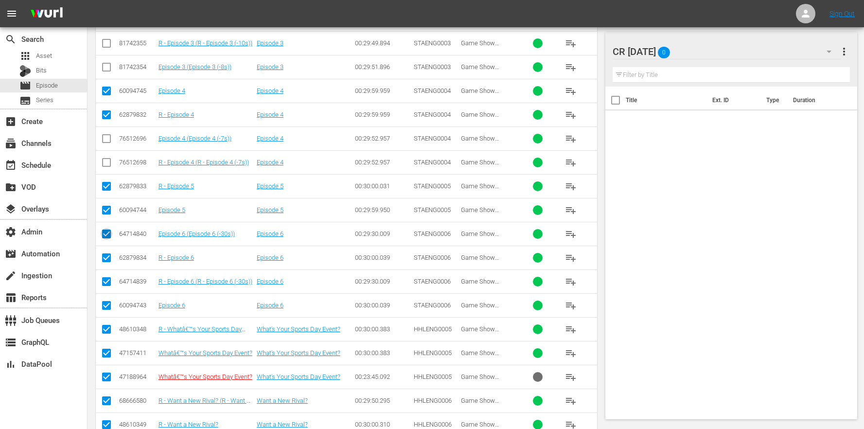
click at [109, 236] on input "checkbox" at bounding box center [107, 236] width 12 height 12
checkbox input "false"
click at [108, 281] on input "checkbox" at bounding box center [107, 284] width 12 height 12
checkbox input "false"
click at [105, 380] on input "checkbox" at bounding box center [107, 379] width 12 height 12
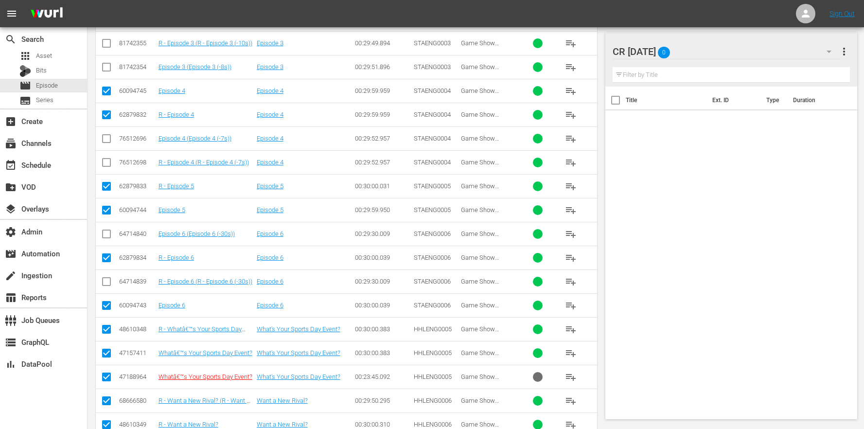
checkbox input "false"
click at [105, 401] on input "checkbox" at bounding box center [107, 403] width 12 height 12
checkbox input "false"
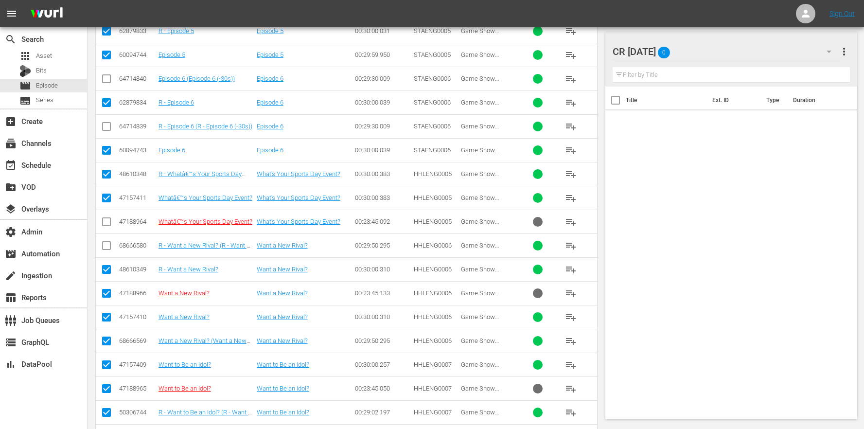
click at [109, 295] on input "checkbox" at bounding box center [107, 295] width 12 height 12
checkbox input "false"
click at [108, 341] on input "checkbox" at bounding box center [107, 343] width 12 height 12
checkbox input "false"
click at [104, 389] on input "checkbox" at bounding box center [107, 391] width 12 height 12
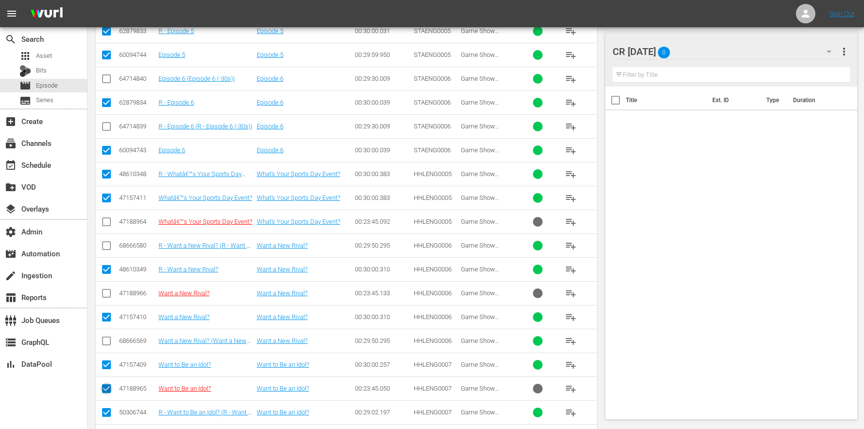
checkbox input "false"
click at [106, 414] on input "checkbox" at bounding box center [107, 414] width 12 height 12
checkbox input "false"
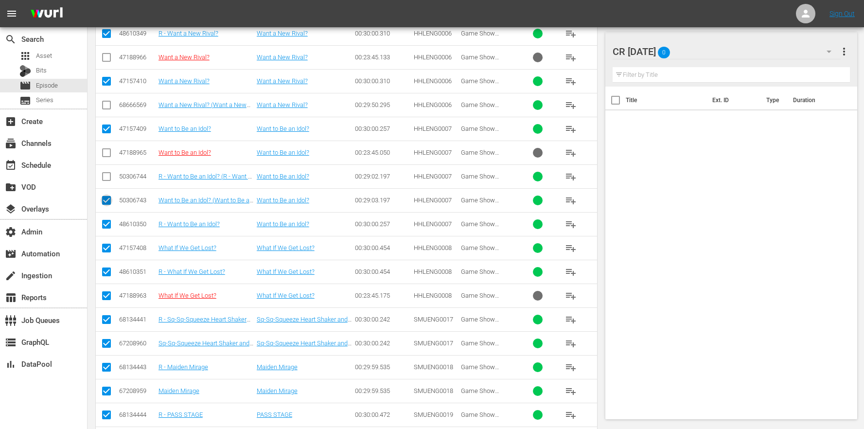
click at [106, 200] on input "checkbox" at bounding box center [107, 202] width 12 height 12
checkbox input "false"
click at [101, 298] on input "checkbox" at bounding box center [107, 298] width 12 height 12
checkbox input "false"
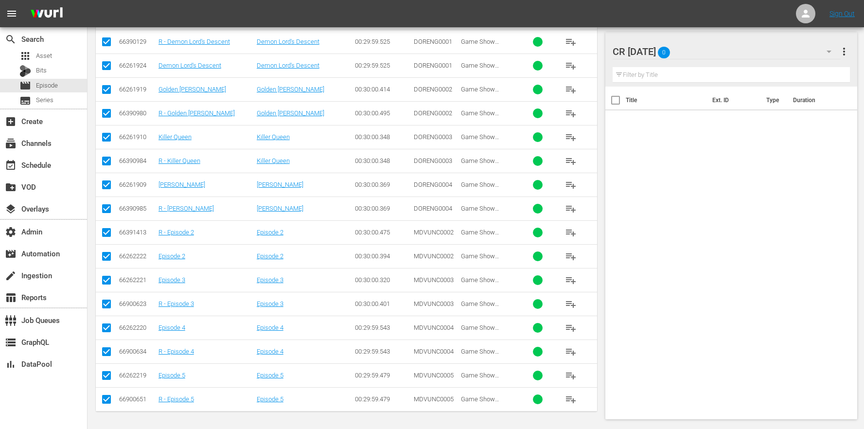
scroll to position [0, 0]
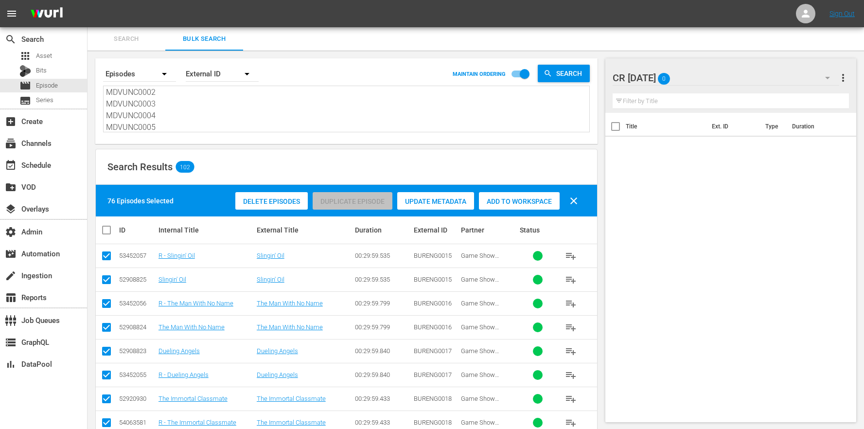
click at [520, 200] on span "Add to Workspace" at bounding box center [519, 201] width 81 height 8
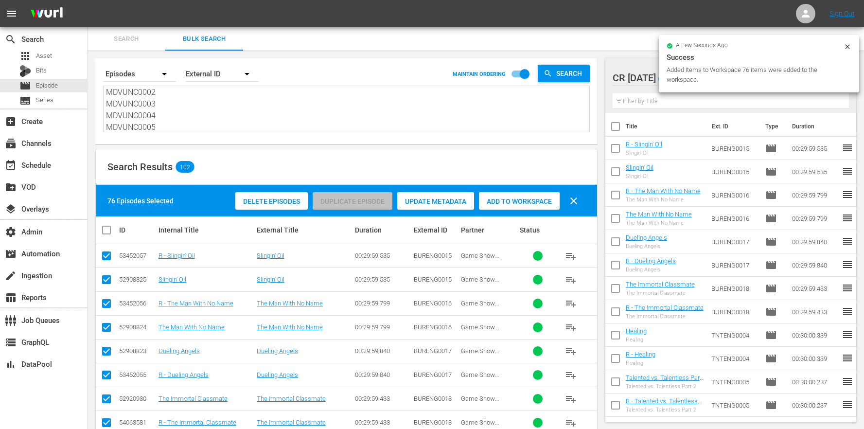
click at [847, 52] on div at bounding box center [848, 48] width 8 height 10
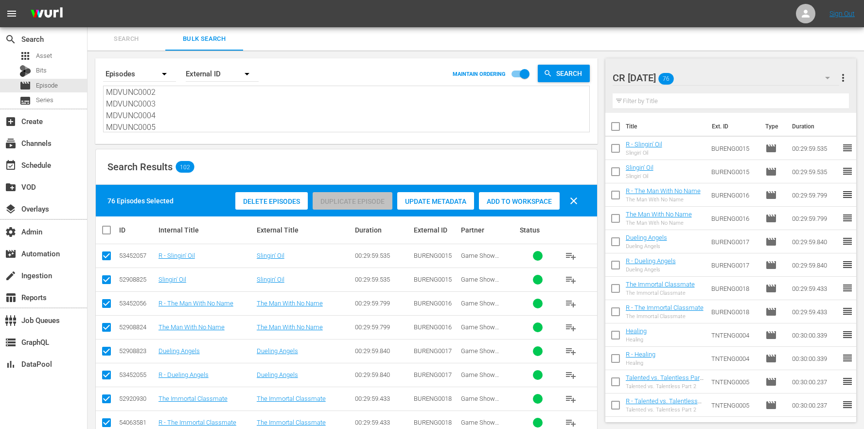
click at [754, 79] on div "CR Saturday 76" at bounding box center [726, 77] width 227 height 27
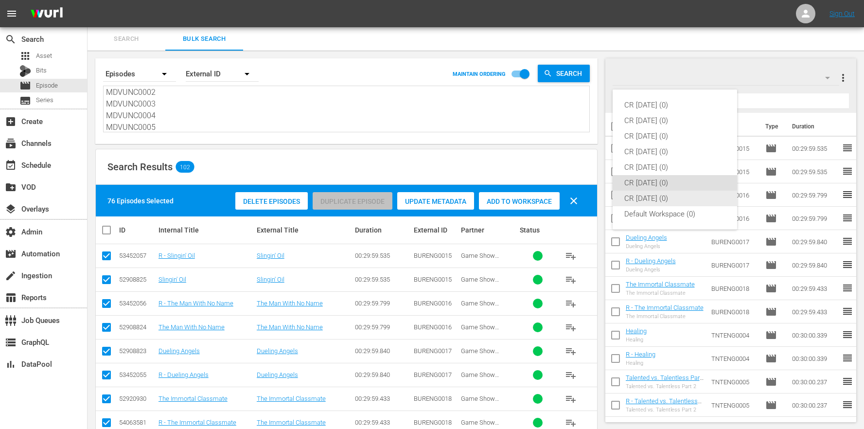
click at [659, 200] on div "CR Sunday (0)" at bounding box center [674, 199] width 101 height 16
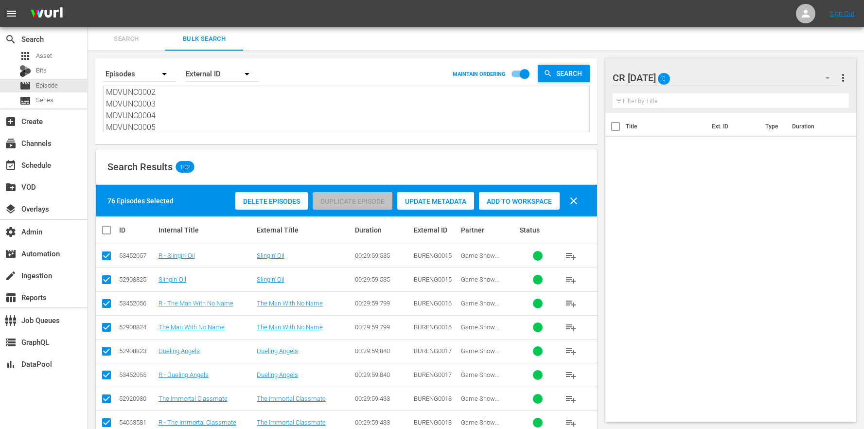
click at [214, 114] on textarea "BURENG0015 BURENG0016 BURENG0017 BURENG0018 TNTENG0004 TNTENG0005 TNTENG0006 TN…" at bounding box center [347, 110] width 483 height 44
drag, startPoint x: 208, startPoint y: 124, endPoint x: 147, endPoint y: -21, distance: 157.1
click at [147, 0] on html "menu Sign Out search Search apps Asset Bits movie Episode subtitles Series add_…" at bounding box center [432, 214] width 864 height 429
paste textarea "SHVENG0005 SHVENG0006 SMUENG0017 SMUENG0018 SMUENG0019 SMUENG0020 DORENG0001 DO…"
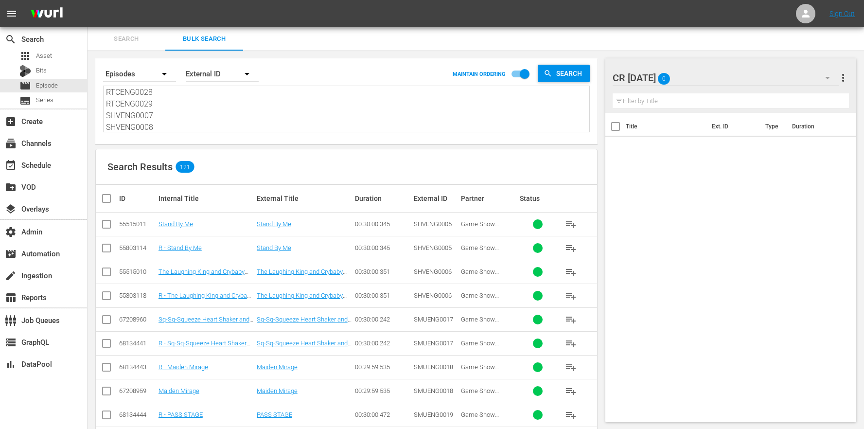
type textarea "SHVENG0005 SHVENG0006 SMUENG0017 SMUENG0018 SMUENG0019 SMUENG0020 DORENG0001 DO…"
click at [105, 198] on input "checkbox" at bounding box center [110, 199] width 19 height 12
checkbox input "true"
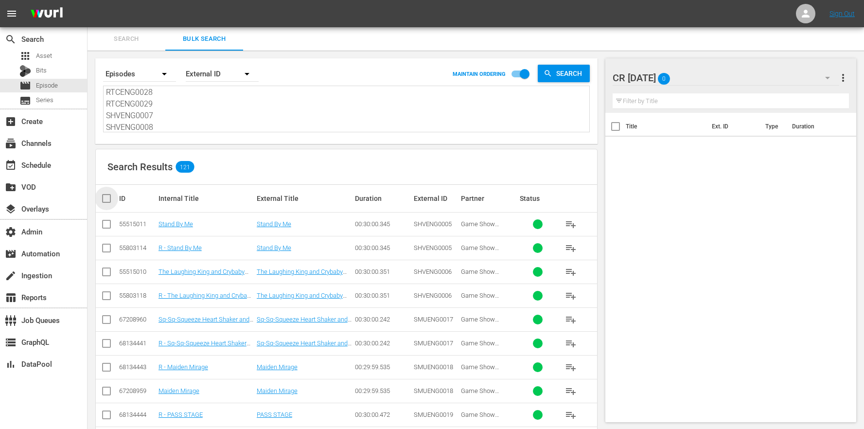
checkbox input "true"
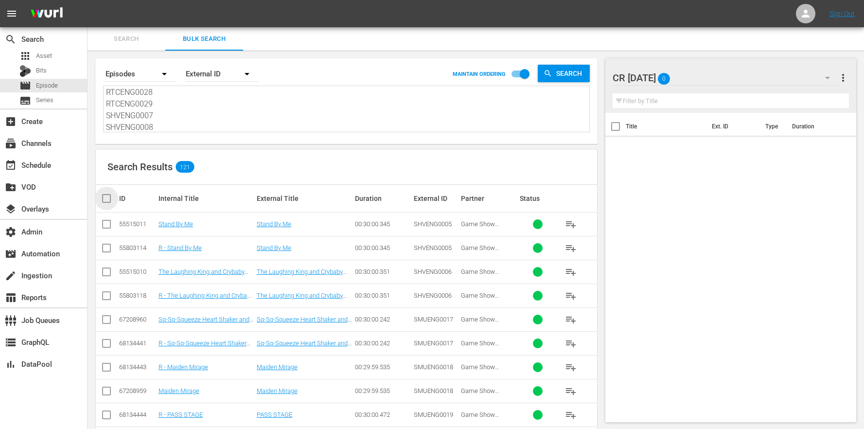
checkbox input "true"
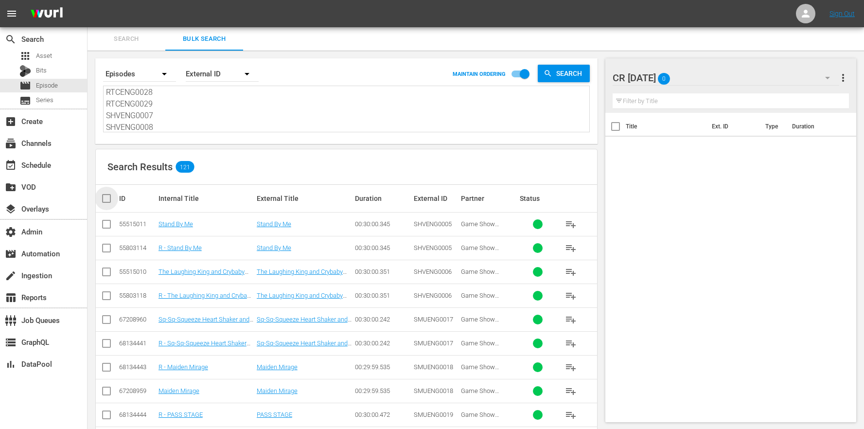
checkbox input "true"
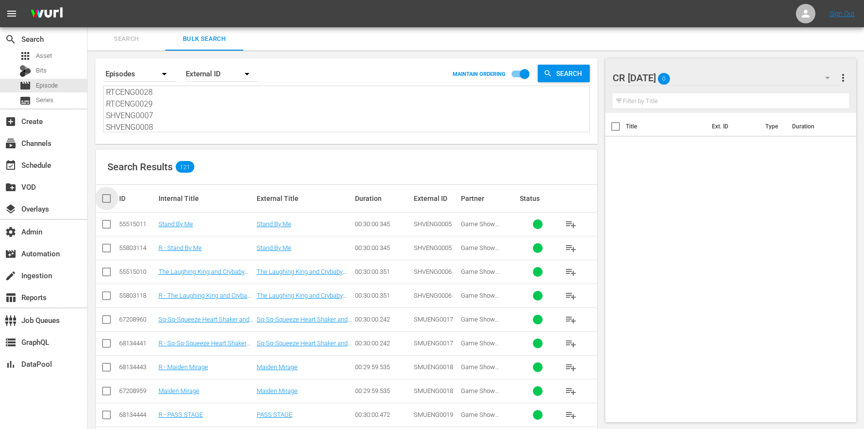
checkbox input "true"
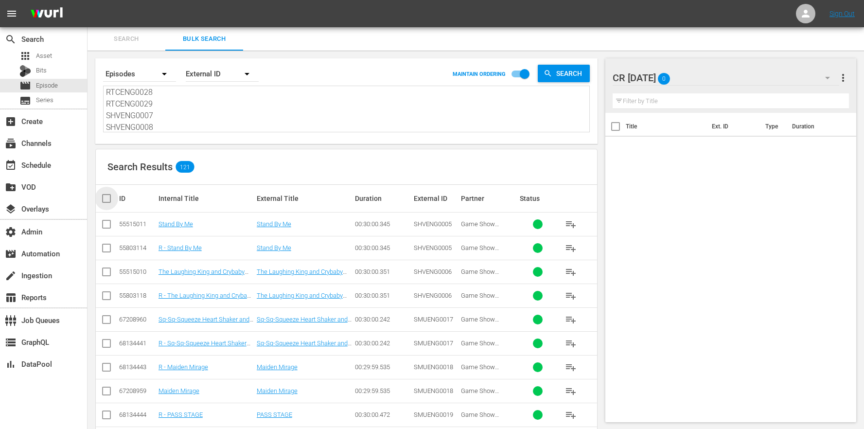
checkbox input "true"
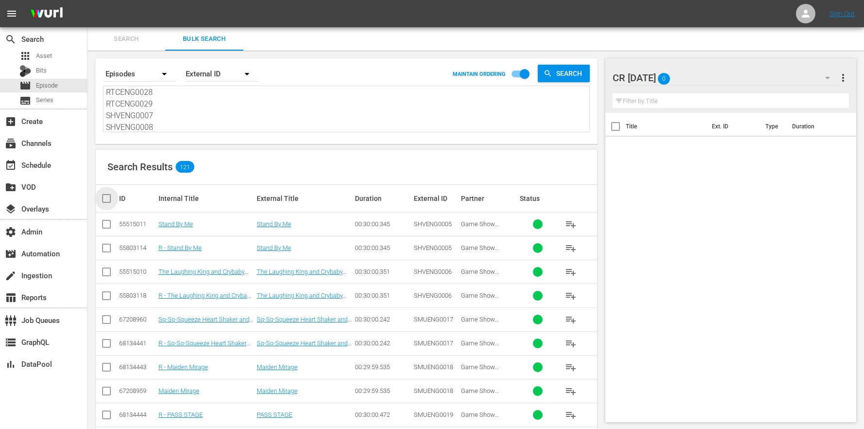
checkbox input "true"
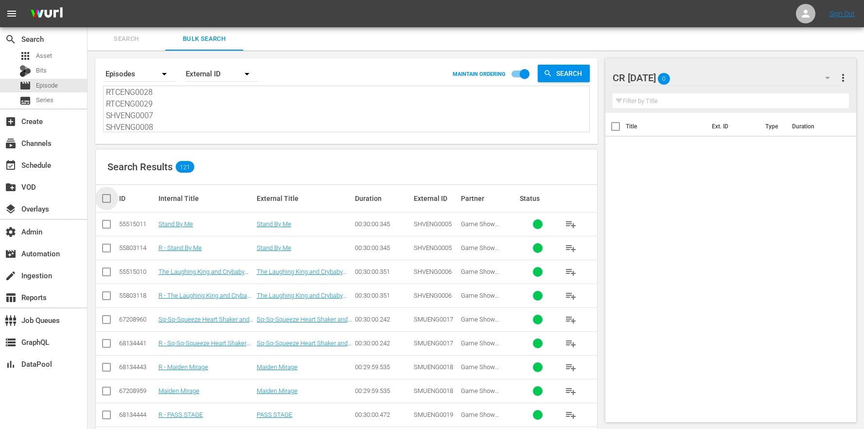
checkbox input "true"
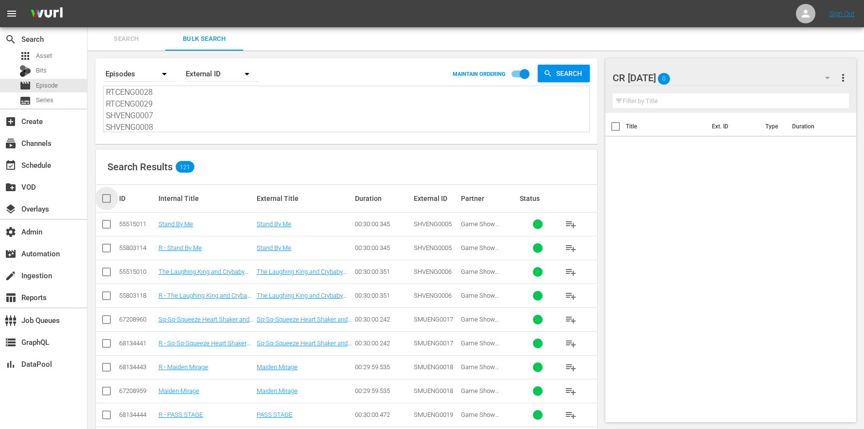
checkbox input "true"
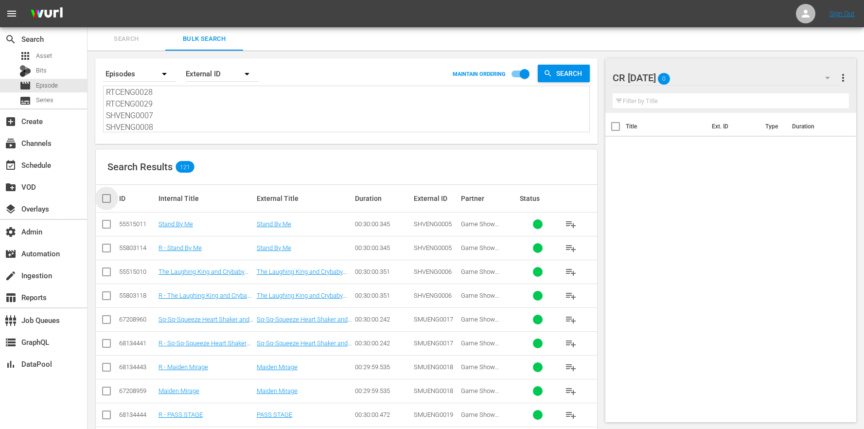
checkbox input "true"
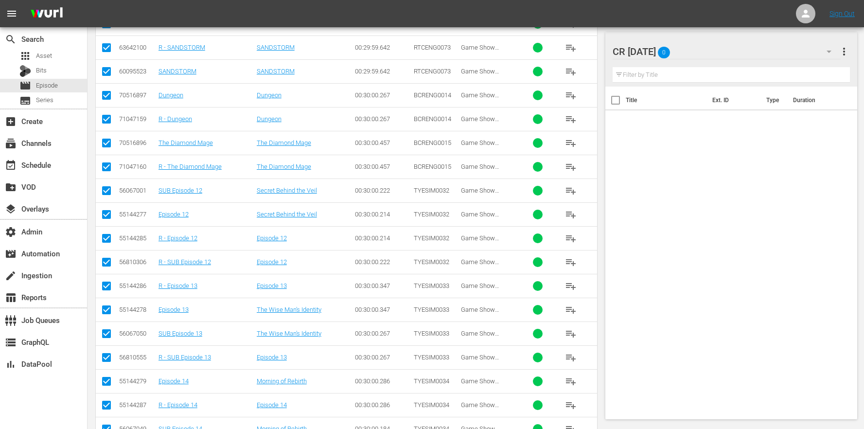
scroll to position [739, 0]
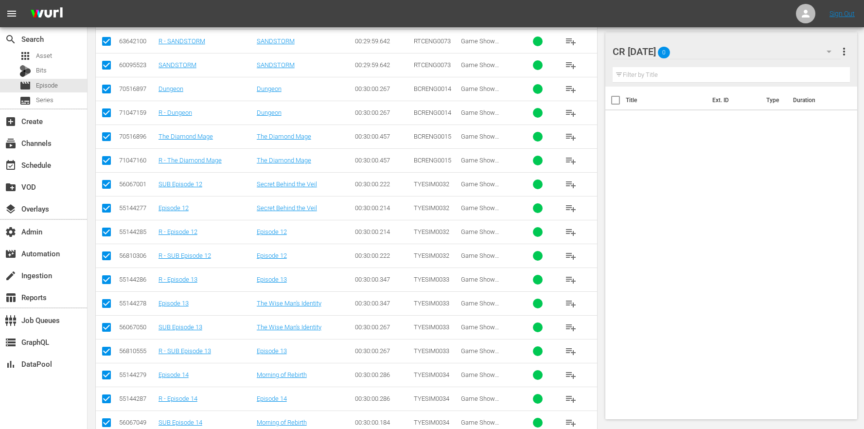
click at [111, 185] on input "checkbox" at bounding box center [107, 186] width 12 height 12
click at [110, 258] on input "checkbox" at bounding box center [107, 258] width 12 height 12
click at [109, 332] on input "checkbox" at bounding box center [107, 329] width 12 height 12
click at [106, 350] on input "checkbox" at bounding box center [107, 353] width 12 height 12
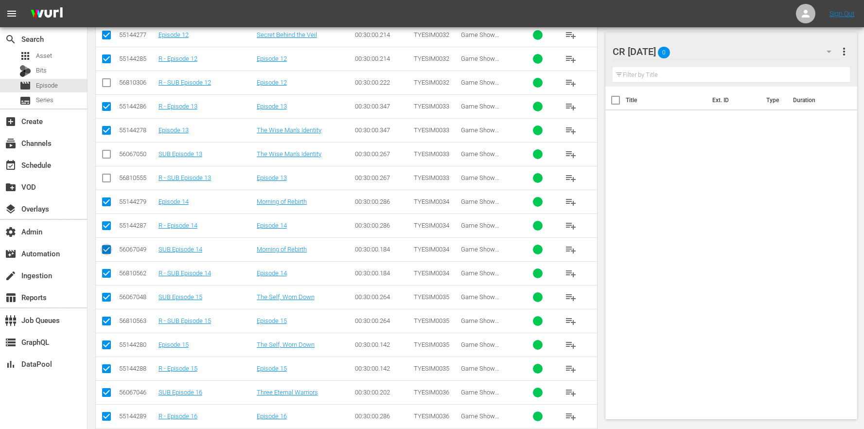
click at [109, 251] on input "checkbox" at bounding box center [107, 252] width 12 height 12
click at [109, 276] on input "checkbox" at bounding box center [107, 275] width 12 height 12
click at [108, 303] on input "checkbox" at bounding box center [107, 299] width 12 height 12
click at [109, 323] on input "checkbox" at bounding box center [107, 323] width 12 height 12
click at [100, 395] on td at bounding box center [107, 392] width 22 height 24
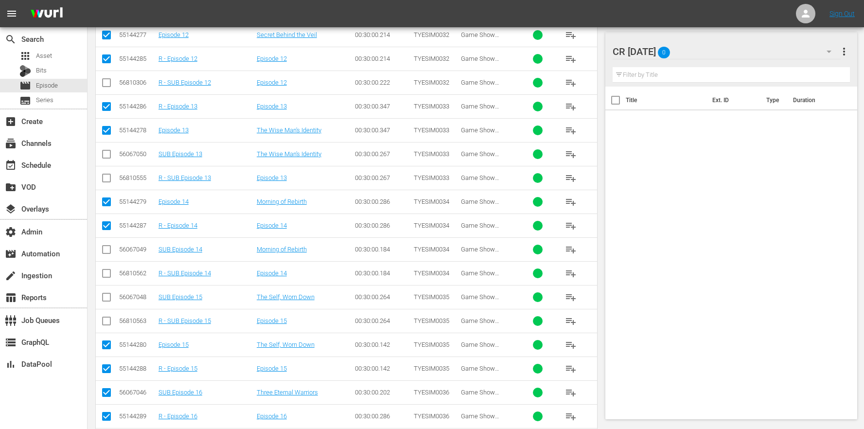
click at [104, 395] on input "checkbox" at bounding box center [107, 395] width 12 height 12
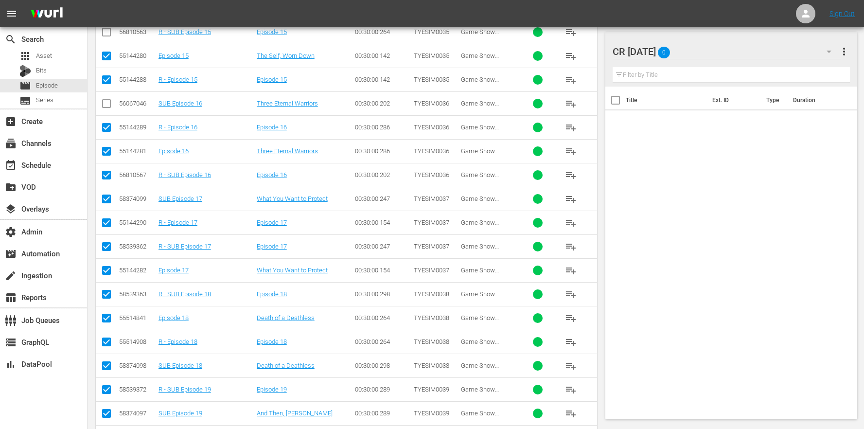
click at [109, 177] on input "checkbox" at bounding box center [107, 177] width 12 height 12
click at [109, 200] on input "checkbox" at bounding box center [107, 201] width 12 height 12
click at [109, 248] on input "checkbox" at bounding box center [107, 249] width 12 height 12
click at [109, 295] on input "checkbox" at bounding box center [107, 296] width 12 height 12
click at [106, 367] on input "checkbox" at bounding box center [107, 368] width 12 height 12
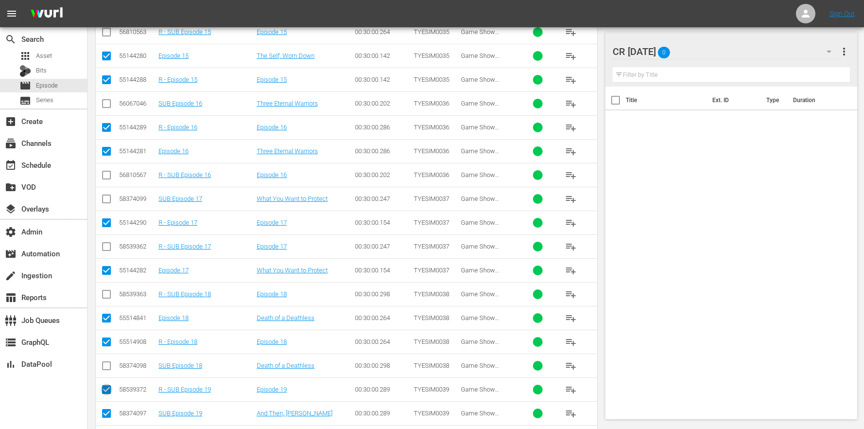
click at [111, 390] on input "checkbox" at bounding box center [107, 392] width 12 height 12
click at [108, 415] on input "checkbox" at bounding box center [107, 415] width 12 height 12
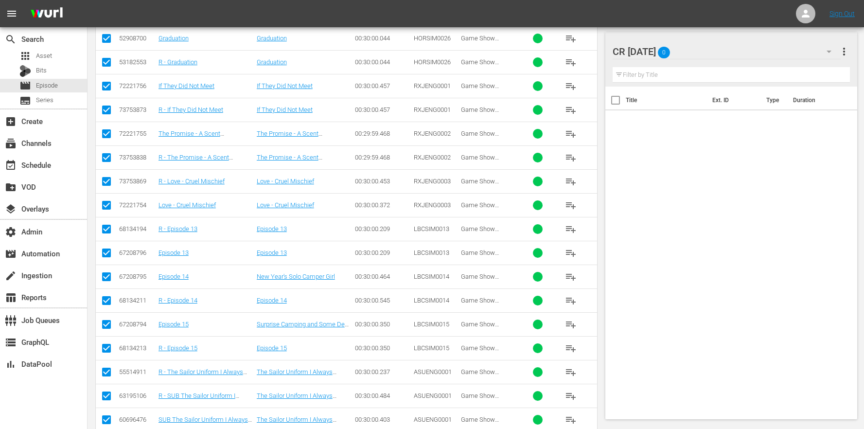
scroll to position [1802, 0]
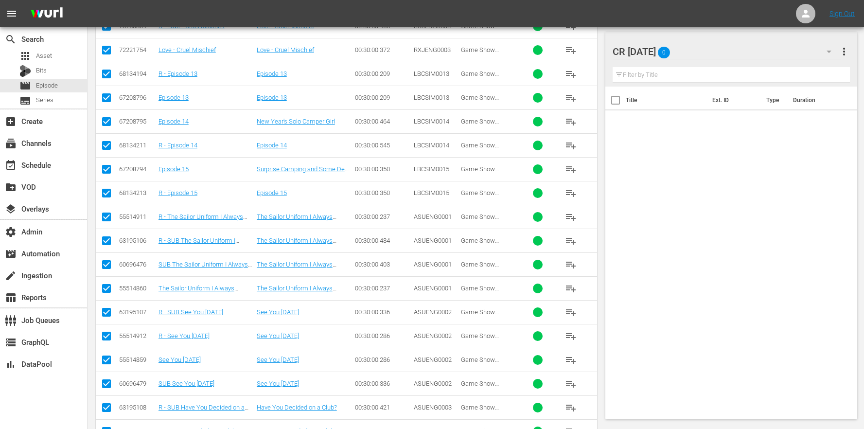
click at [108, 248] on input "checkbox" at bounding box center [107, 243] width 12 height 12
click at [105, 270] on input "checkbox" at bounding box center [107, 267] width 12 height 12
click at [107, 312] on input "checkbox" at bounding box center [107, 314] width 12 height 12
click at [108, 383] on input "checkbox" at bounding box center [107, 386] width 12 height 12
click at [106, 405] on input "checkbox" at bounding box center [107, 410] width 12 height 12
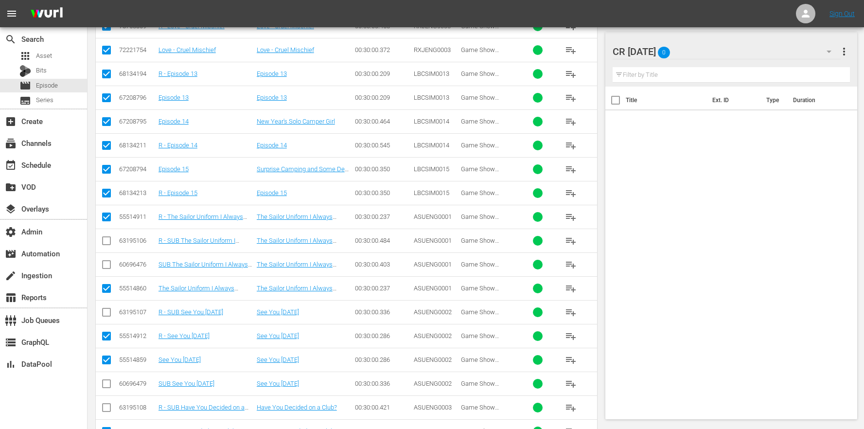
scroll to position [2069, 0]
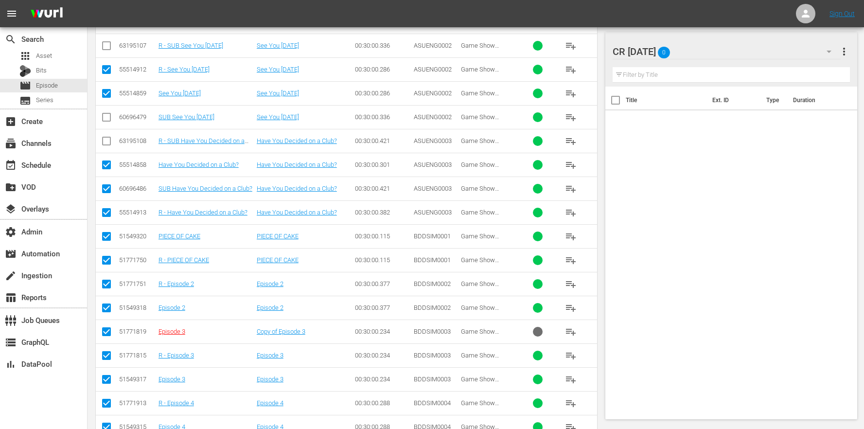
click at [109, 190] on input "checkbox" at bounding box center [107, 191] width 12 height 12
click at [108, 332] on input "checkbox" at bounding box center [107, 334] width 12 height 12
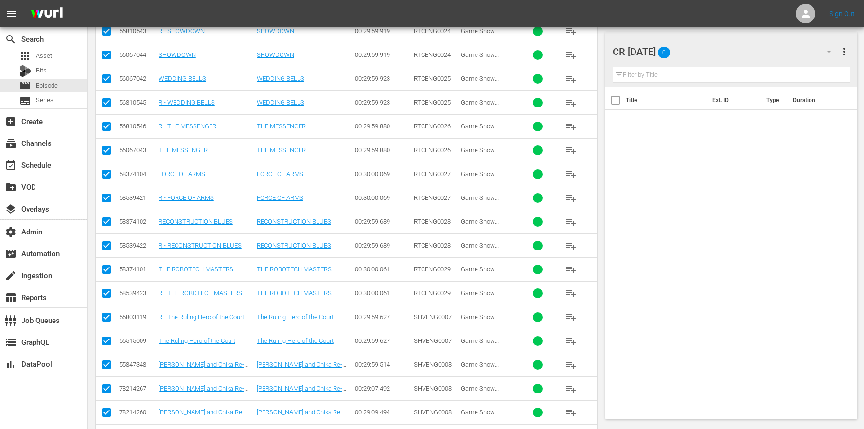
scroll to position [2716, 0]
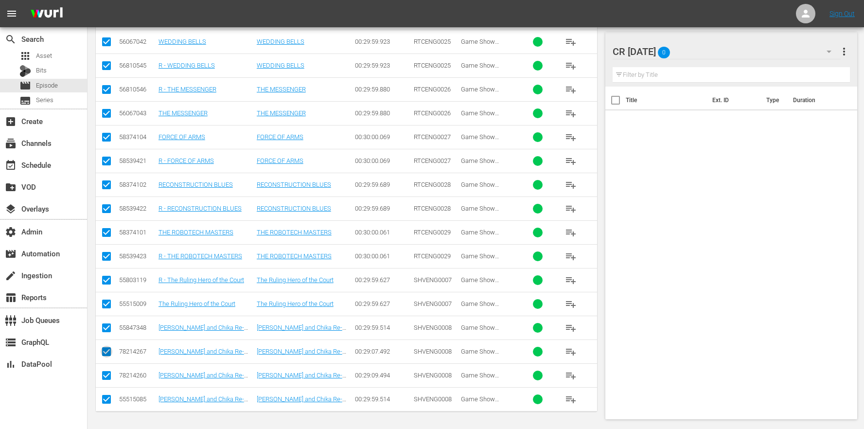
click at [107, 350] on input "checkbox" at bounding box center [107, 354] width 12 height 12
click at [106, 374] on input "checkbox" at bounding box center [107, 378] width 12 height 12
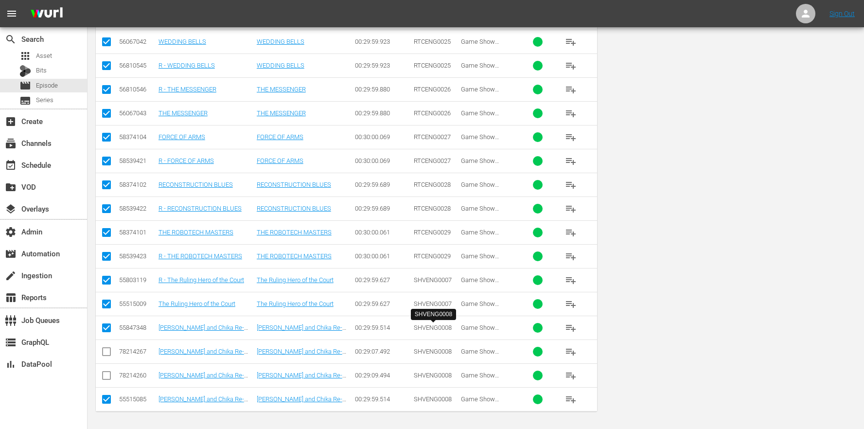
scroll to position [0, 0]
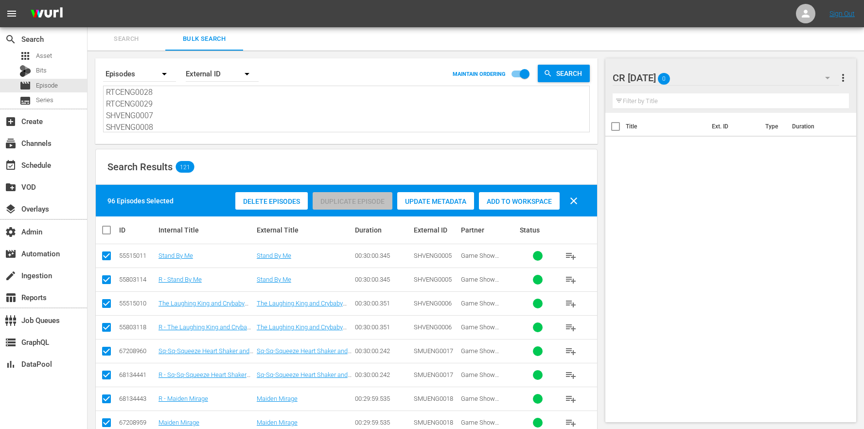
click at [537, 198] on span "Add to Workspace" at bounding box center [519, 201] width 81 height 8
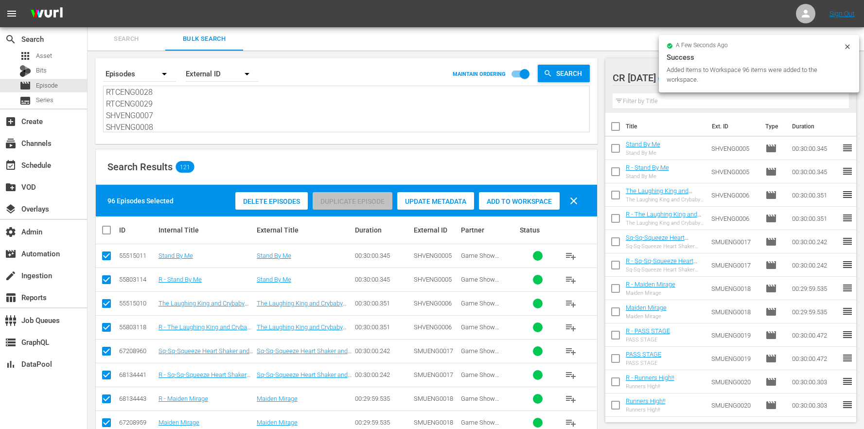
click at [173, 108] on textarea "SHVENG0005 SHVENG0006 SMUENG0017 SMUENG0018 SMUENG0019 SMUENG0020 DORENG0001 DO…" at bounding box center [347, 110] width 483 height 44
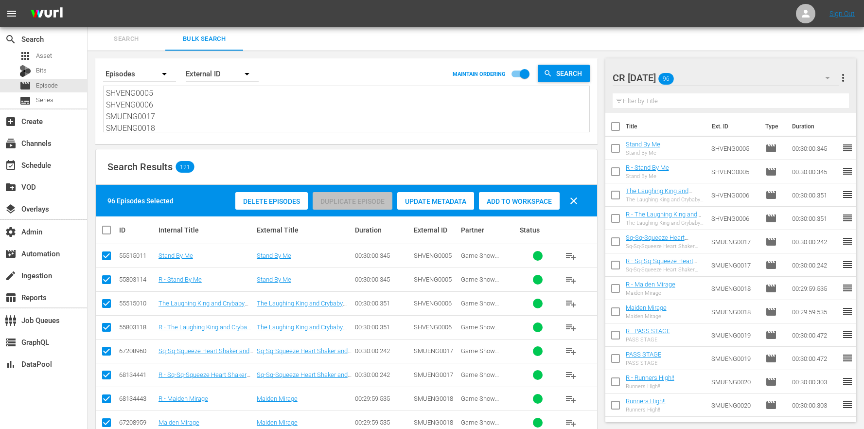
drag, startPoint x: 161, startPoint y: 129, endPoint x: 110, endPoint y: -14, distance: 151.5
click at [110, 0] on html "menu Sign Out search Search apps Asset Bits movie Episode subtitles Series add_…" at bounding box center [432, 214] width 864 height 429
paste textarea "SHHENG0002 SHHENG0003 SHHENG0004 SHHENG0005 SHHENG0006 SHHENG0007 SHHENG0008 SH…"
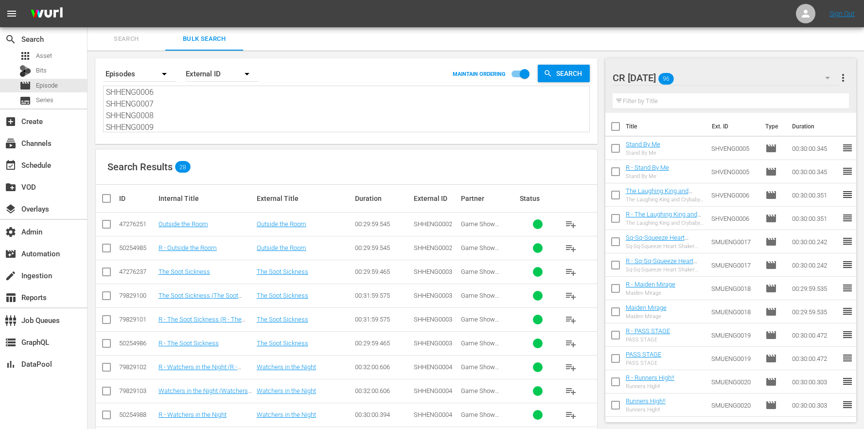
click at [113, 195] on input "checkbox" at bounding box center [110, 199] width 19 height 12
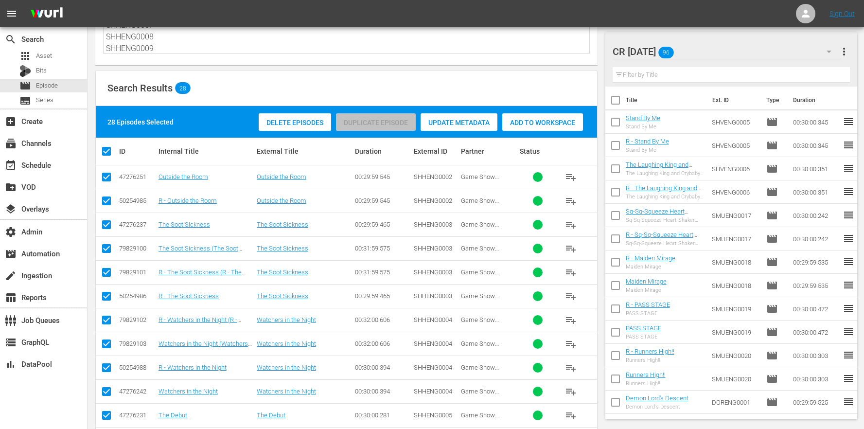
scroll to position [85, 0]
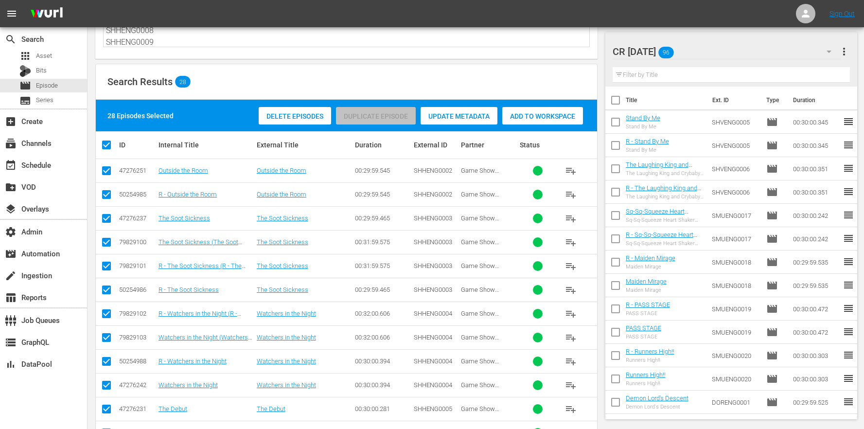
click at [116, 243] on td at bounding box center [107, 242] width 22 height 24
click at [109, 244] on input "checkbox" at bounding box center [107, 244] width 12 height 12
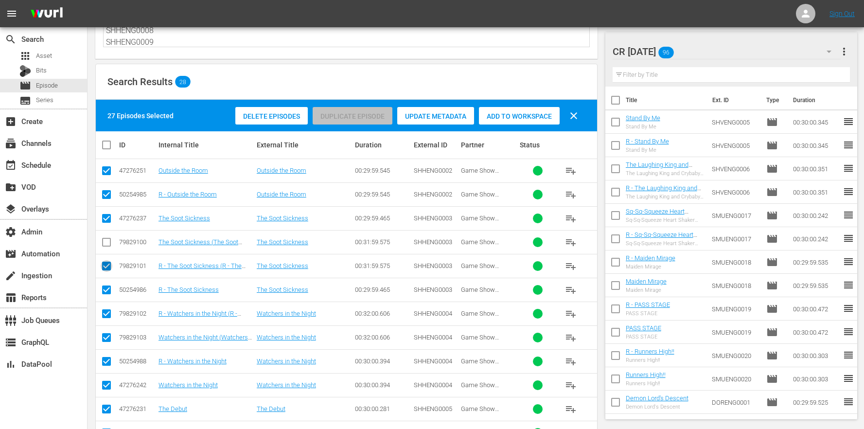
click at [109, 266] on input "checkbox" at bounding box center [107, 268] width 12 height 12
click at [105, 315] on input "checkbox" at bounding box center [107, 316] width 12 height 12
click at [106, 335] on input "checkbox" at bounding box center [107, 340] width 12 height 12
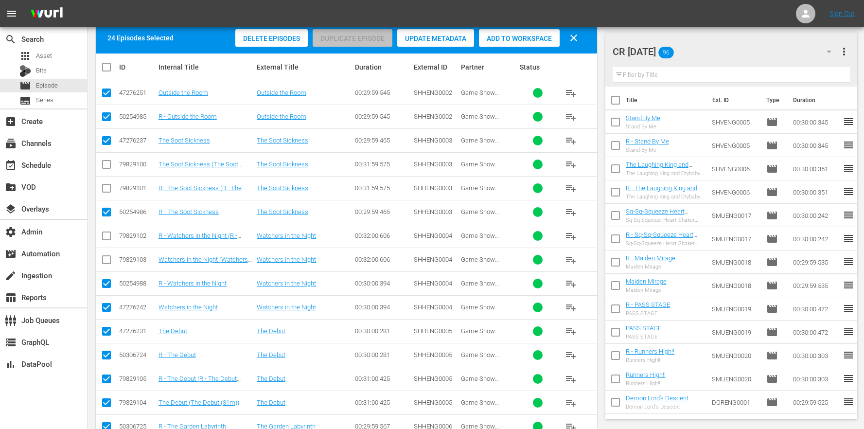
scroll to position [214, 0]
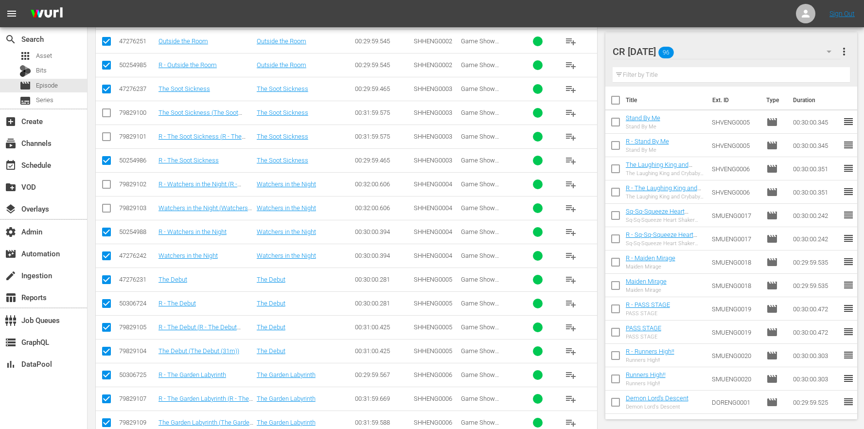
click at [106, 328] on input "checkbox" at bounding box center [107, 329] width 12 height 12
click at [106, 352] on input "checkbox" at bounding box center [107, 353] width 12 height 12
click at [109, 400] on input "checkbox" at bounding box center [107, 401] width 12 height 12
click at [107, 421] on input "checkbox" at bounding box center [107, 425] width 12 height 12
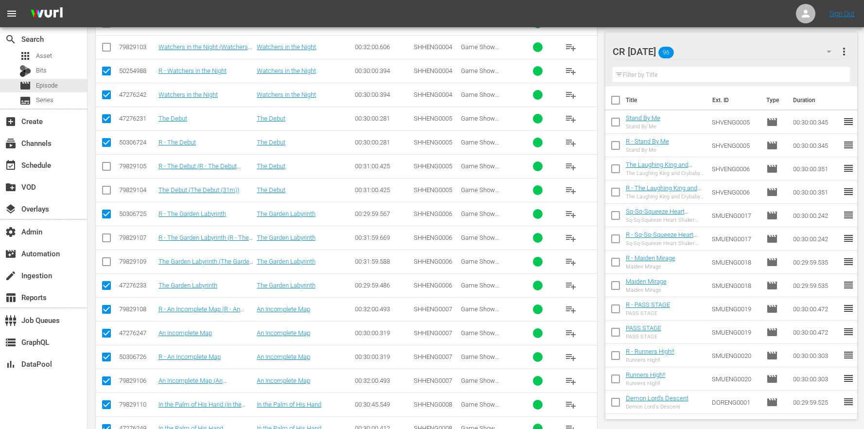
click at [106, 309] on input "checkbox" at bounding box center [107, 311] width 12 height 12
click at [109, 384] on input "checkbox" at bounding box center [107, 383] width 12 height 12
click at [109, 405] on input "checkbox" at bounding box center [107, 407] width 12 height 12
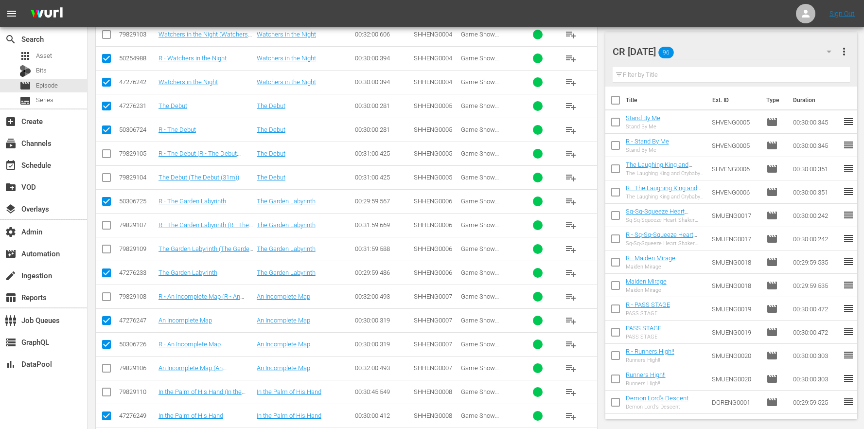
scroll to position [500, 0]
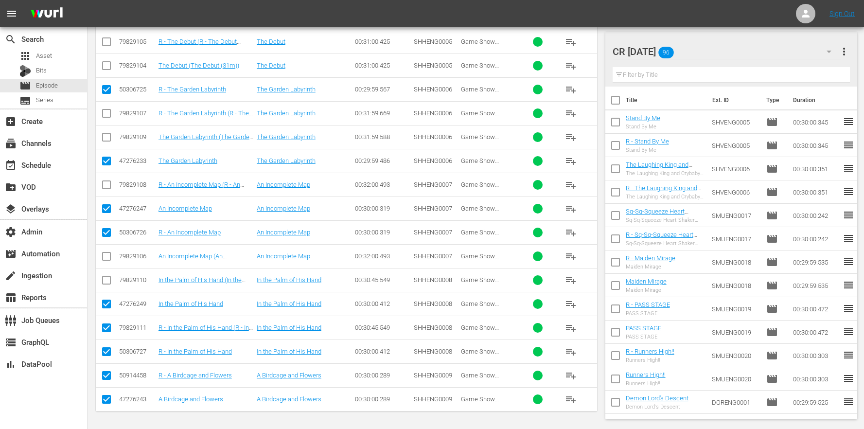
click at [106, 323] on icon at bounding box center [106, 327] width 9 height 9
click at [103, 325] on input "checkbox" at bounding box center [107, 330] width 12 height 12
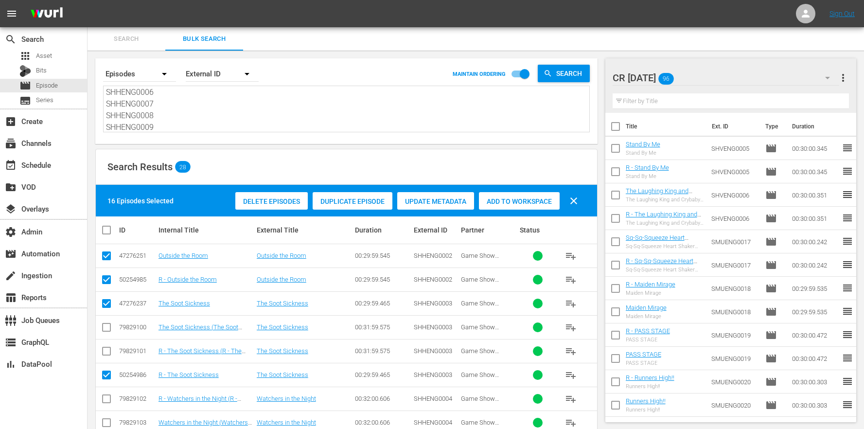
click at [501, 195] on div "Add to Workspace" at bounding box center [519, 201] width 81 height 18
click at [794, 69] on div "CR Sunday 112" at bounding box center [726, 77] width 227 height 27
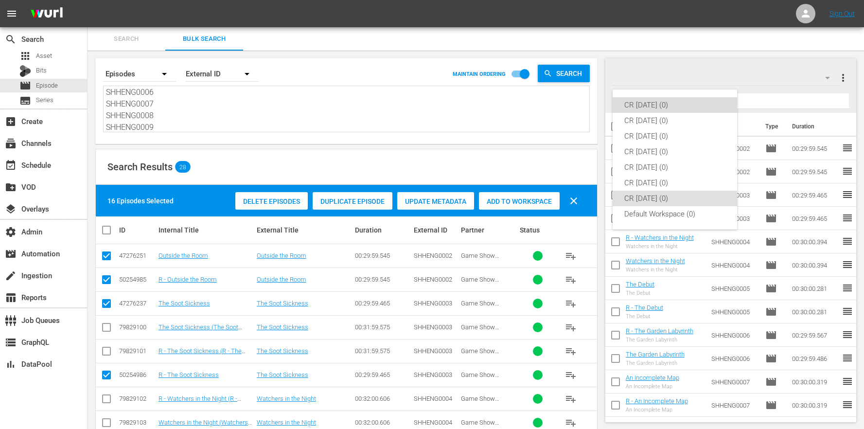
click at [680, 104] on div "CR Monday (0)" at bounding box center [674, 105] width 101 height 16
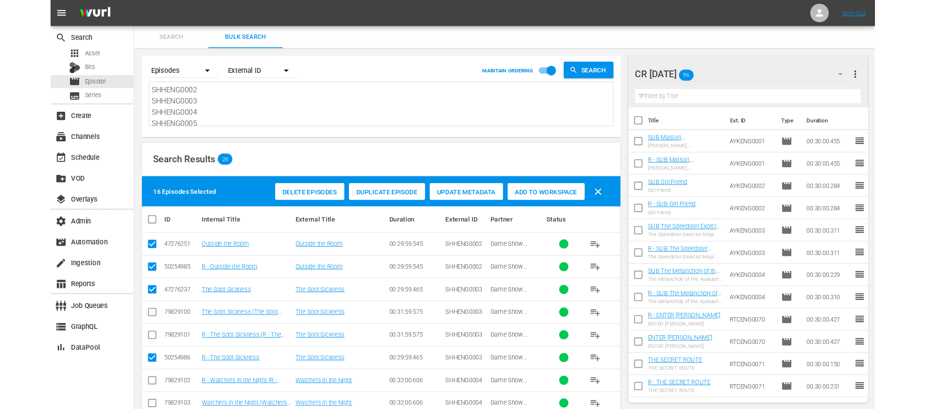
scroll to position [48, 0]
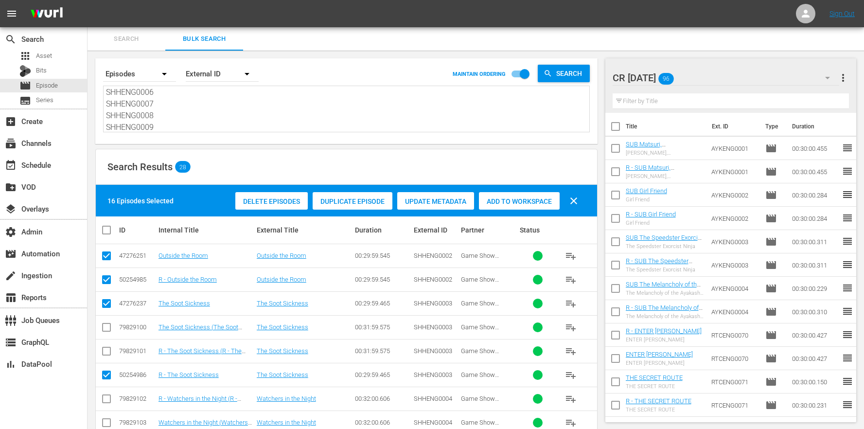
click at [113, 218] on th at bounding box center [107, 229] width 22 height 27
click at [110, 226] on input "checkbox" at bounding box center [110, 230] width 19 height 12
checkbox input "true"
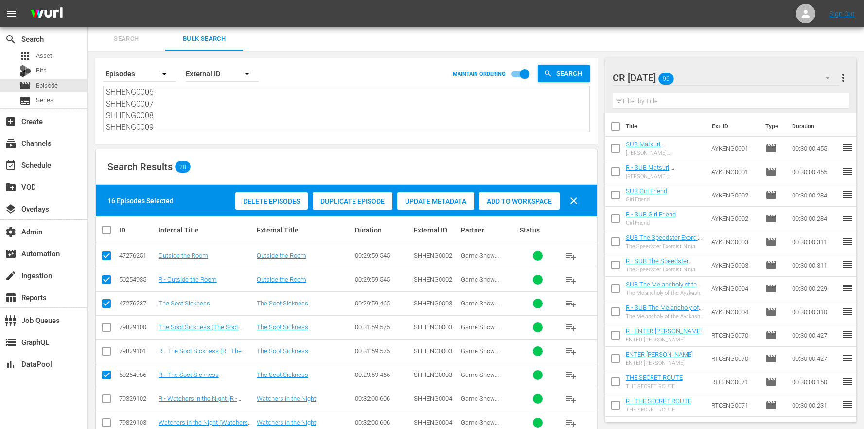
checkbox input "true"
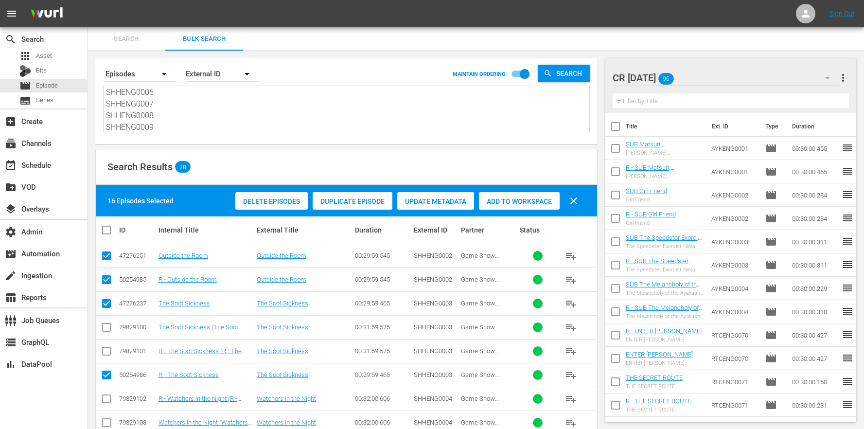
checkbox input "true"
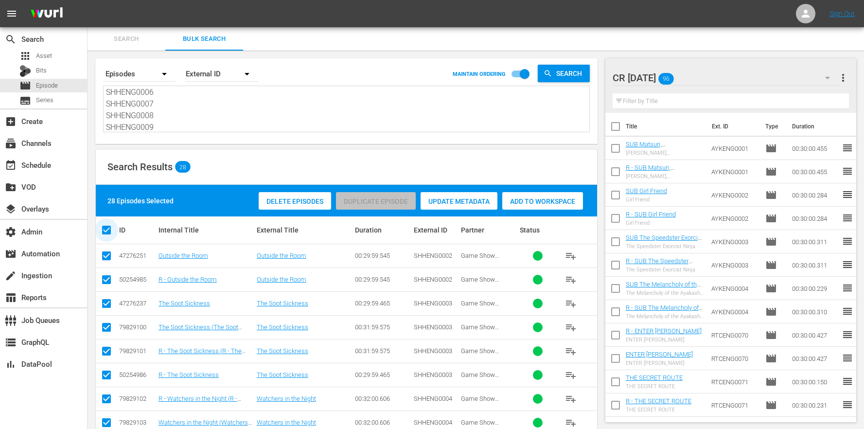
click at [110, 230] on input "checkbox" at bounding box center [110, 230] width 19 height 12
checkbox input "false"
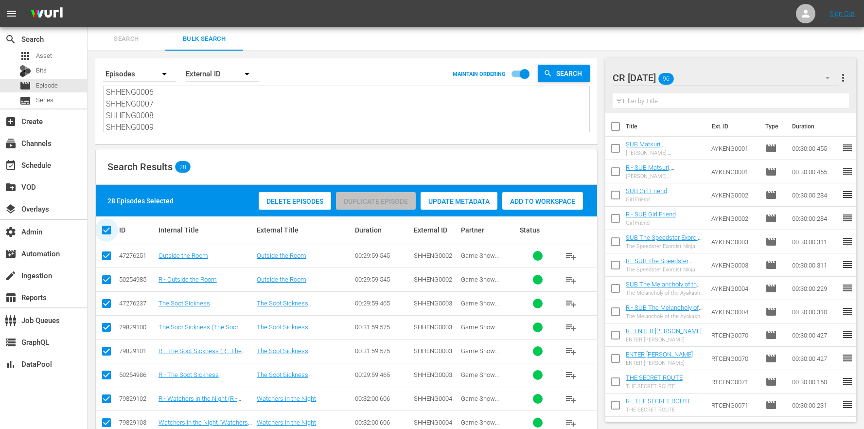
checkbox input "false"
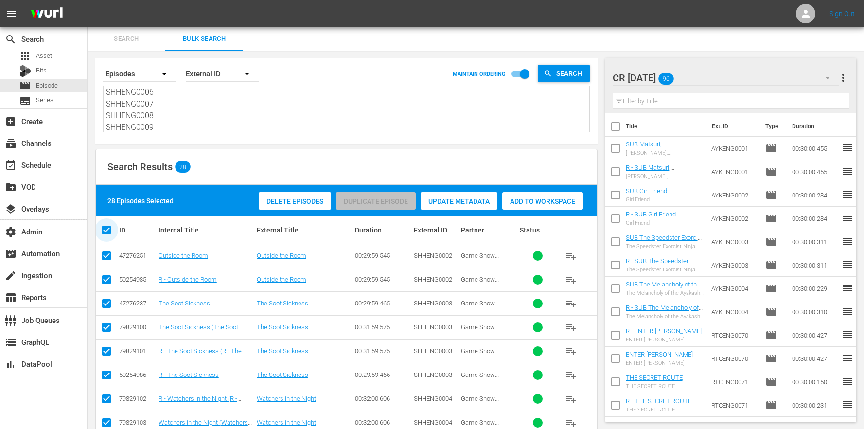
checkbox input "false"
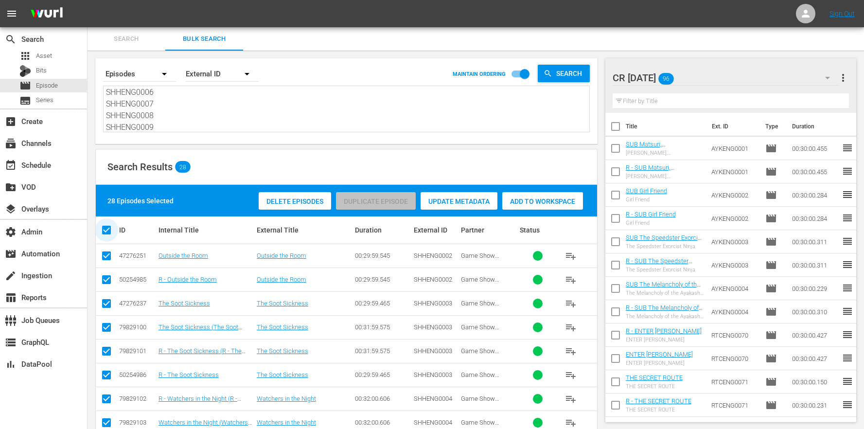
checkbox input "false"
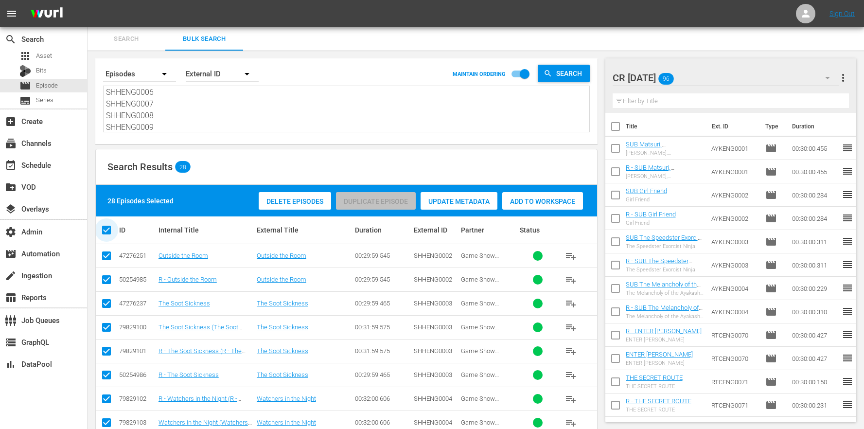
checkbox input "false"
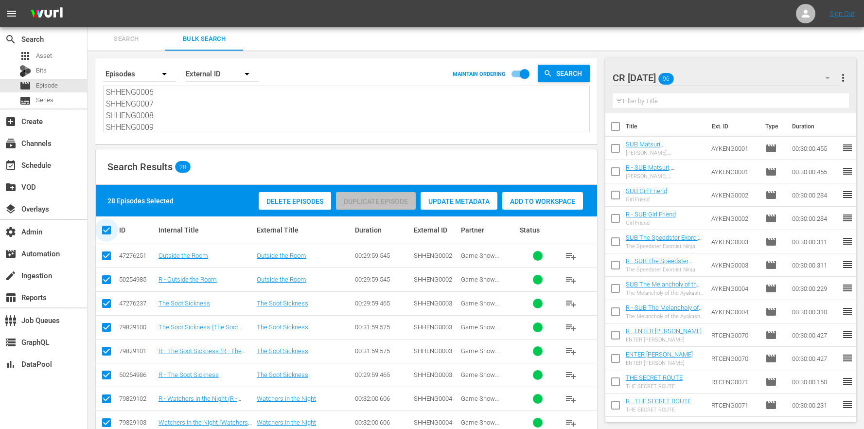
checkbox input "false"
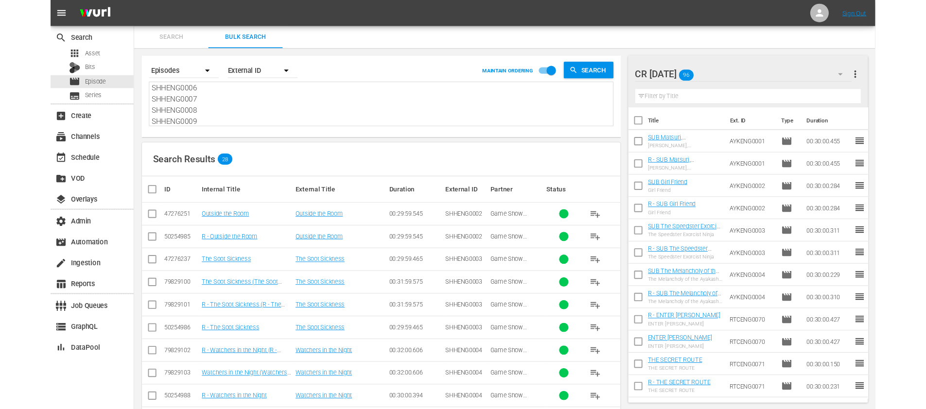
scroll to position [48, 0]
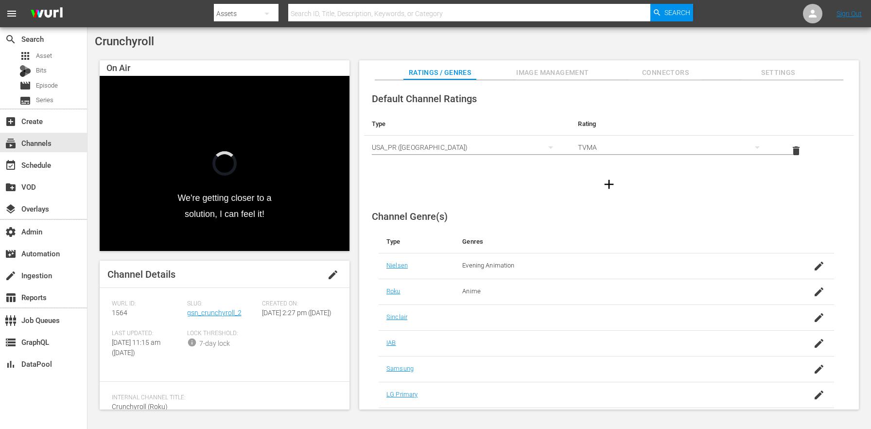
click at [316, 50] on div "Crunchyroll On Air We're getting closer to a solution, I can feel it! Video Pla…" at bounding box center [480, 224] width 784 height 395
